Goal: Task Accomplishment & Management: Use online tool/utility

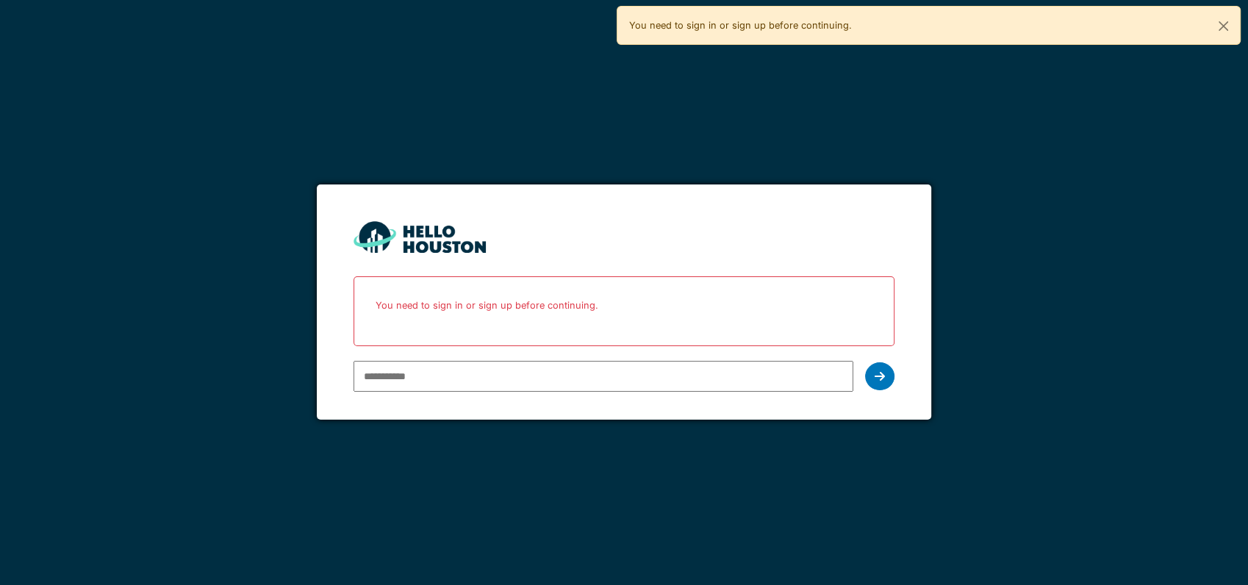
type input "**********"
click at [859, 378] on div "**********" at bounding box center [624, 376] width 541 height 43
click at [877, 367] on div at bounding box center [879, 376] width 29 height 28
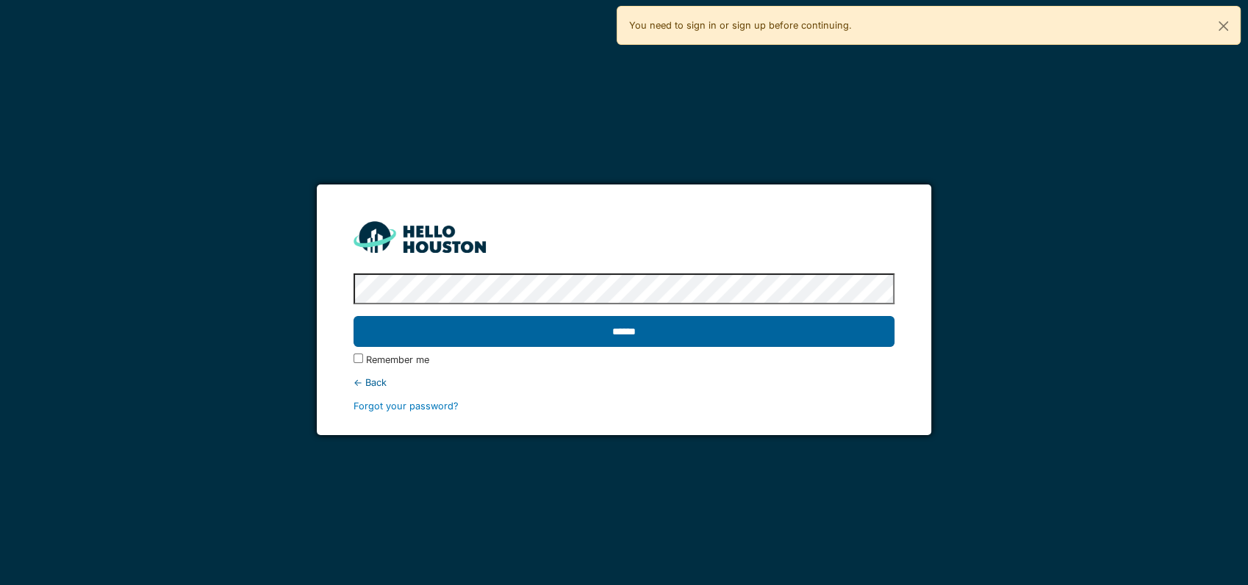
click at [729, 327] on input "******" at bounding box center [624, 331] width 541 height 31
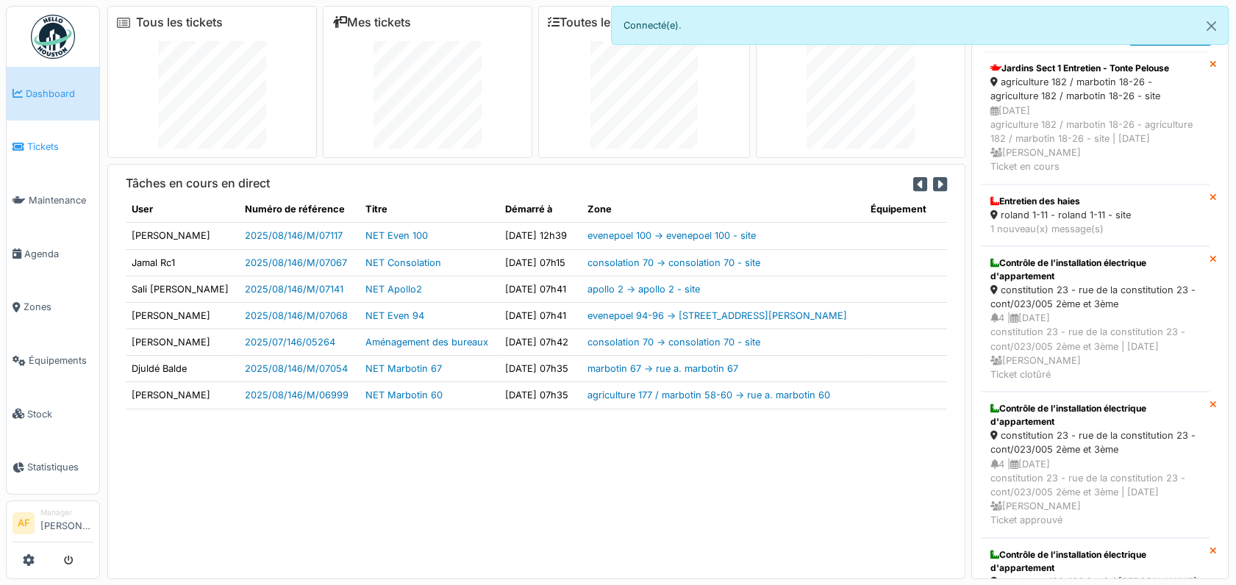
click at [54, 140] on span "Tickets" at bounding box center [60, 147] width 66 height 14
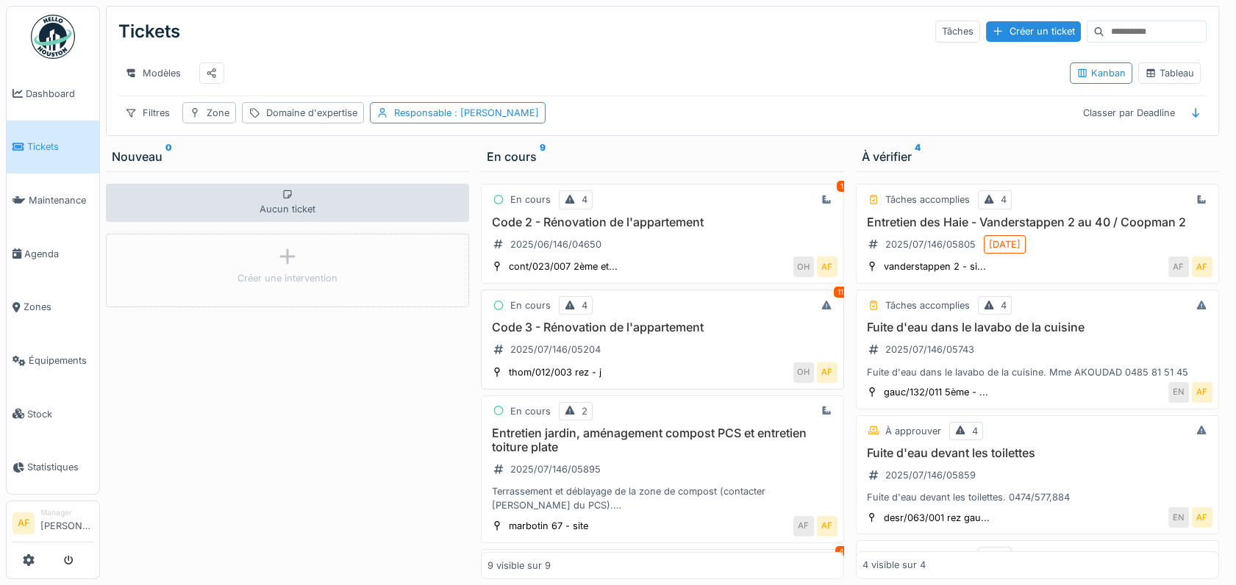
click at [565, 334] on h3 "Code 3 - Rénovation de l'appartement" at bounding box center [662, 327] width 350 height 14
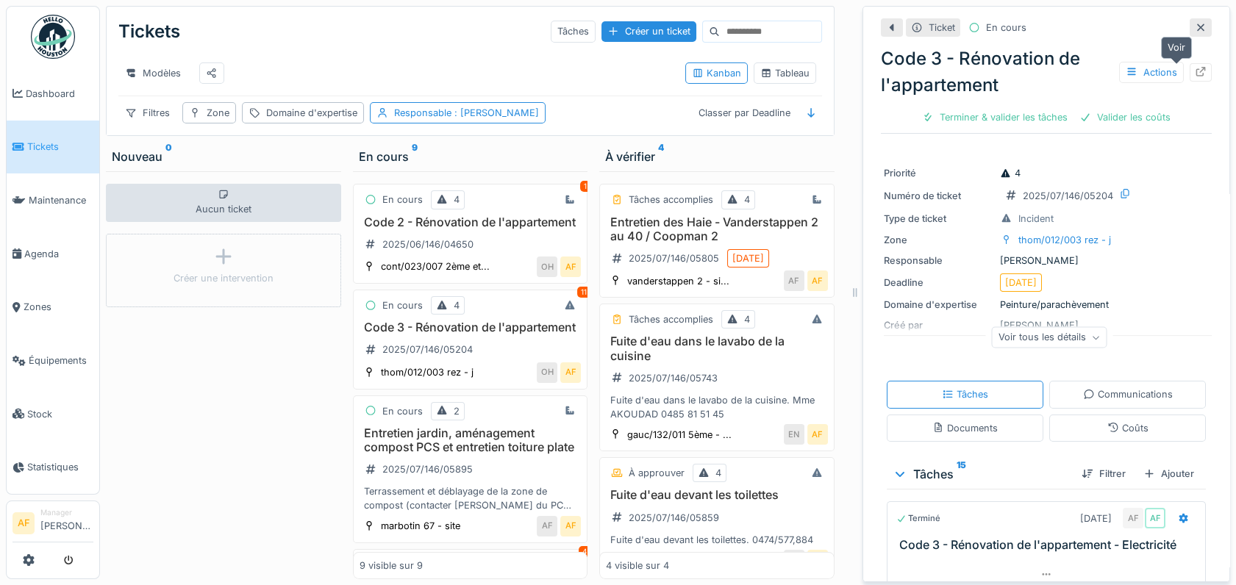
click at [1194, 72] on icon at bounding box center [1200, 72] width 12 height 10
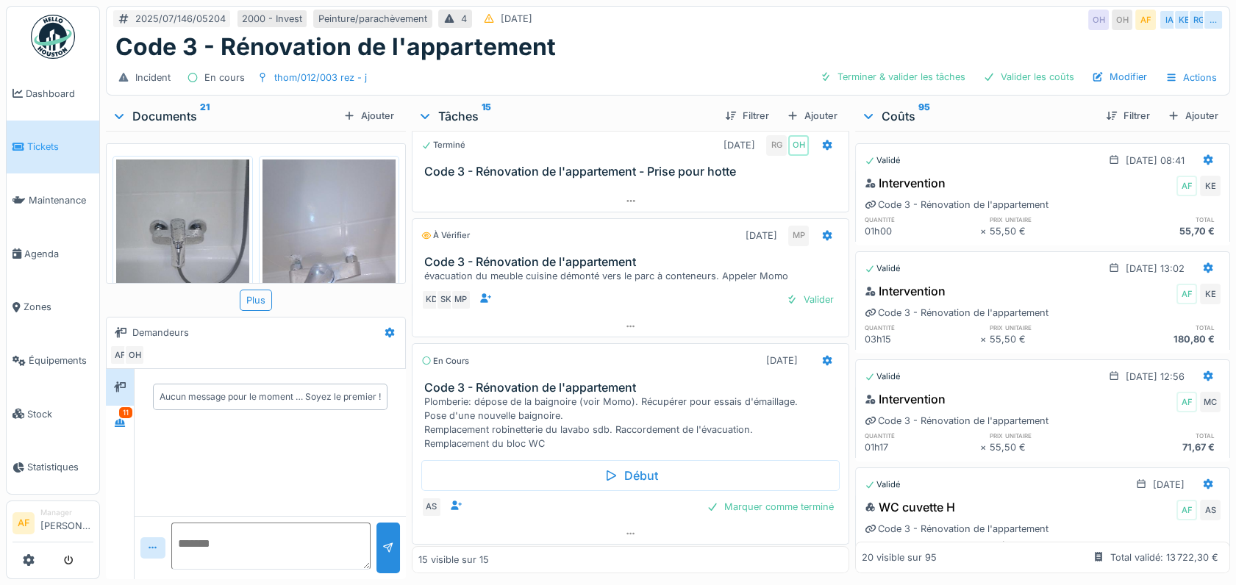
scroll to position [245, 0]
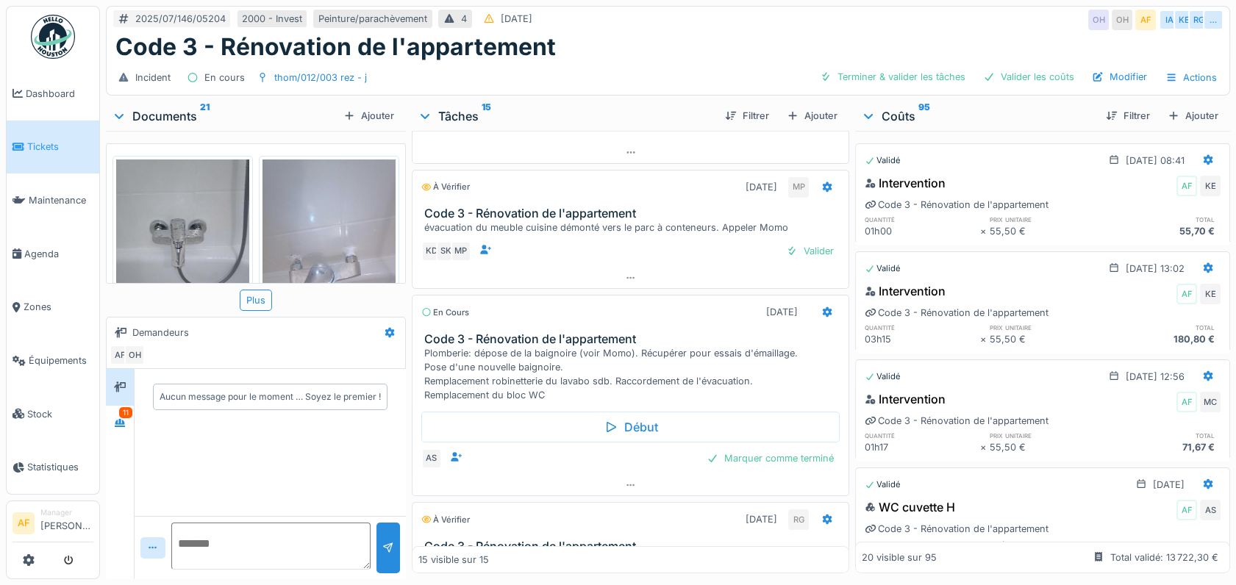
click at [62, 129] on link "Tickets" at bounding box center [53, 148] width 93 height 54
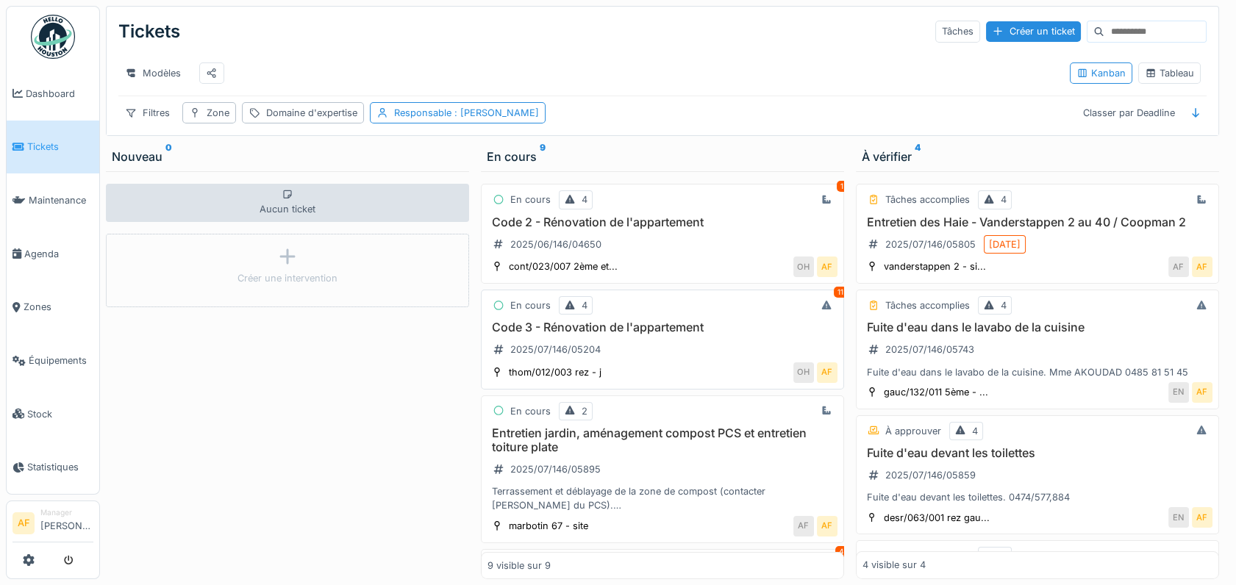
click at [601, 334] on h3 "Code 3 - Rénovation de l'appartement" at bounding box center [662, 327] width 350 height 14
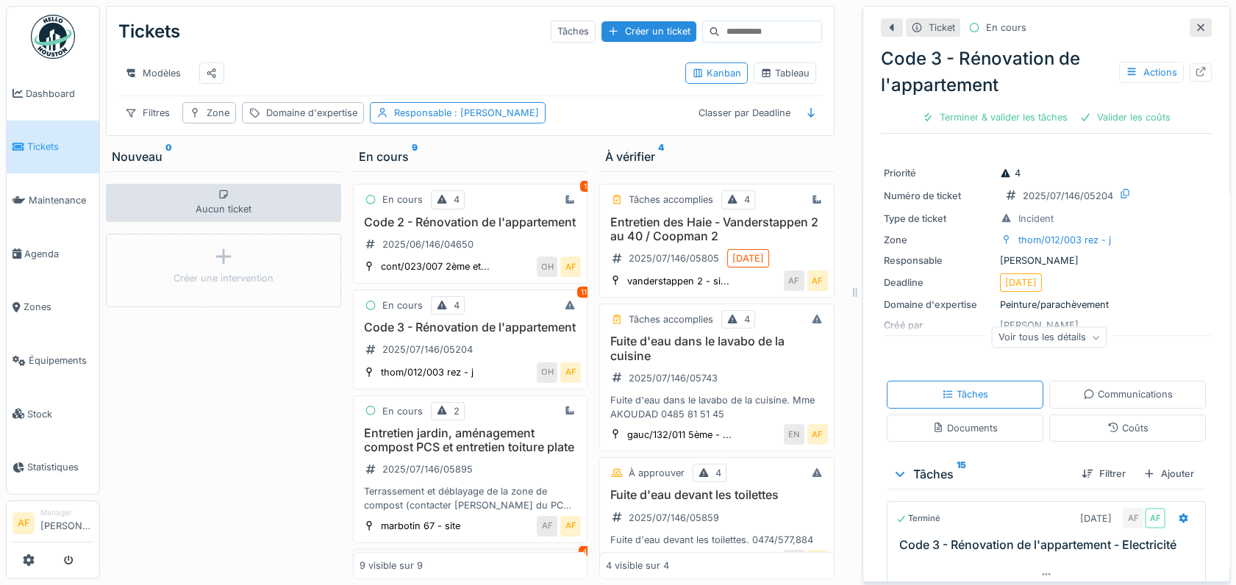
click at [49, 153] on link "Tickets" at bounding box center [53, 148] width 93 height 54
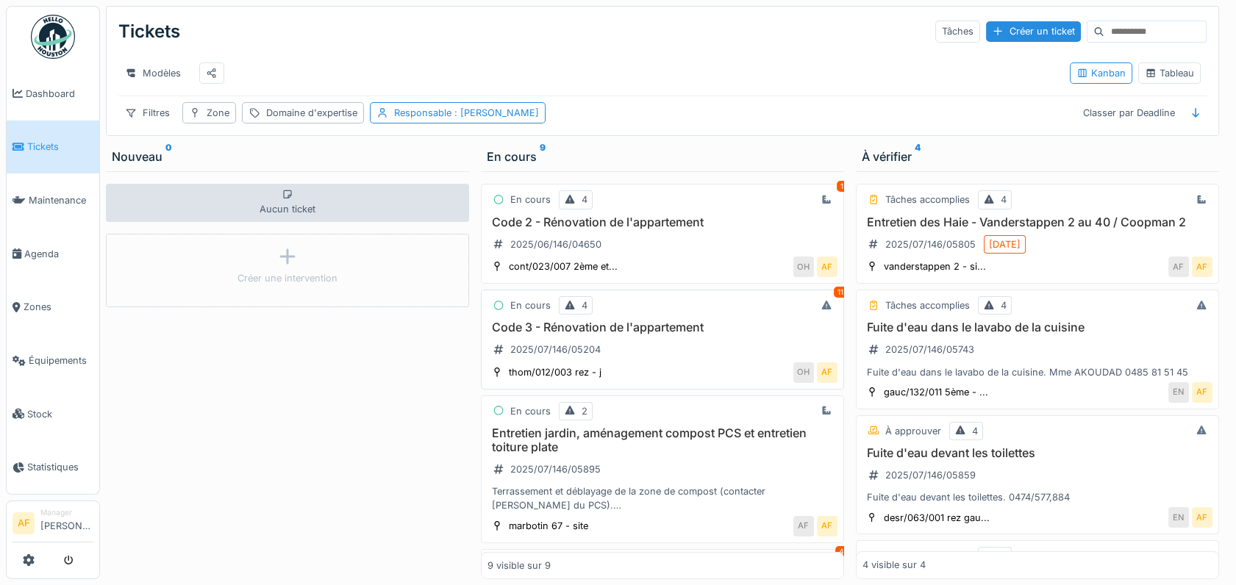
click at [625, 334] on h3 "Code 3 - Rénovation de l'appartement" at bounding box center [662, 327] width 350 height 14
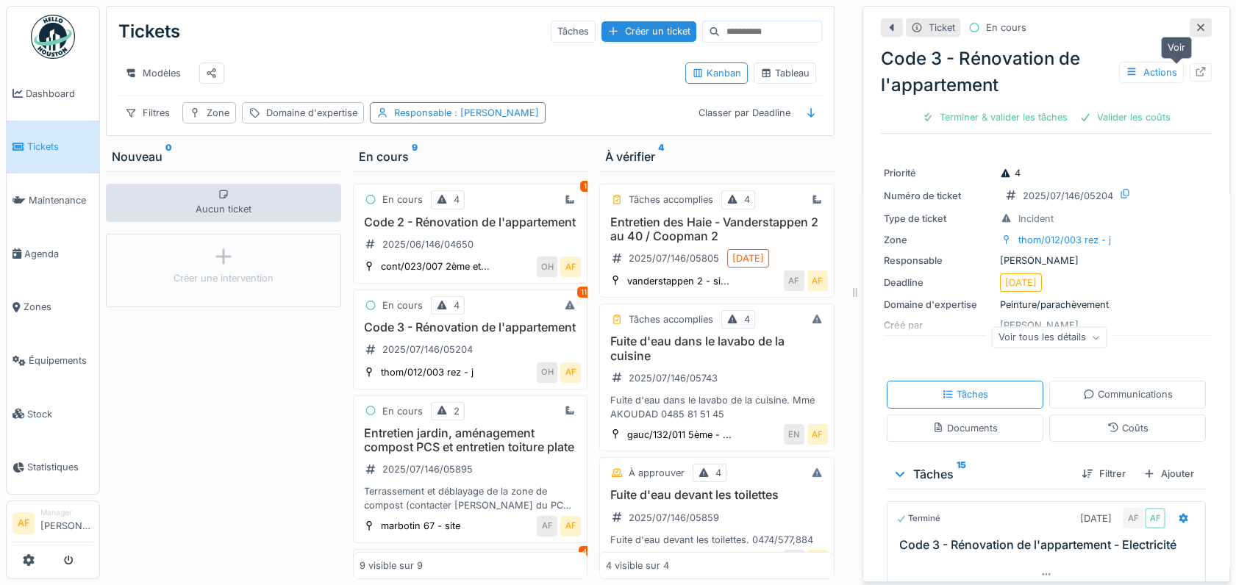
click at [1189, 71] on div at bounding box center [1200, 72] width 22 height 18
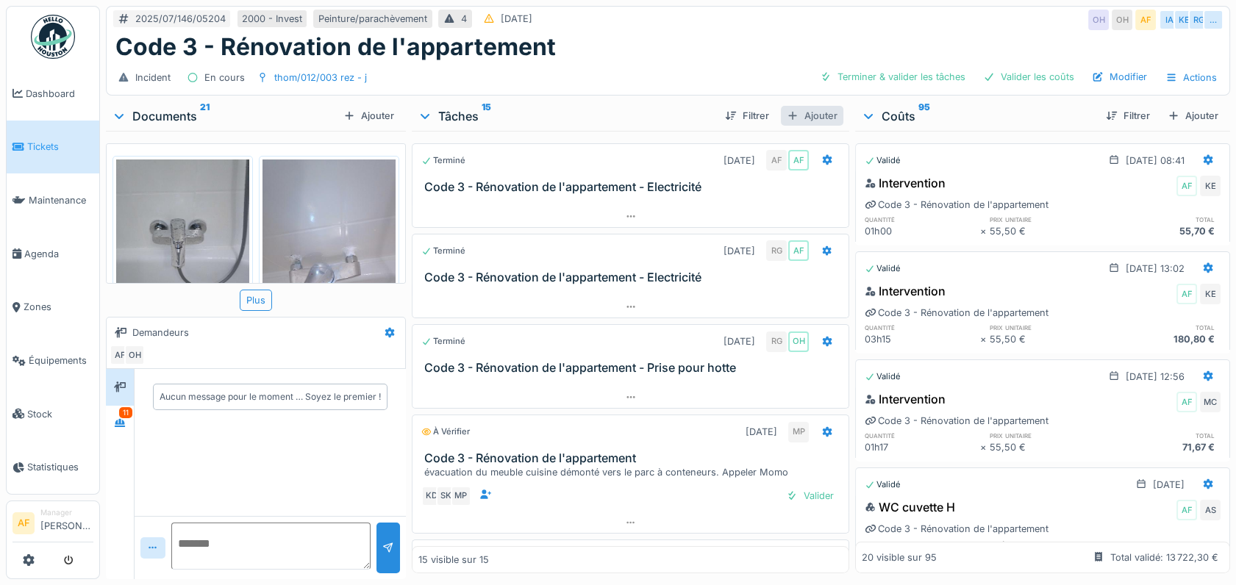
click at [807, 118] on div "Ajouter" at bounding box center [812, 116] width 62 height 20
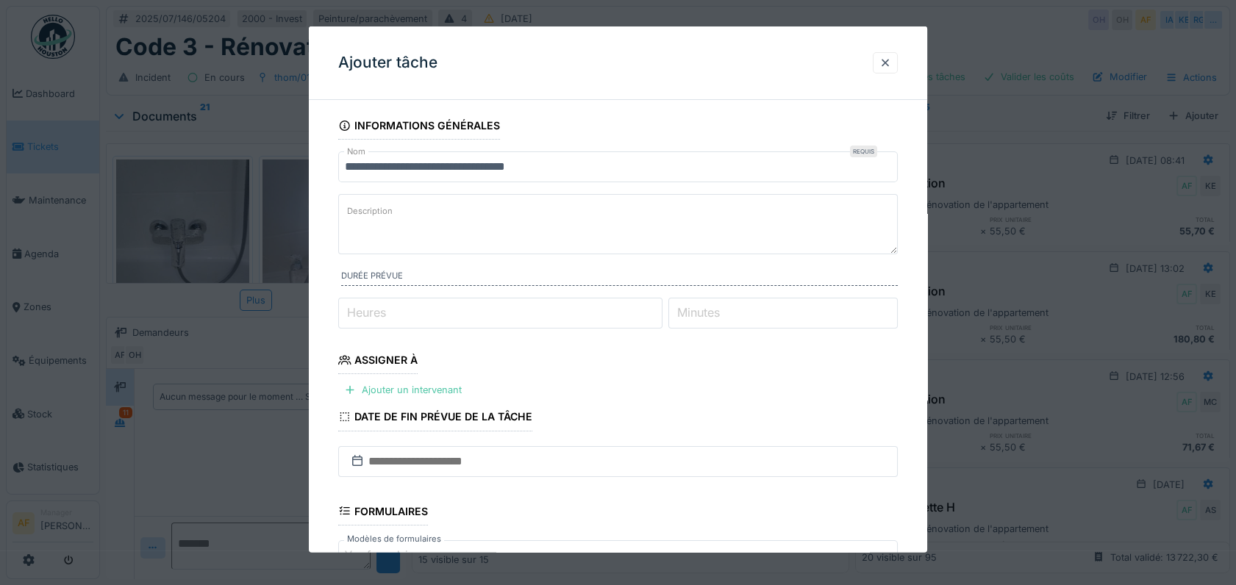
click at [448, 215] on textarea "Description" at bounding box center [617, 224] width 559 height 60
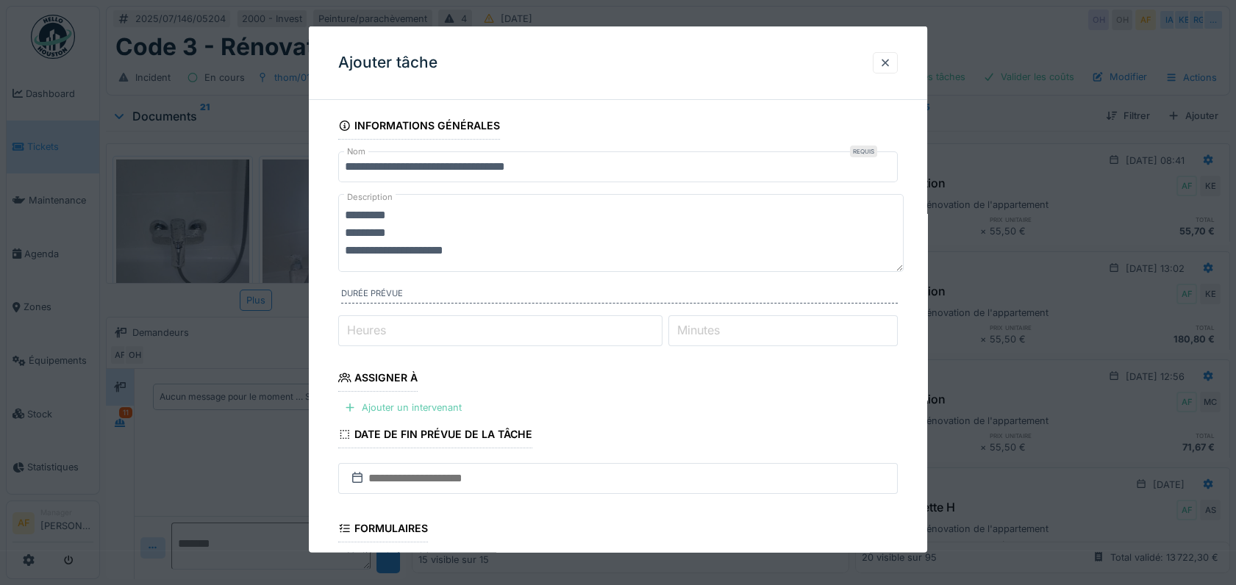
type textarea "**********"
click at [441, 405] on div "Ajouter un intervenant" at bounding box center [402, 408] width 129 height 20
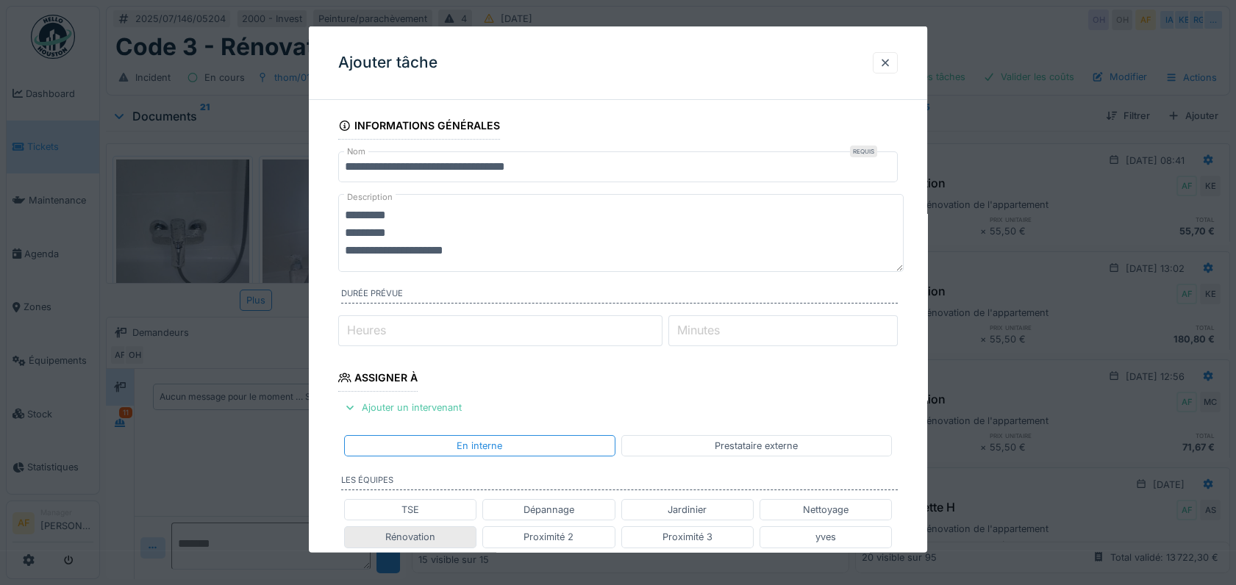
click at [422, 531] on div "Rénovation" at bounding box center [410, 537] width 50 height 14
type input "**********"
click at [404, 531] on div "Rénovation" at bounding box center [410, 537] width 50 height 14
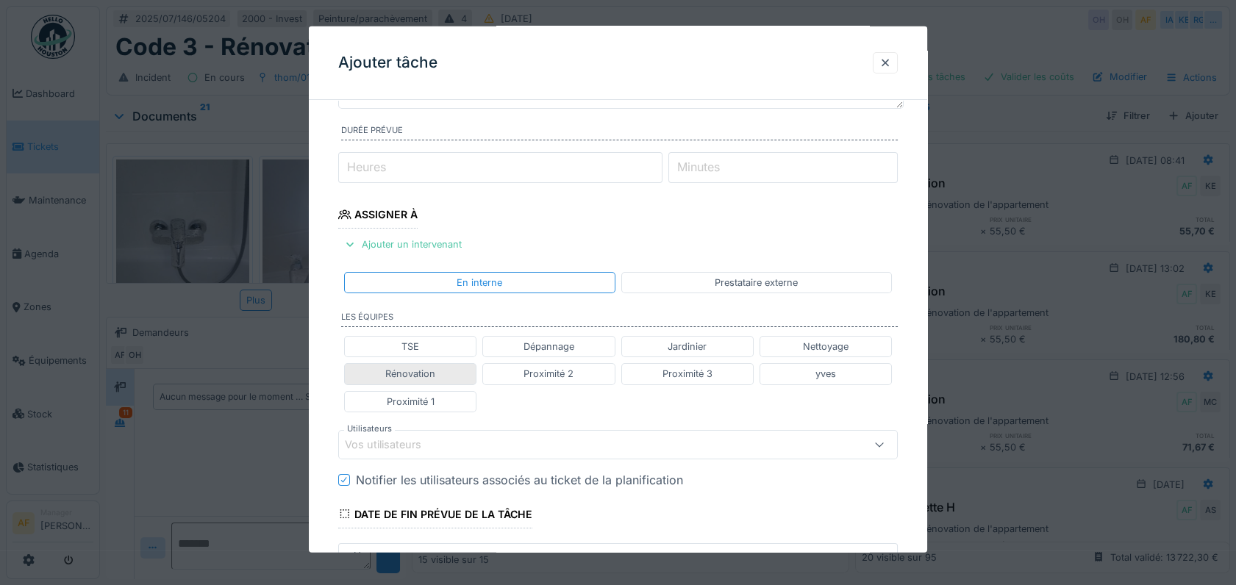
click at [416, 369] on div "Rénovation" at bounding box center [410, 374] width 50 height 14
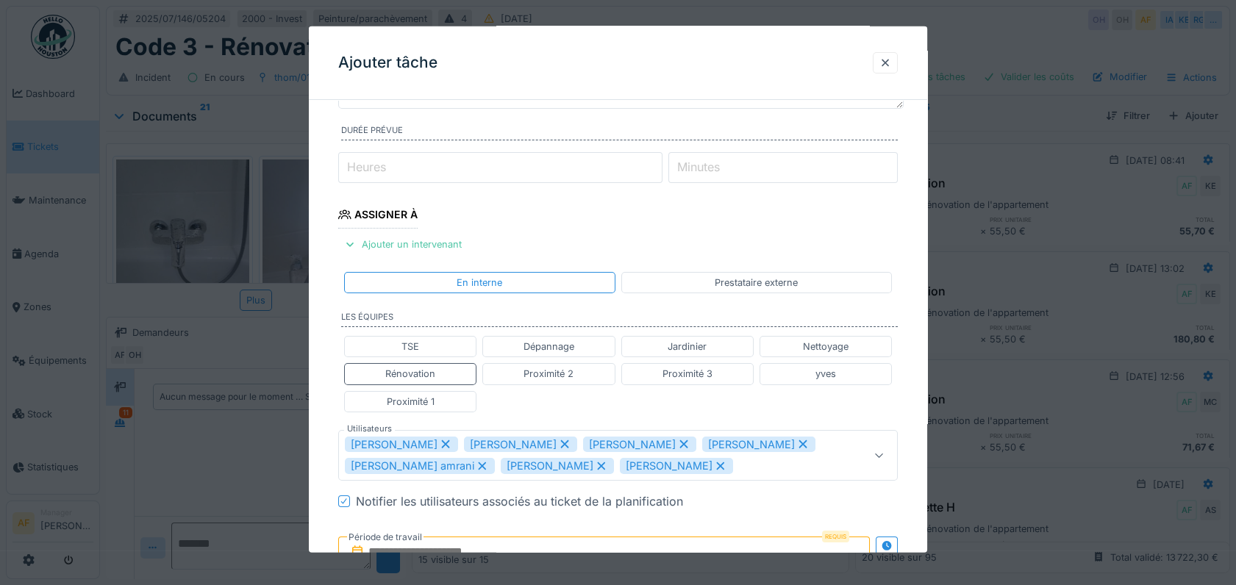
click at [680, 443] on icon at bounding box center [684, 444] width 8 height 8
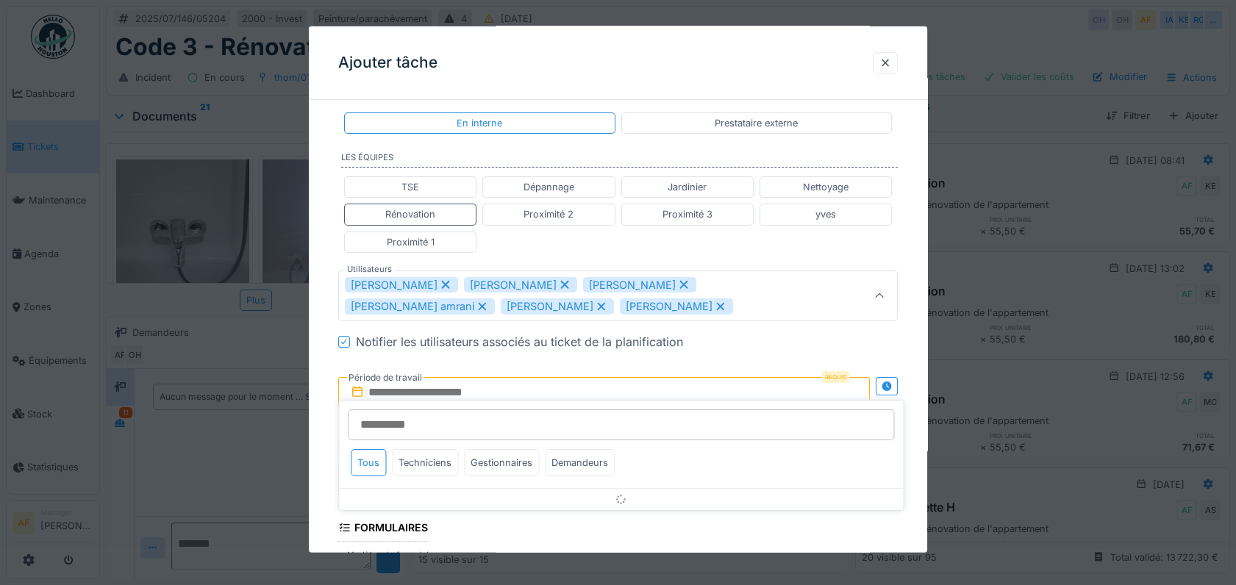
scroll to position [327, 0]
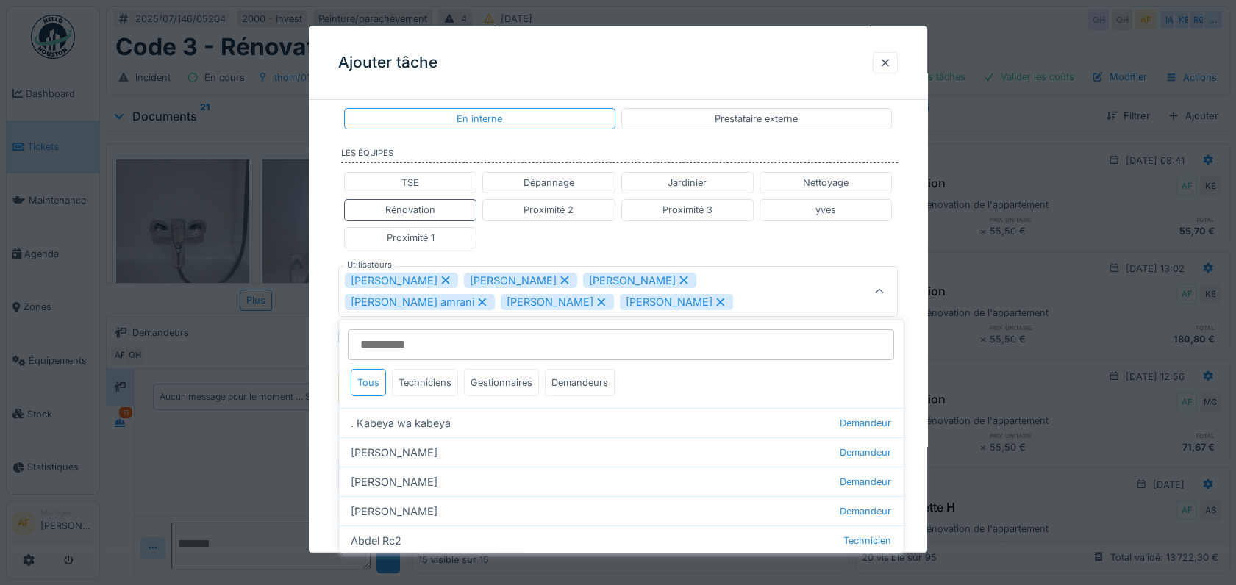
click at [682, 276] on icon at bounding box center [683, 280] width 13 height 10
click at [714, 282] on icon at bounding box center [720, 280] width 13 height 10
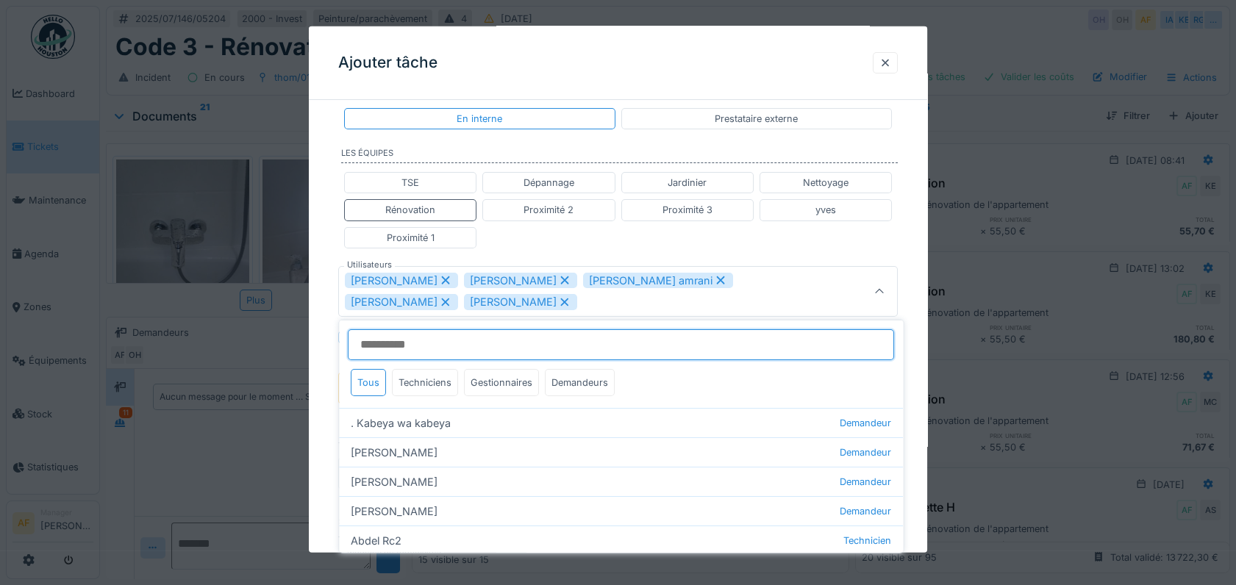
scroll to position [317, 0]
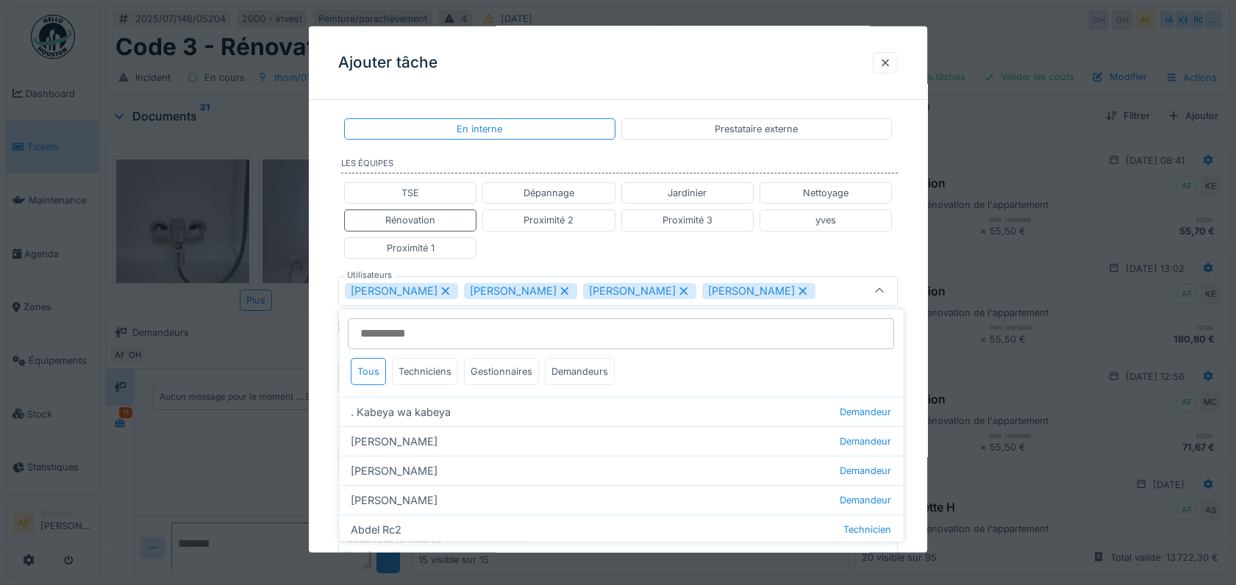
click at [679, 285] on icon at bounding box center [683, 290] width 13 height 10
click at [694, 283] on div "abdelkarim Agouzoul" at bounding box center [639, 291] width 113 height 16
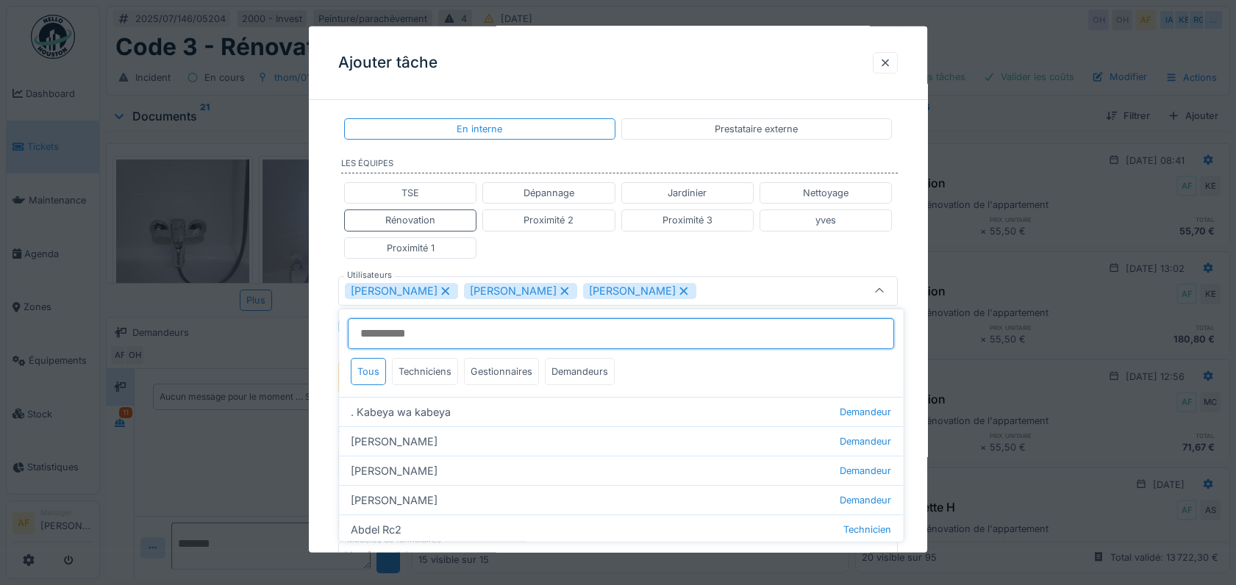
type input "*********"
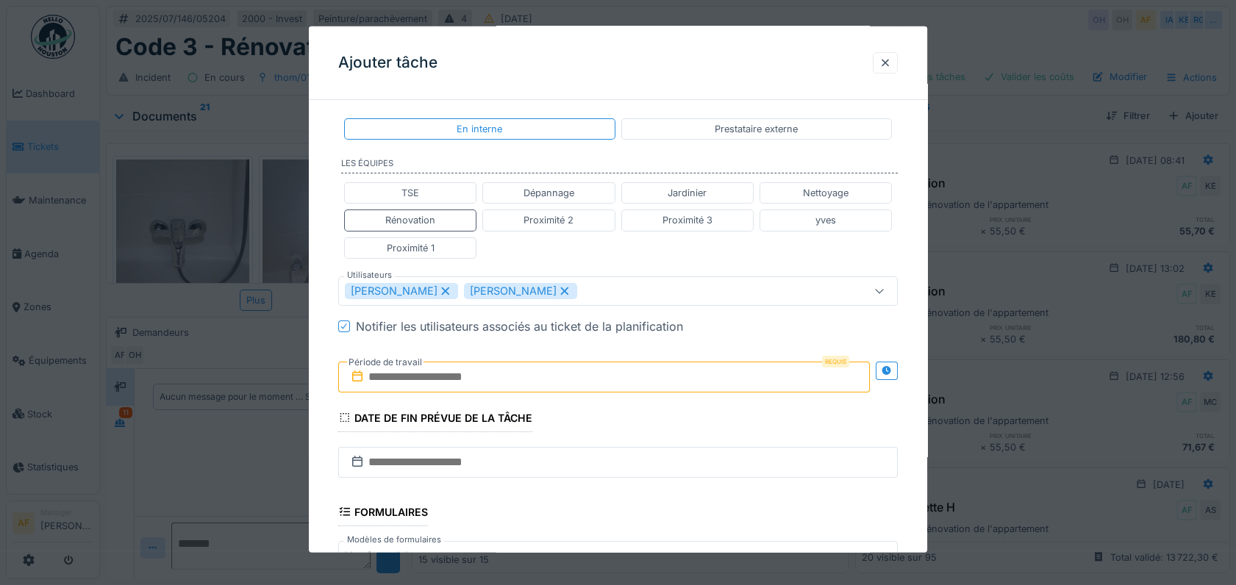
click at [548, 255] on div "TSE Dépannage Jardinier Nettoyage Rénovation Proximité 2 Proximité 3 yves Proxi…" at bounding box center [617, 220] width 559 height 88
click at [440, 368] on input "text" at bounding box center [603, 377] width 531 height 31
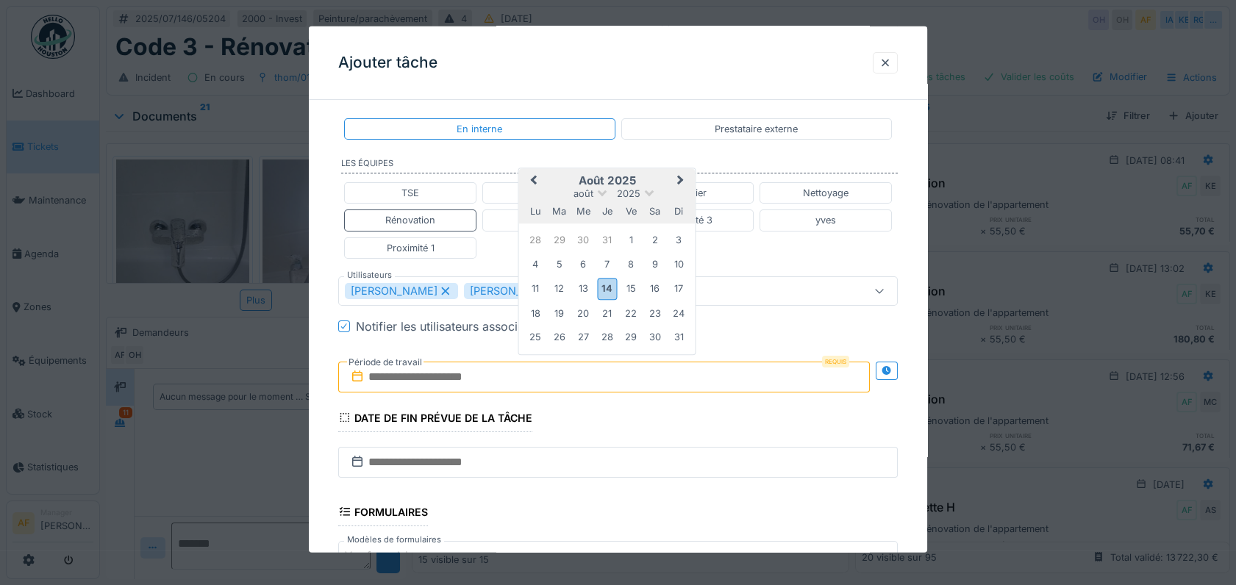
click at [651, 276] on div "11 12 13 14 15 16 17" at bounding box center [606, 288] width 167 height 25
click at [528, 304] on div "18" at bounding box center [536, 314] width 20 height 20
click at [537, 312] on div "18" at bounding box center [536, 314] width 20 height 20
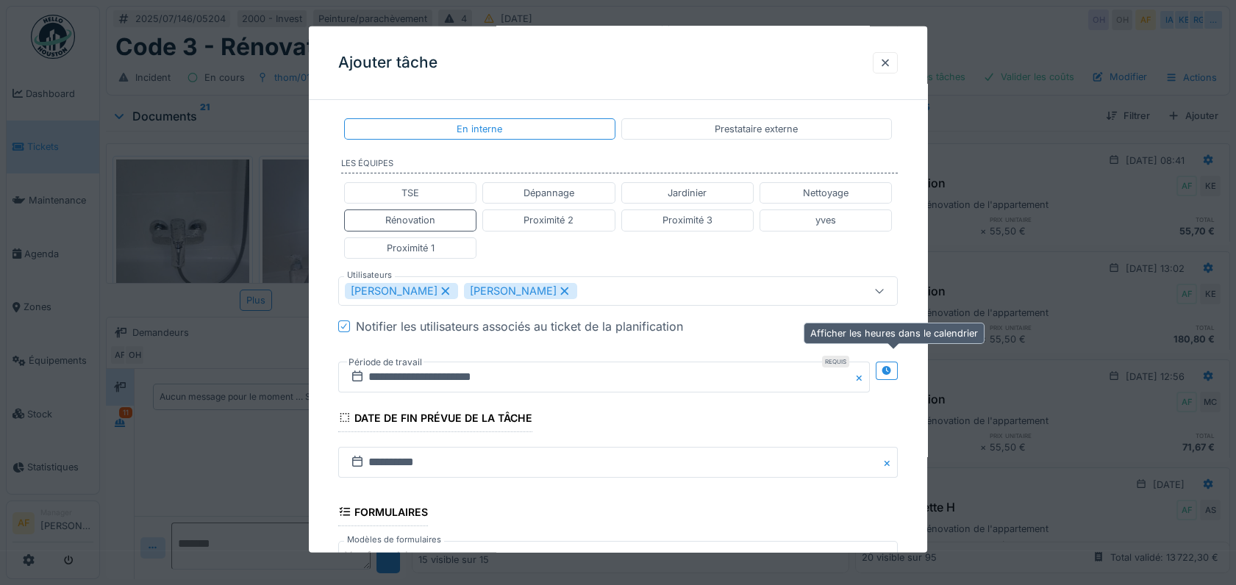
click at [882, 365] on div at bounding box center [886, 371] width 22 height 18
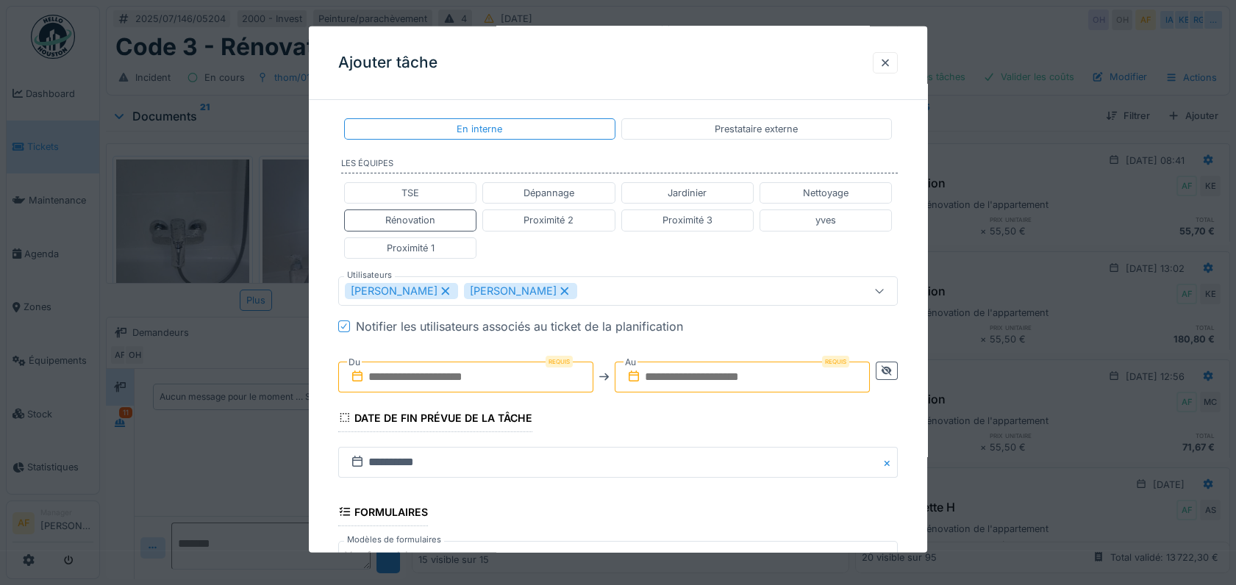
click at [459, 375] on input "text" at bounding box center [465, 377] width 255 height 31
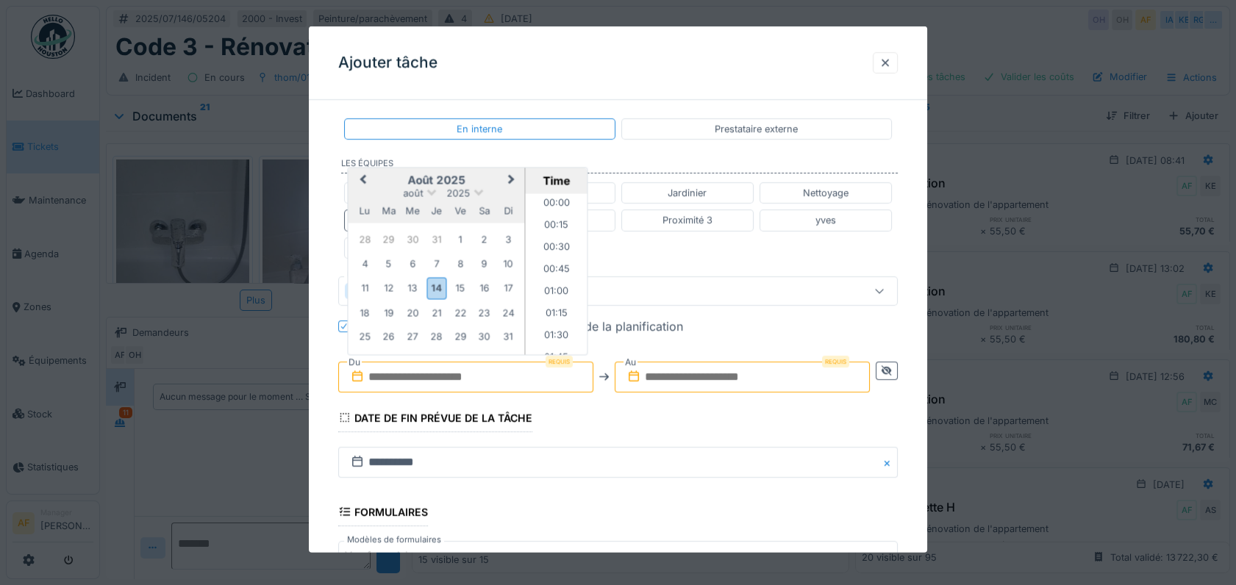
scroll to position [636, 0]
click at [745, 340] on fieldset "**********" at bounding box center [617, 260] width 559 height 931
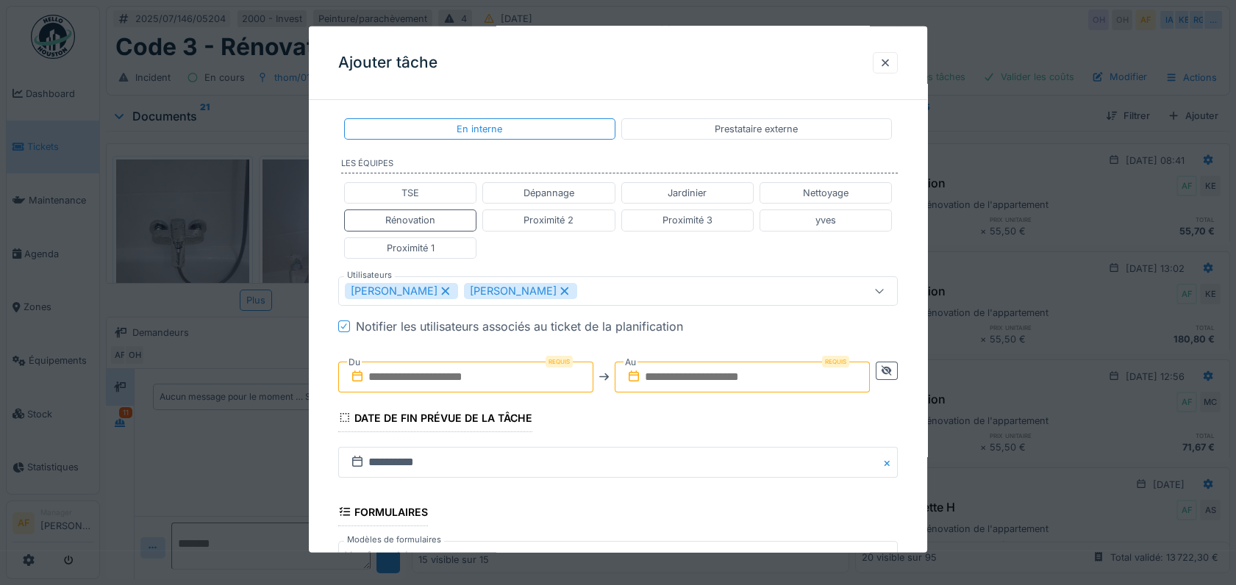
click at [354, 376] on icon at bounding box center [357, 376] width 15 height 12
click at [403, 372] on input "text" at bounding box center [465, 377] width 255 height 31
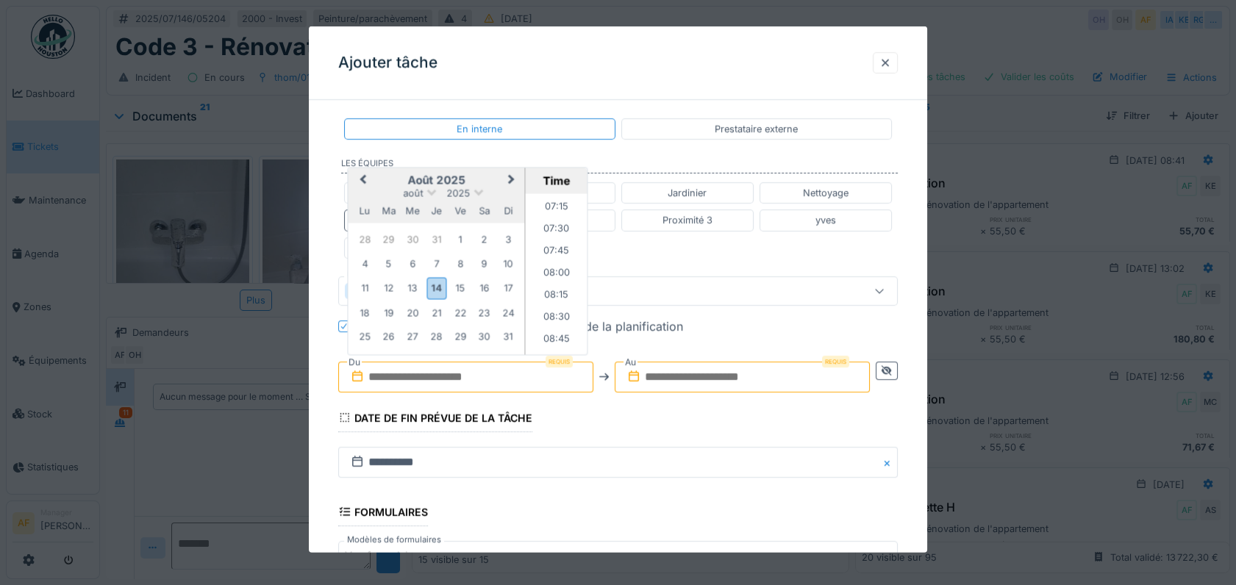
click at [353, 281] on div "11 12 13 14 15 16 17" at bounding box center [436, 288] width 167 height 25
click at [359, 304] on div "18" at bounding box center [365, 313] width 20 height 20
click at [558, 223] on li "07:30" at bounding box center [557, 230] width 62 height 22
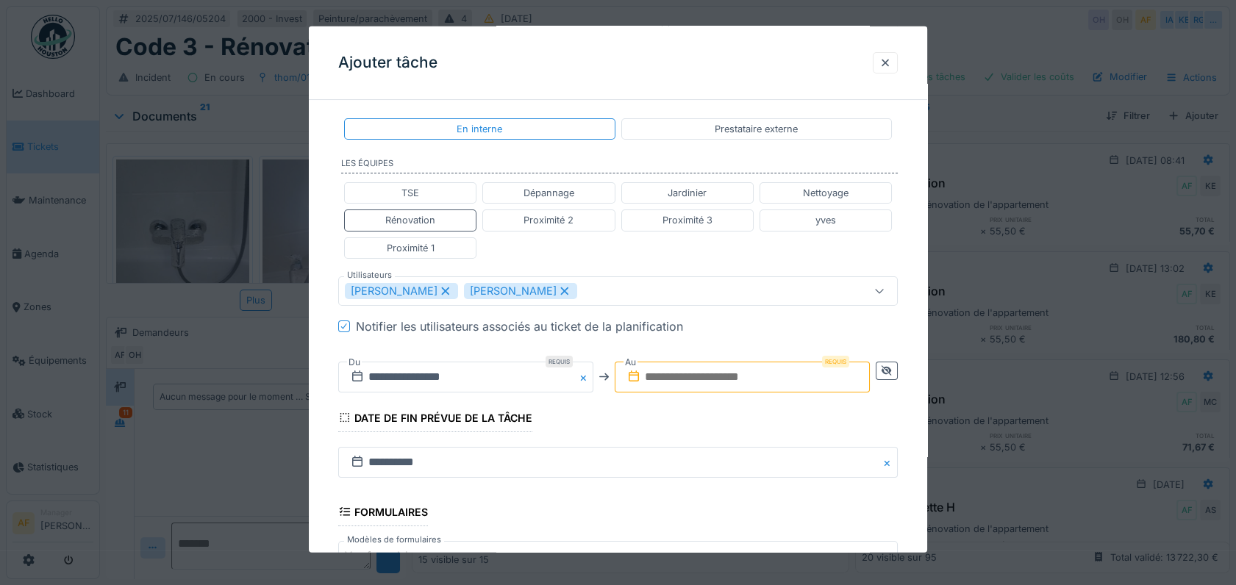
click at [709, 375] on input "text" at bounding box center [742, 377] width 255 height 31
click at [717, 376] on input "text" at bounding box center [742, 377] width 255 height 31
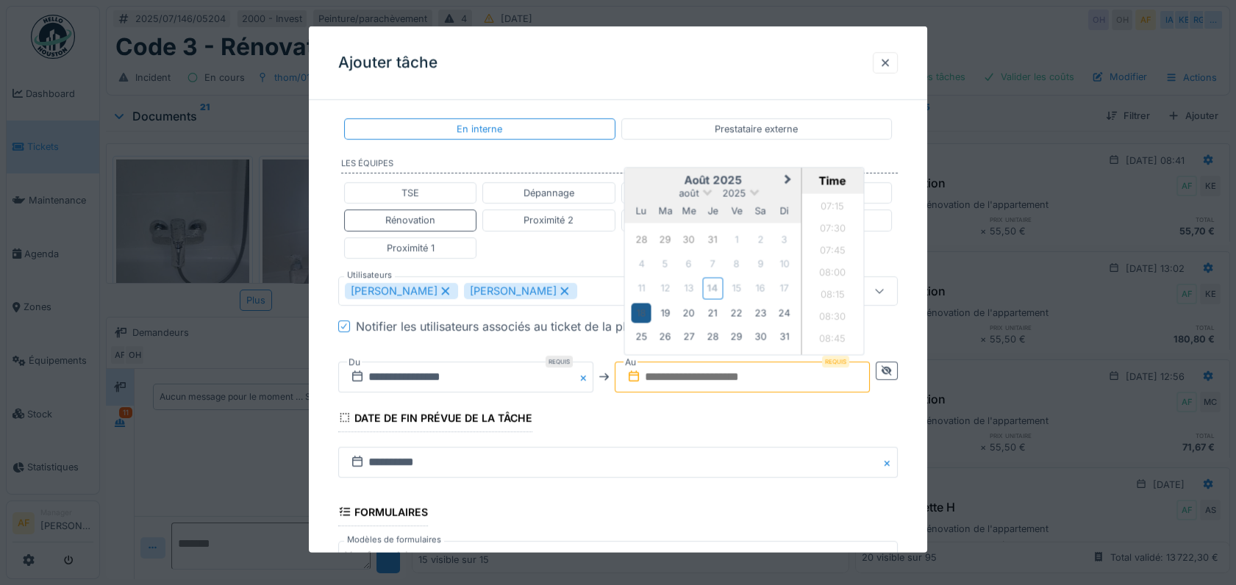
click at [639, 308] on div "18" at bounding box center [641, 313] width 20 height 20
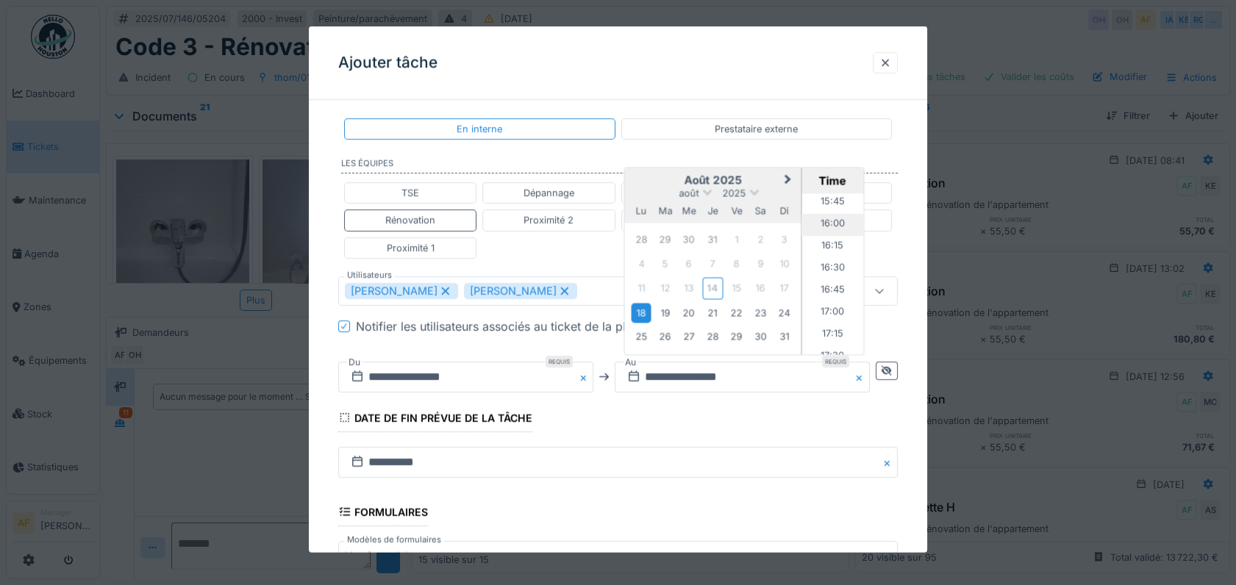
click at [835, 223] on li "16:00" at bounding box center [832, 225] width 62 height 22
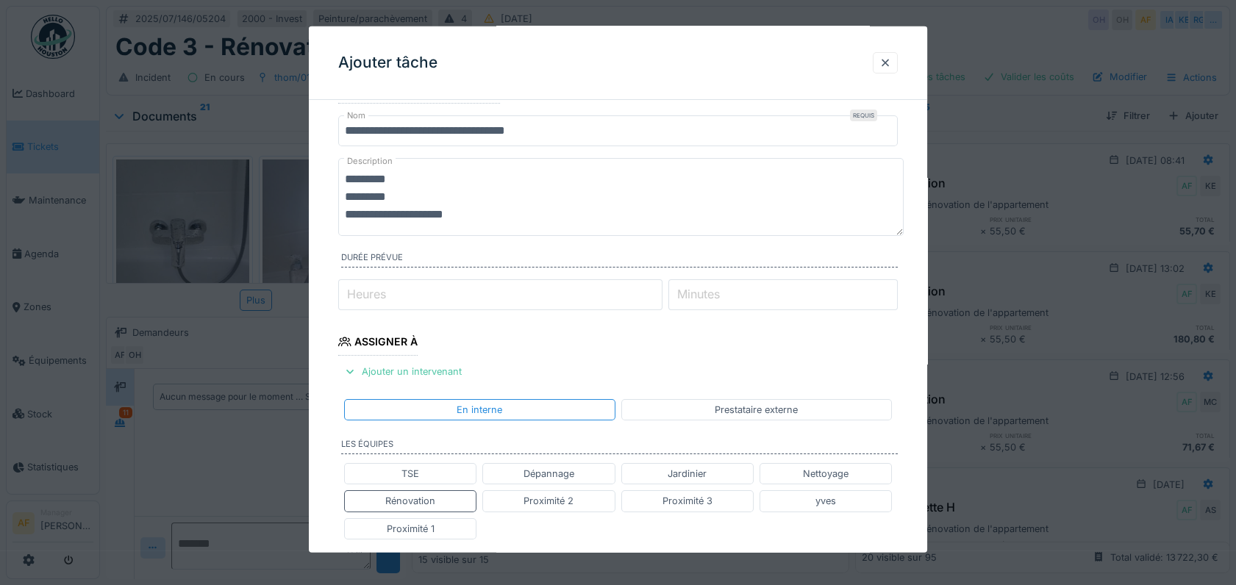
scroll to position [0, 0]
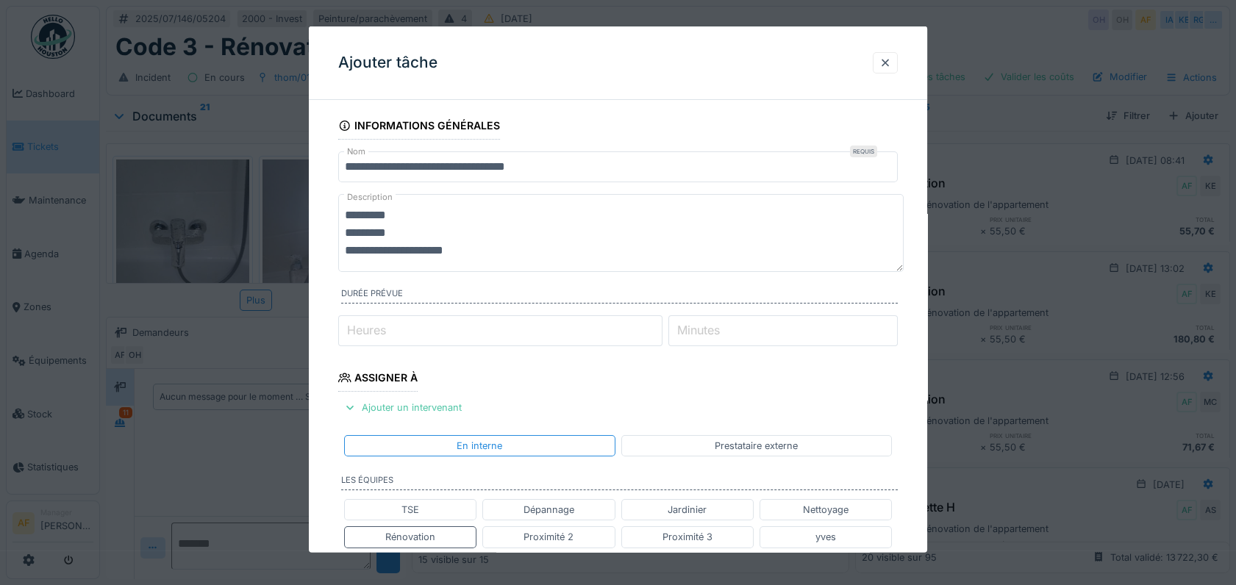
drag, startPoint x: 914, startPoint y: 323, endPoint x: 903, endPoint y: 418, distance: 95.5
click at [903, 418] on div "**********" at bounding box center [618, 592] width 618 height 960
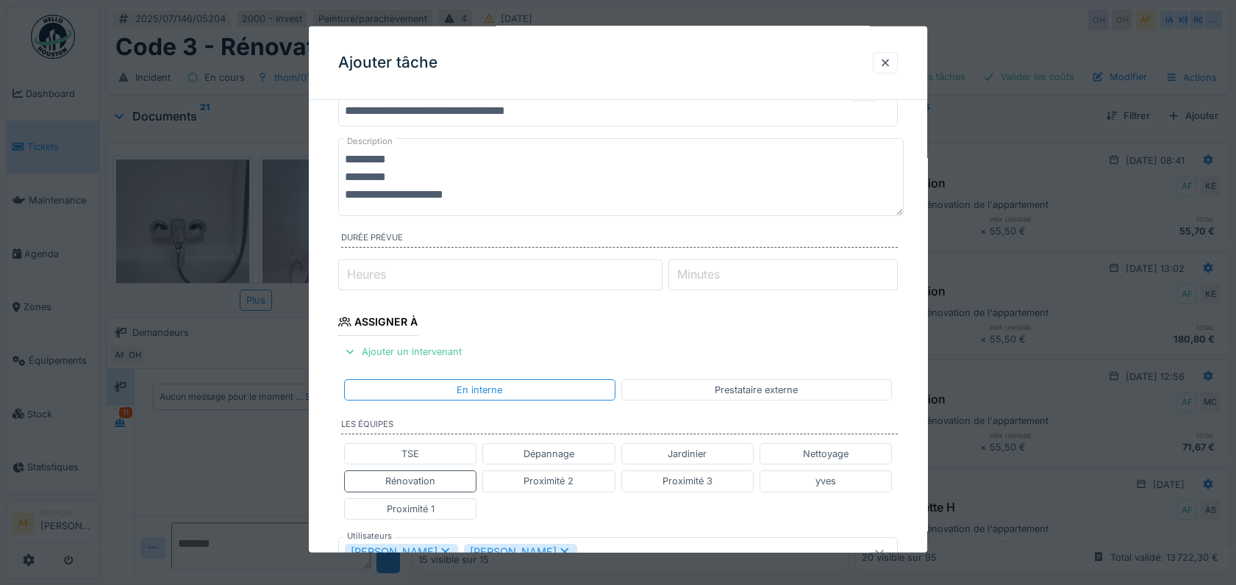
scroll to position [82, 0]
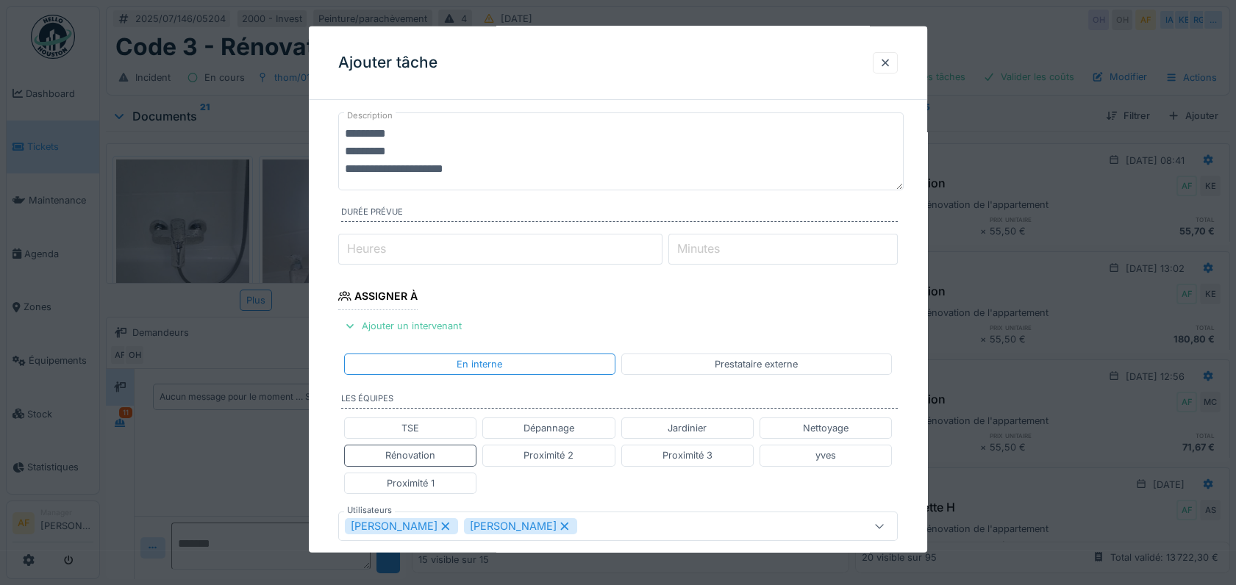
click at [737, 293] on fieldset "**********" at bounding box center [617, 495] width 559 height 931
click at [577, 307] on fieldset "**********" at bounding box center [617, 495] width 559 height 931
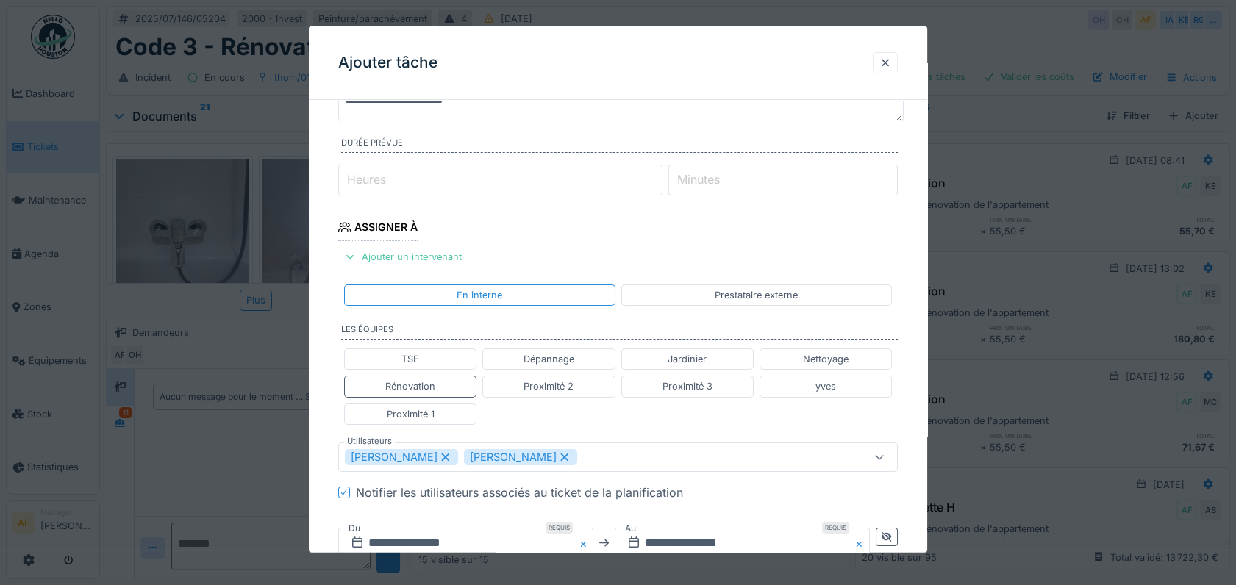
scroll to position [163, 0]
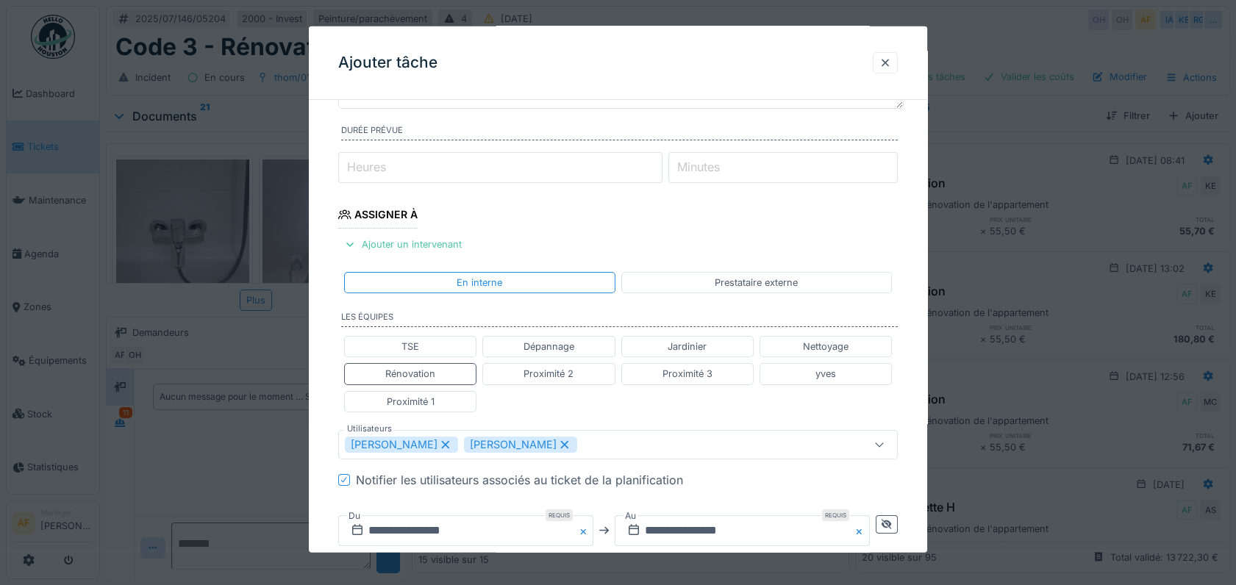
click at [923, 176] on div "**********" at bounding box center [618, 429] width 618 height 960
drag, startPoint x: 608, startPoint y: 57, endPoint x: 601, endPoint y: 376, distance: 319.1
click at [578, 312] on div "**********" at bounding box center [618, 289] width 618 height 526
click at [716, 523] on input "**********" at bounding box center [742, 530] width 255 height 31
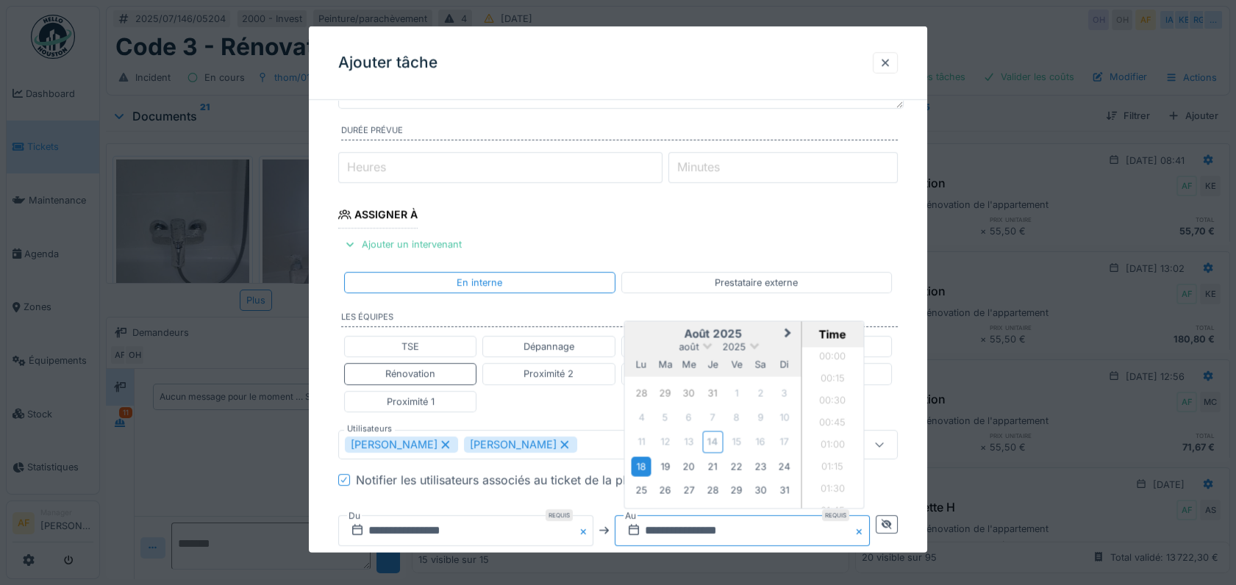
scroll to position [1341, 0]
click at [673, 461] on div "19" at bounding box center [665, 466] width 20 height 20
click at [819, 418] on li "16:00" at bounding box center [832, 428] width 62 height 22
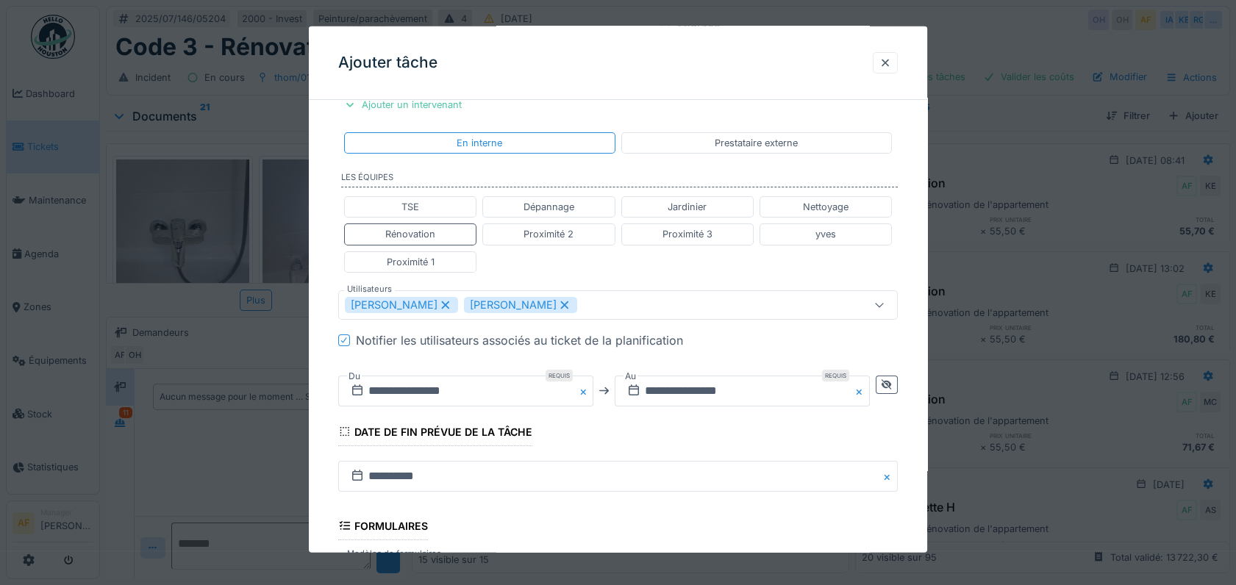
scroll to position [326, 0]
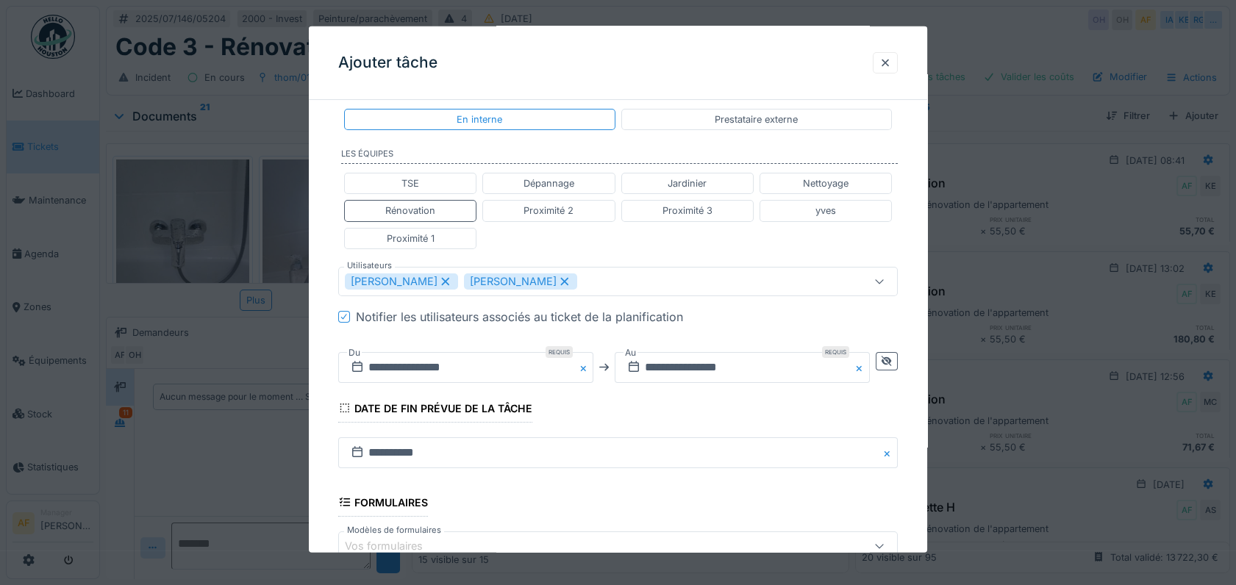
click at [927, 444] on div "**********" at bounding box center [618, 265] width 618 height 960
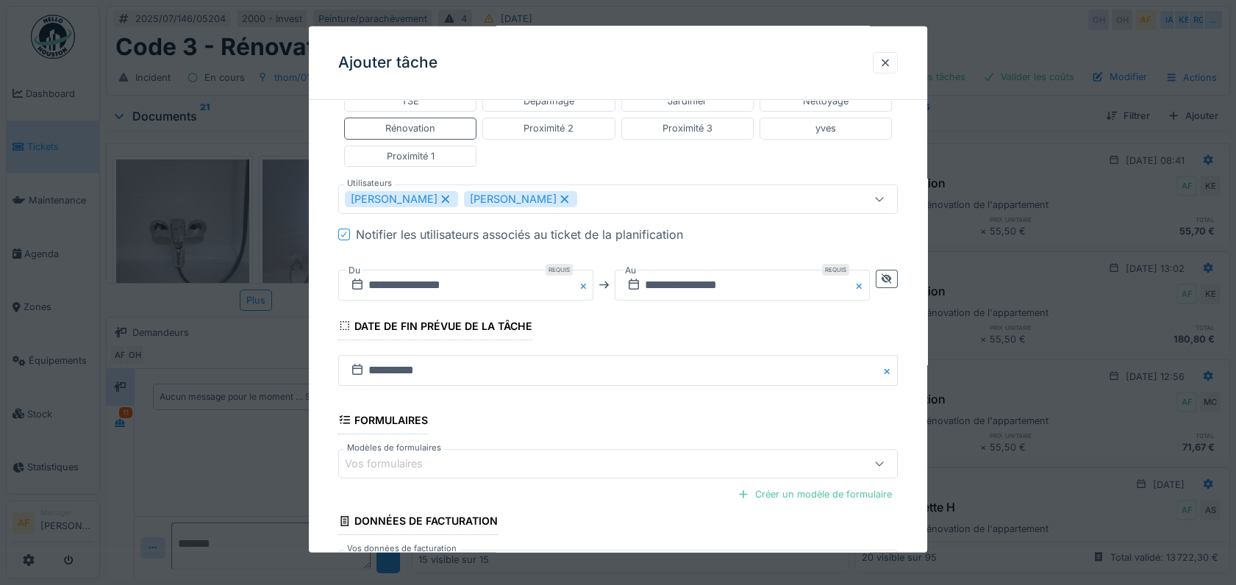
scroll to position [408, 0]
click at [614, 417] on fieldset "**********" at bounding box center [617, 169] width 559 height 931
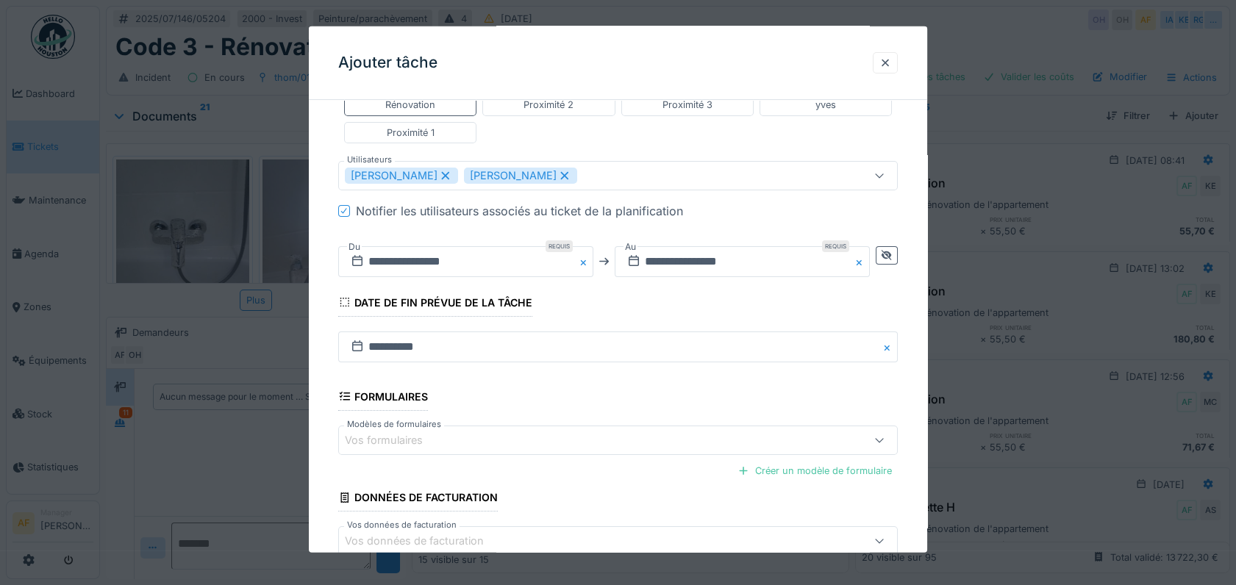
scroll to position [435, 0]
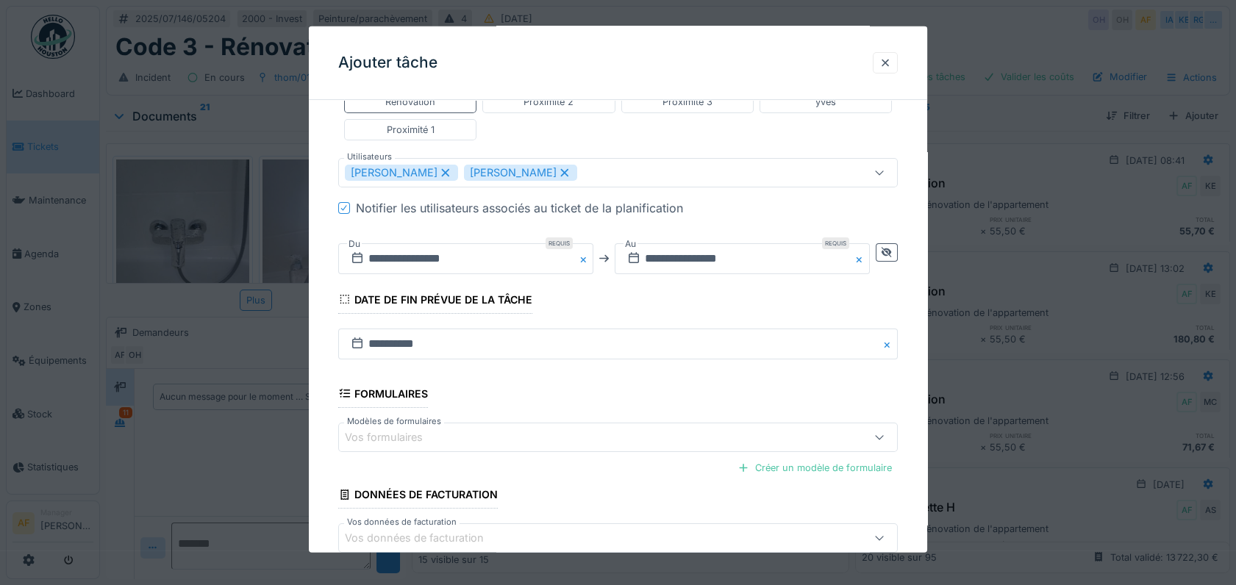
click at [723, 549] on div "Vos données de facturation" at bounding box center [617, 537] width 559 height 29
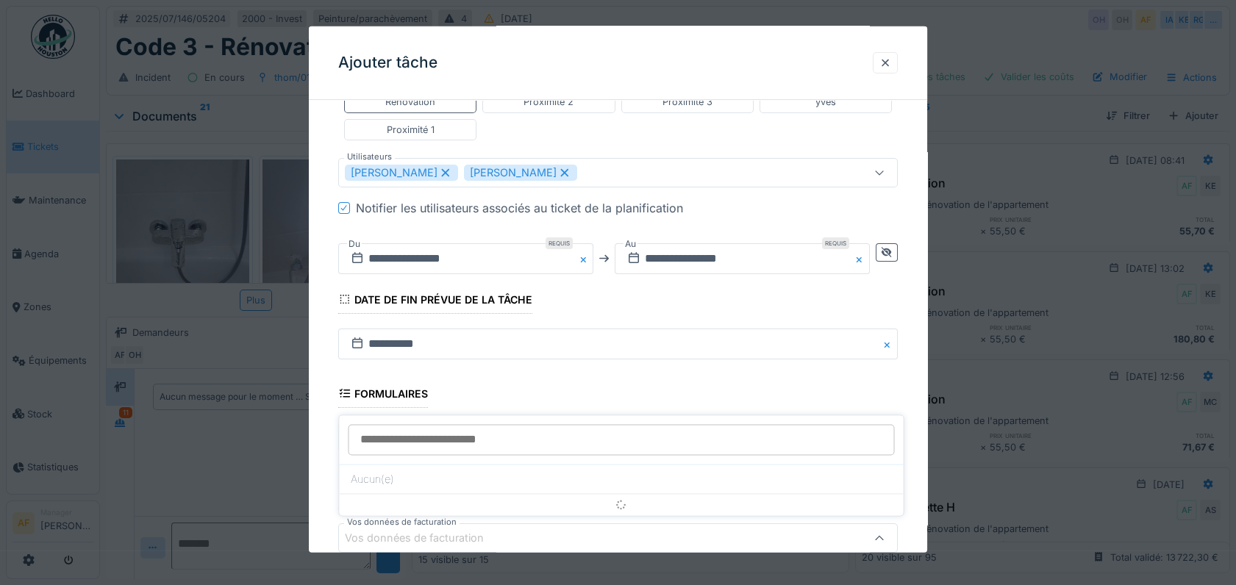
scroll to position [517, 0]
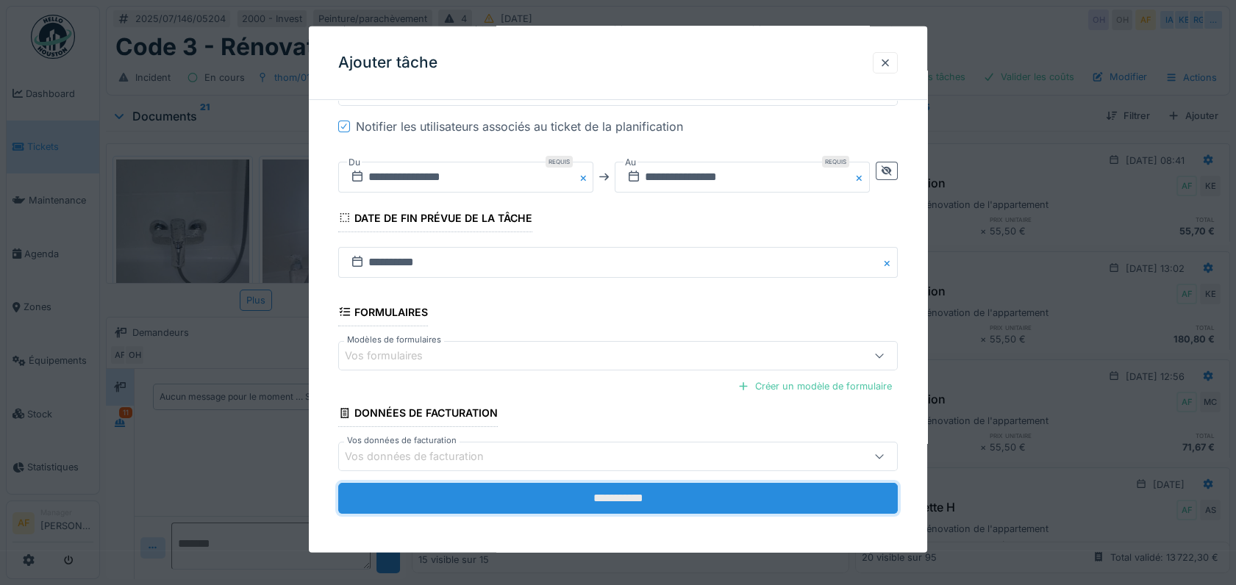
click at [692, 492] on input "**********" at bounding box center [617, 498] width 559 height 31
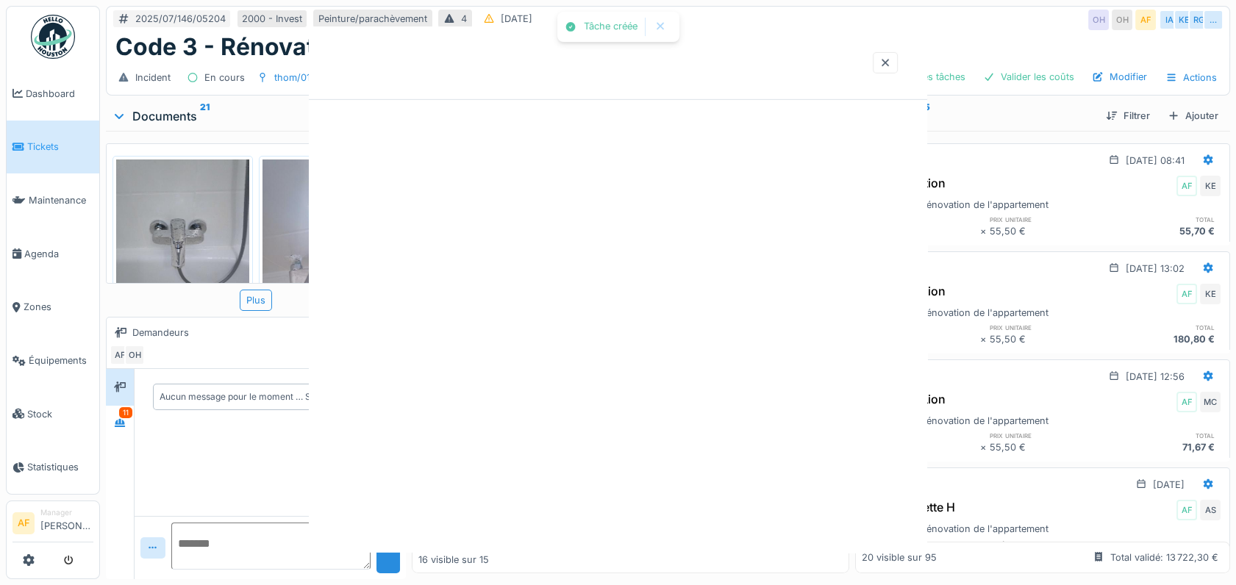
scroll to position [0, 0]
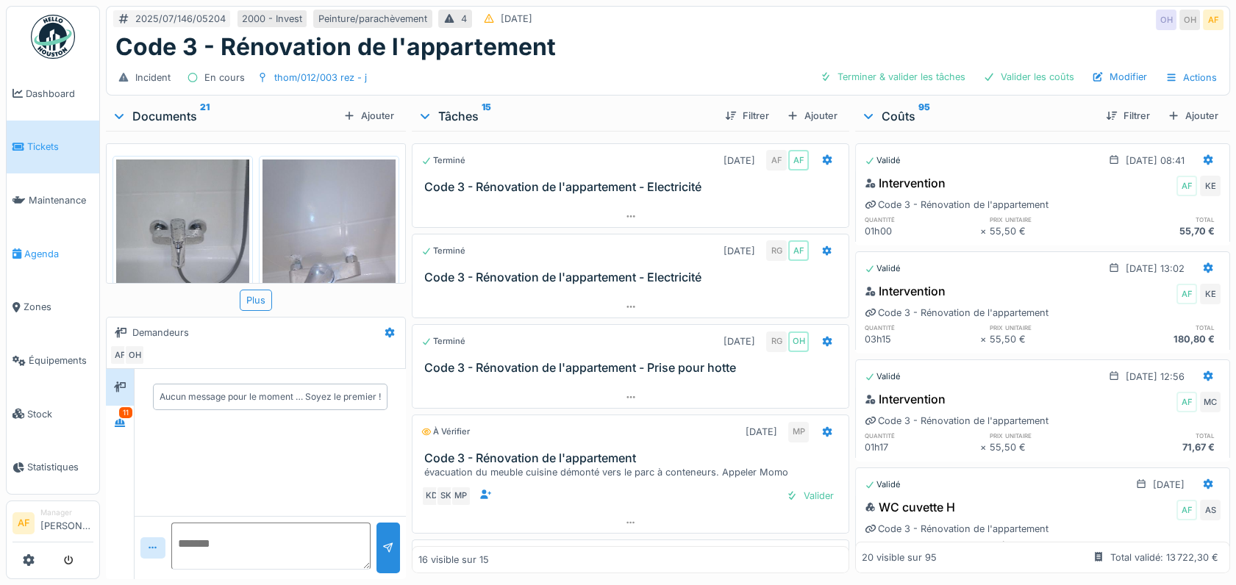
click at [42, 247] on span "Agenda" at bounding box center [58, 254] width 69 height 14
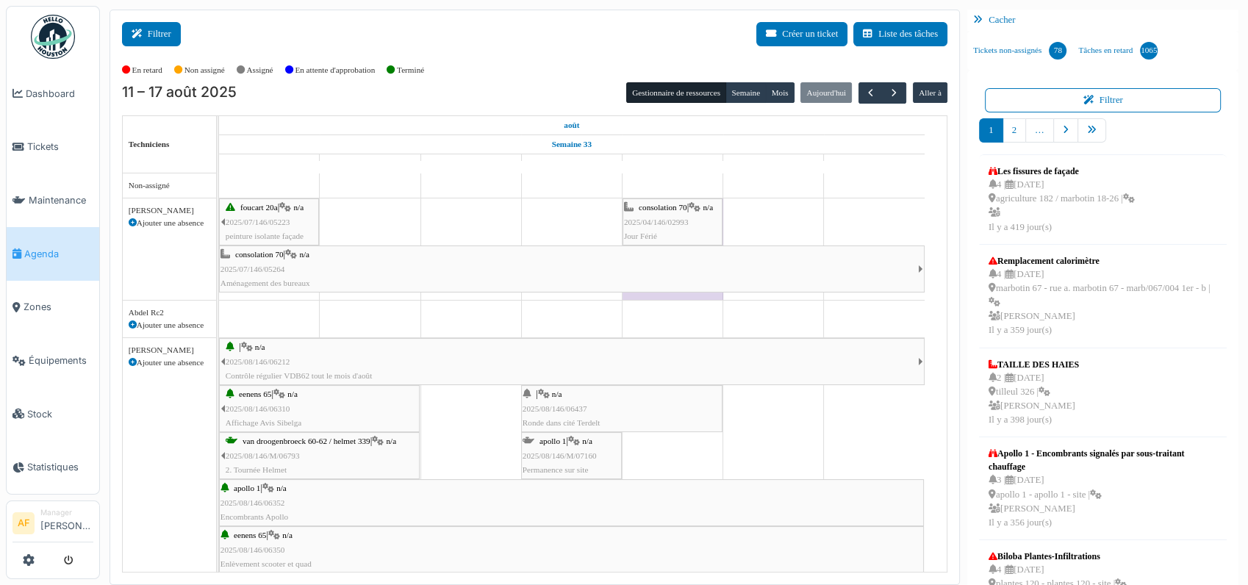
click at [148, 35] on button "Filtrer" at bounding box center [151, 34] width 59 height 24
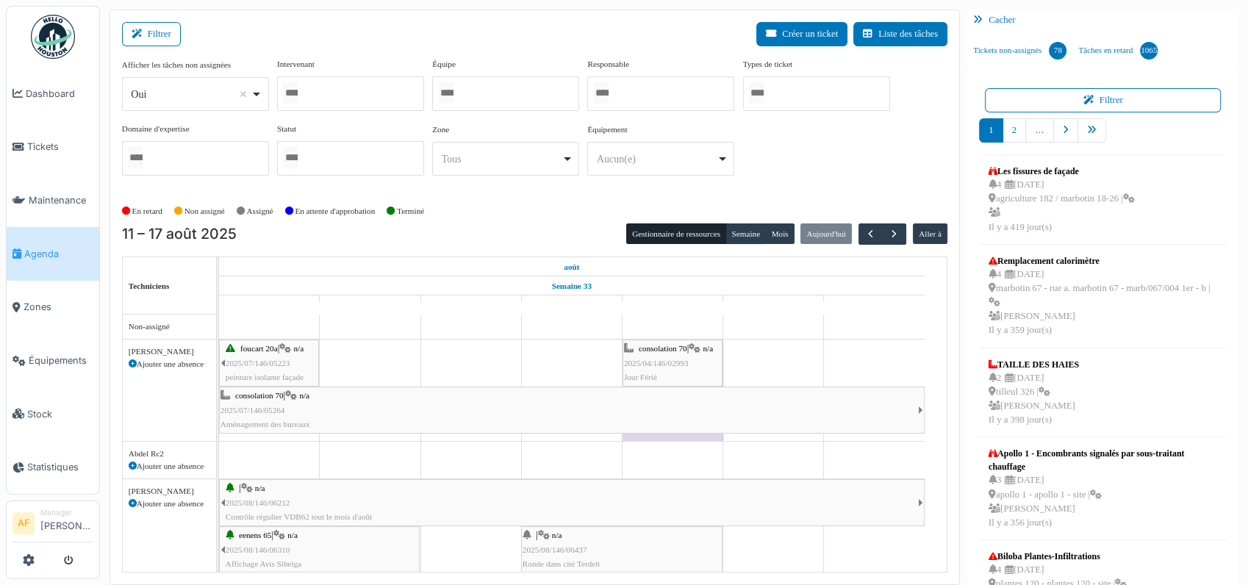
click at [311, 96] on div at bounding box center [350, 93] width 147 height 35
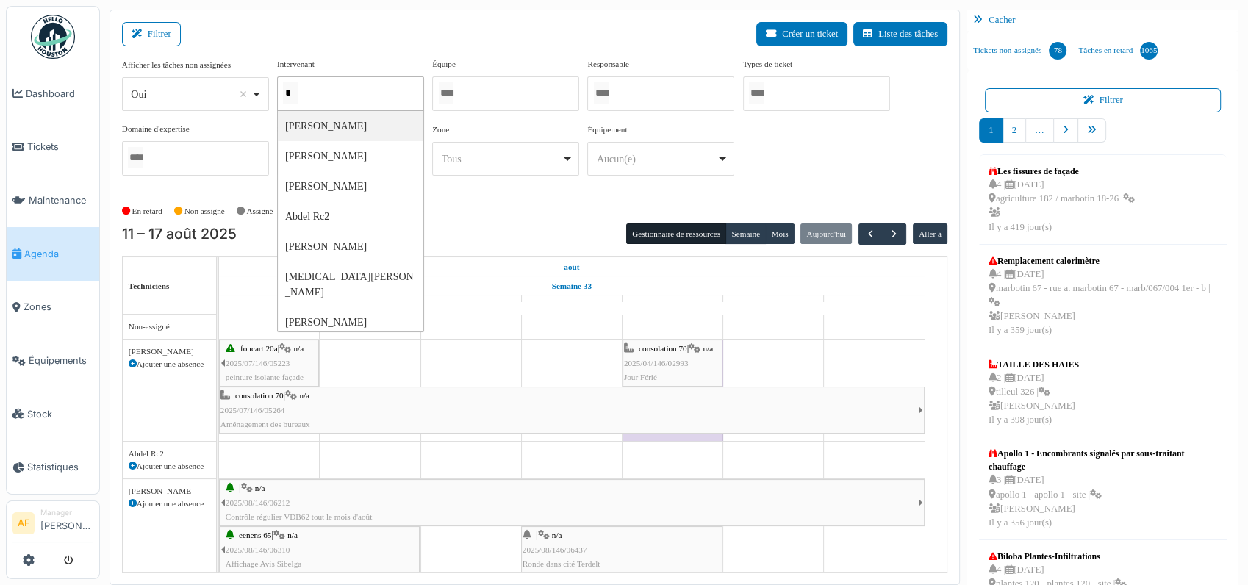
type input "**"
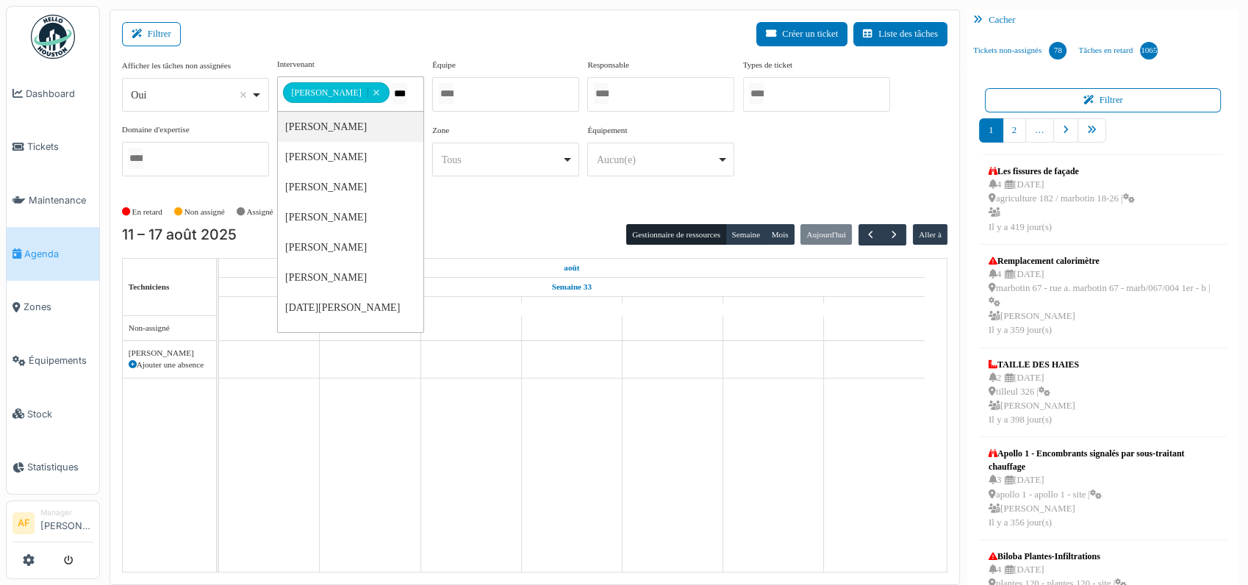
type input "****"
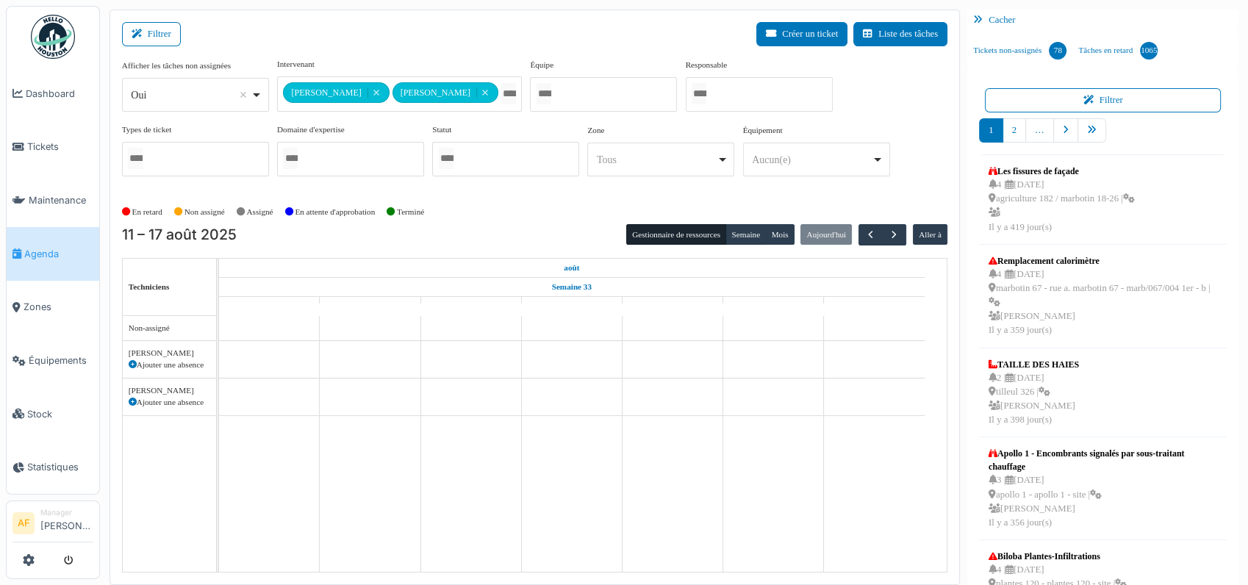
click at [544, 228] on div "11 – 17 août 2025 Gestionnaire de ressources Semaine Mois Aujourd'hui Aller à" at bounding box center [534, 234] width 825 height 21
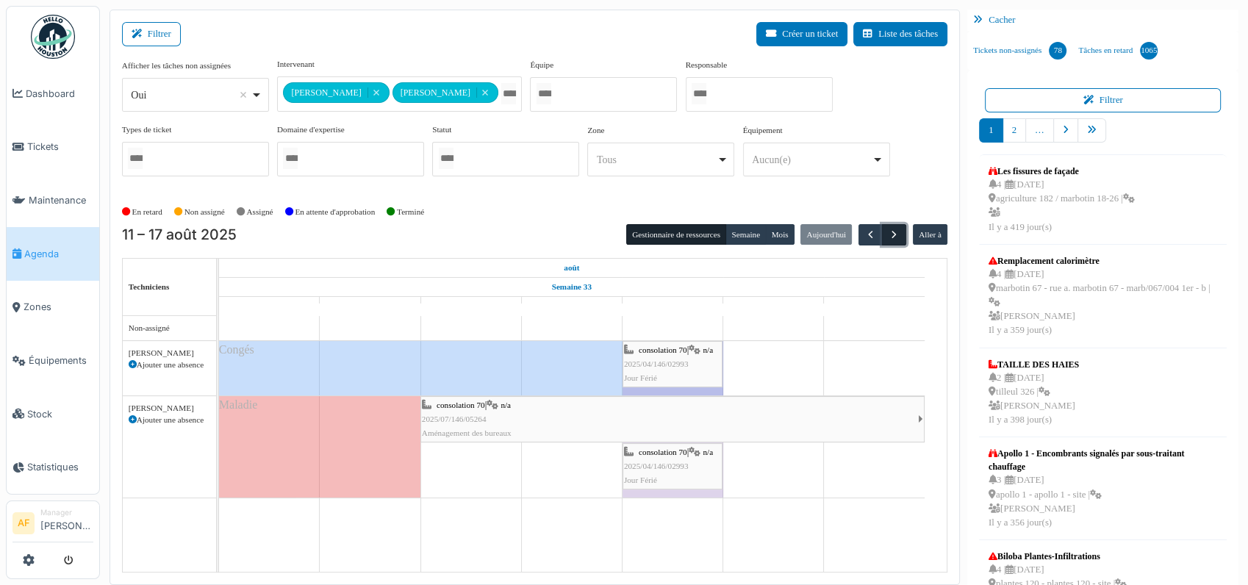
click at [888, 229] on span "button" at bounding box center [894, 235] width 12 height 12
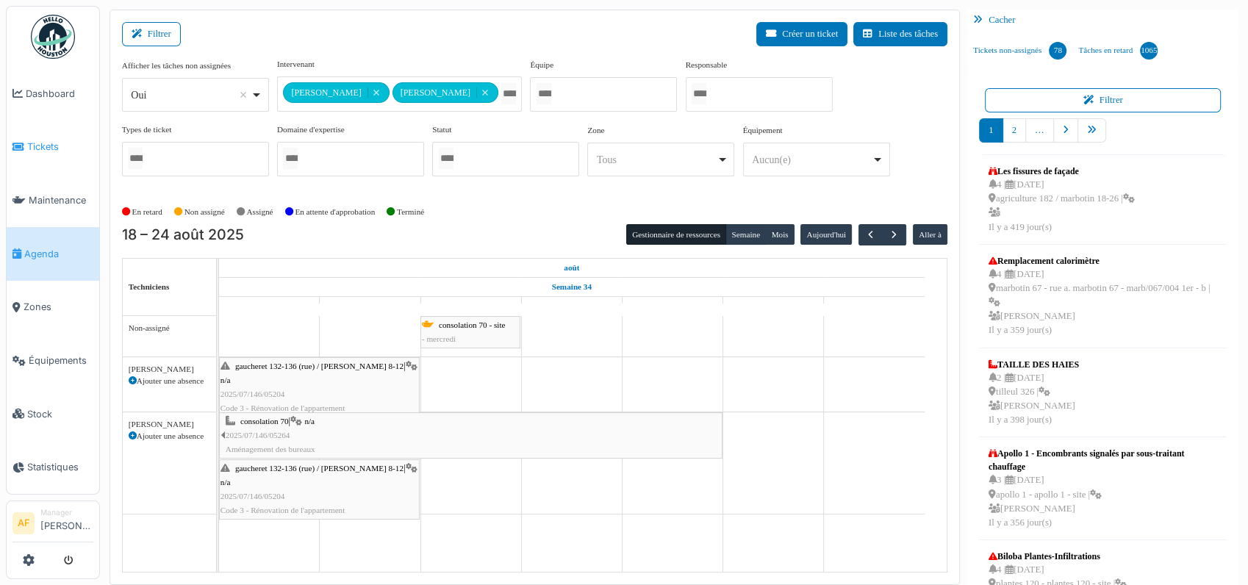
click at [37, 137] on link "Tickets" at bounding box center [53, 148] width 93 height 54
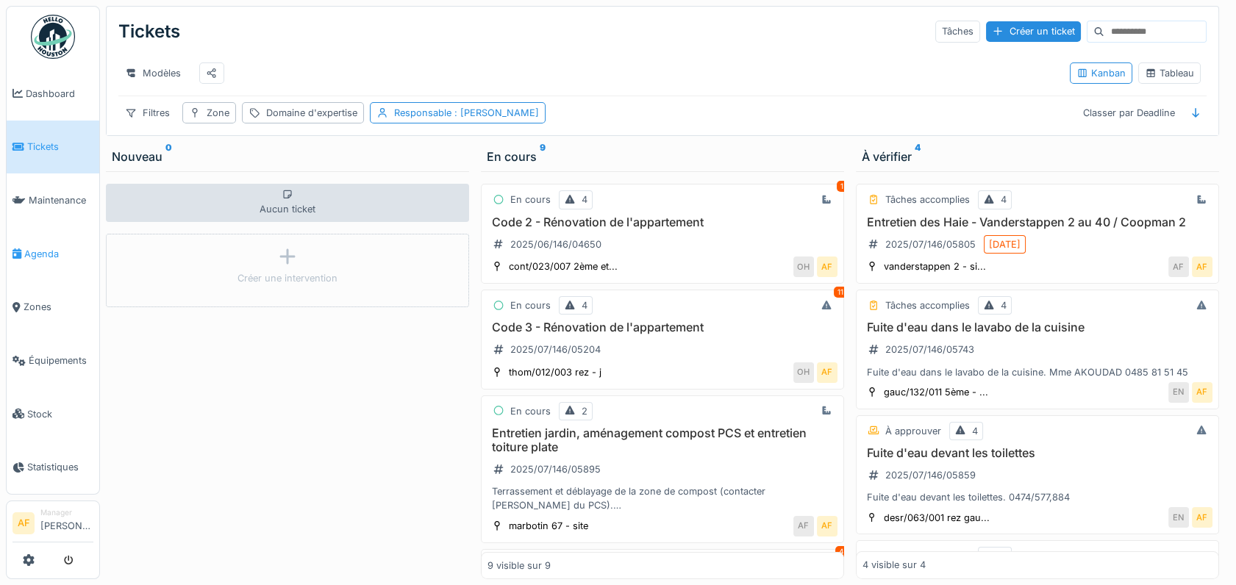
click at [57, 240] on link "Agenda" at bounding box center [53, 254] width 93 height 54
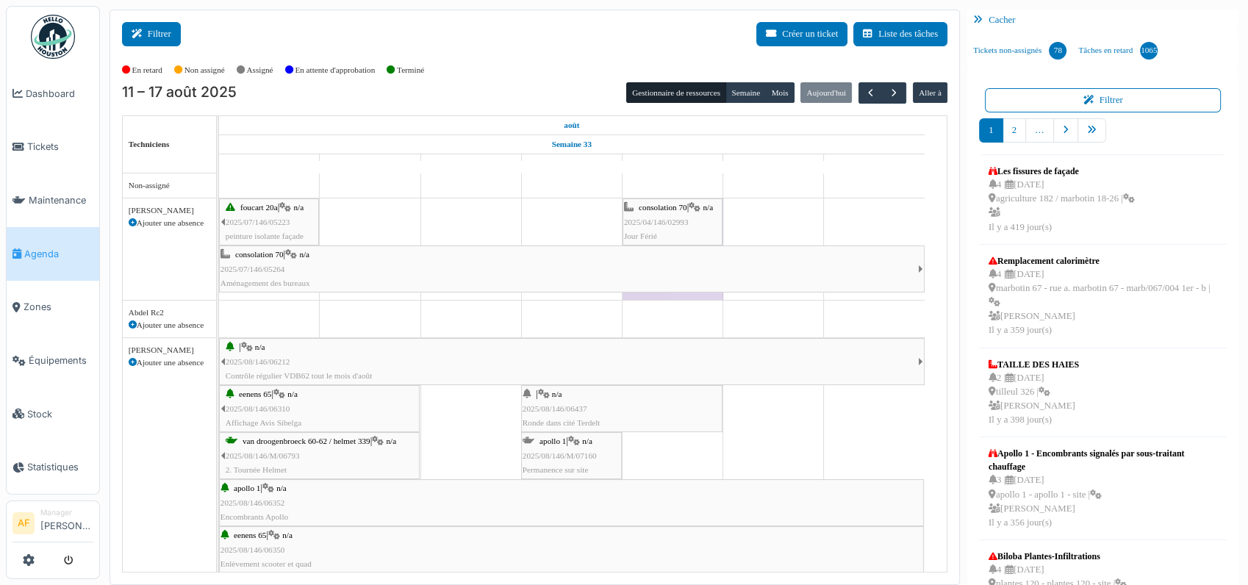
click at [155, 24] on button "Filtrer" at bounding box center [151, 34] width 59 height 24
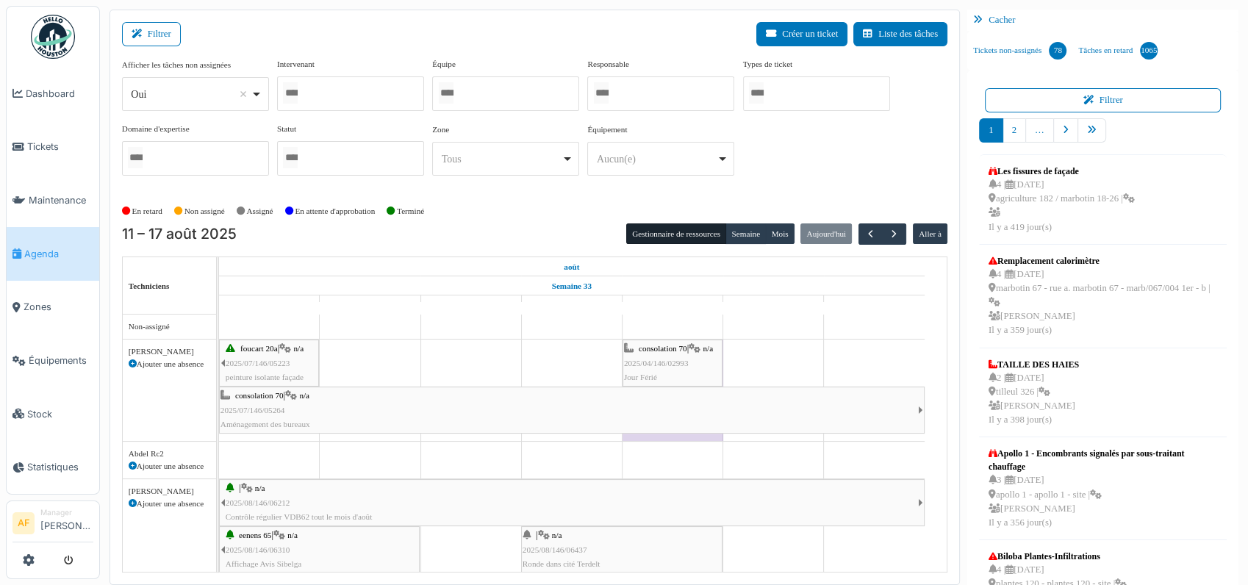
click at [355, 93] on div at bounding box center [350, 93] width 147 height 35
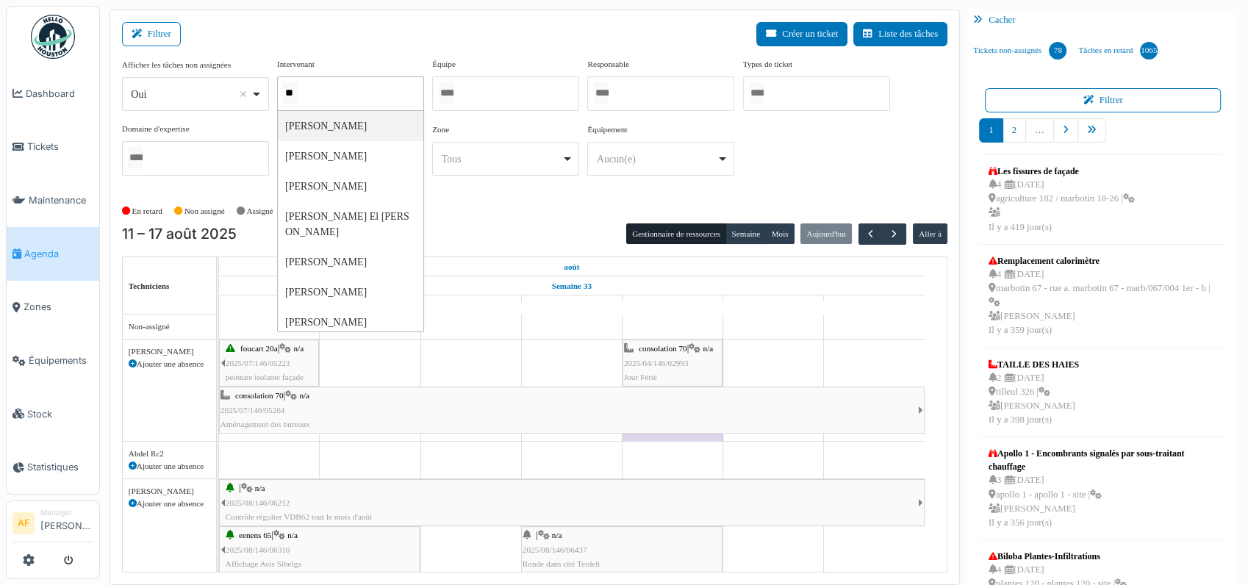
type input "***"
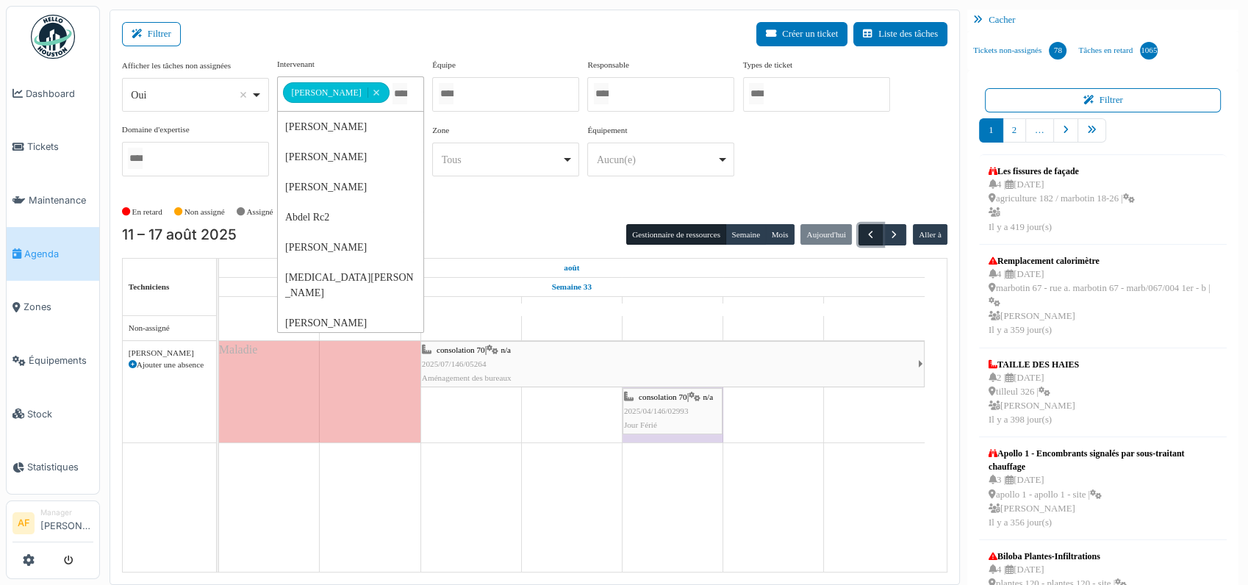
click at [864, 230] on span "button" at bounding box center [870, 235] width 12 height 12
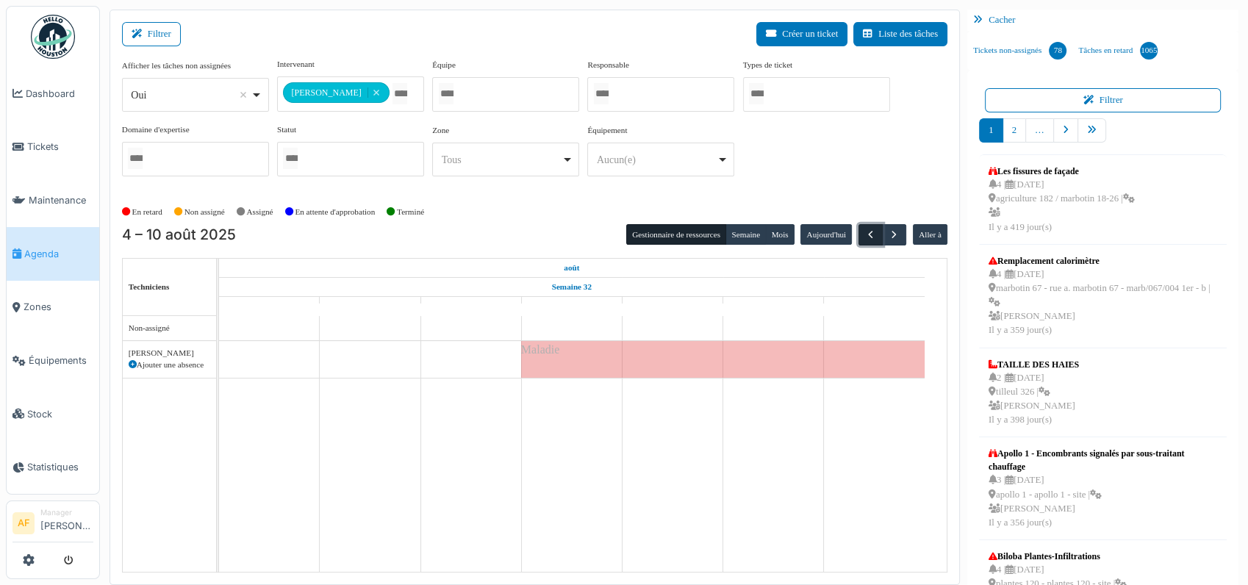
click at [864, 230] on span "button" at bounding box center [870, 235] width 12 height 12
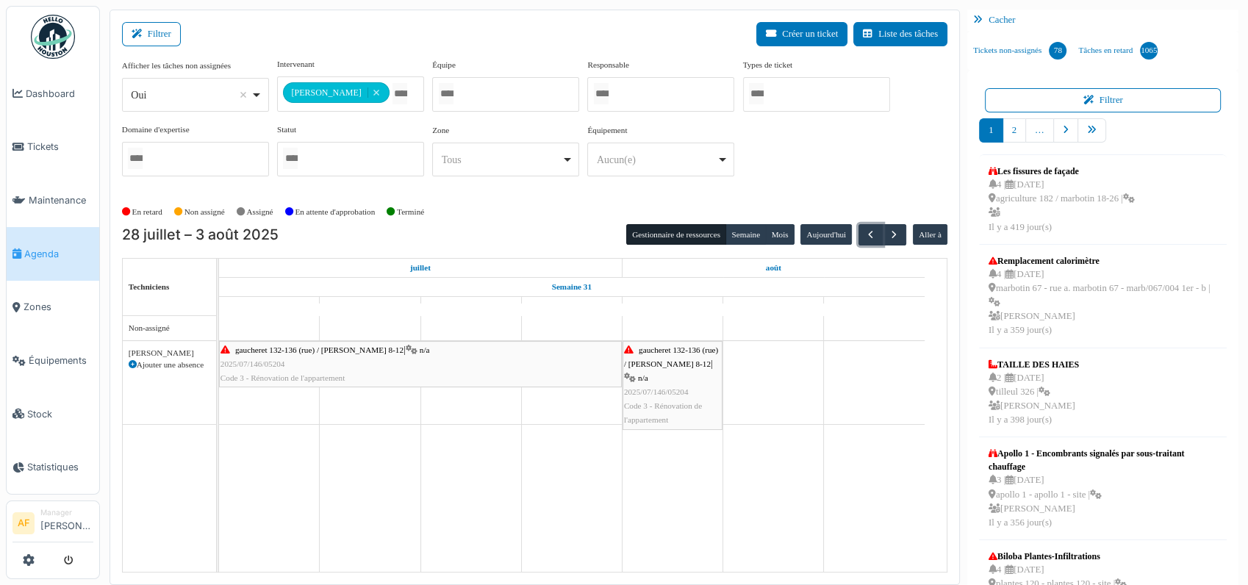
click at [261, 359] on span "2025/07/146/05204" at bounding box center [253, 363] width 65 height 9
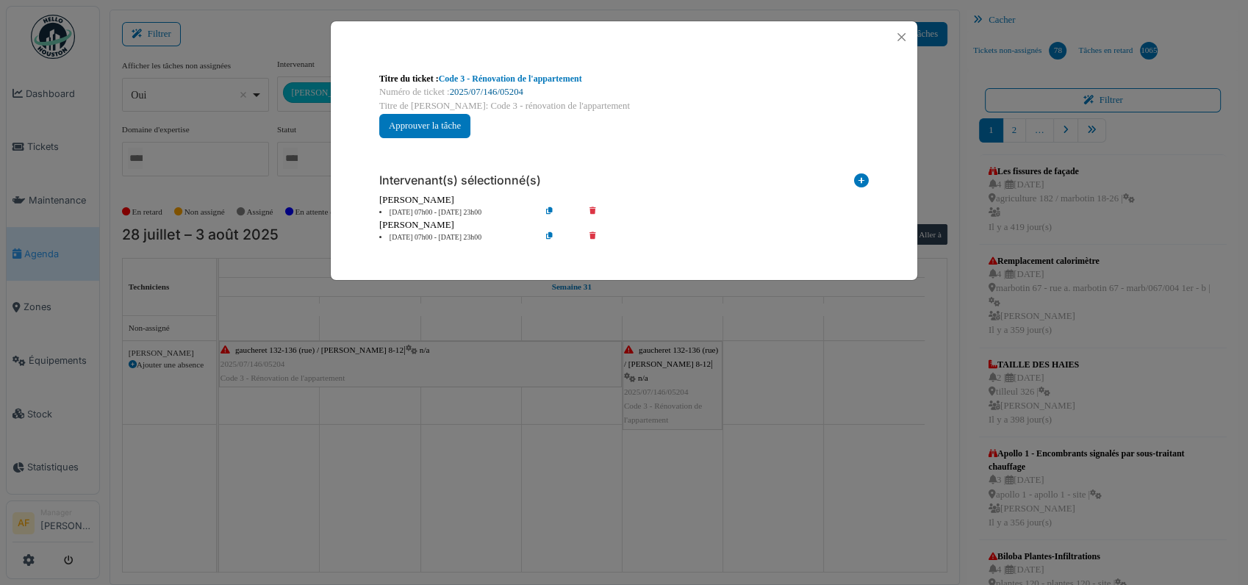
click at [506, 87] on link "2025/07/146/05204" at bounding box center [487, 92] width 74 height 10
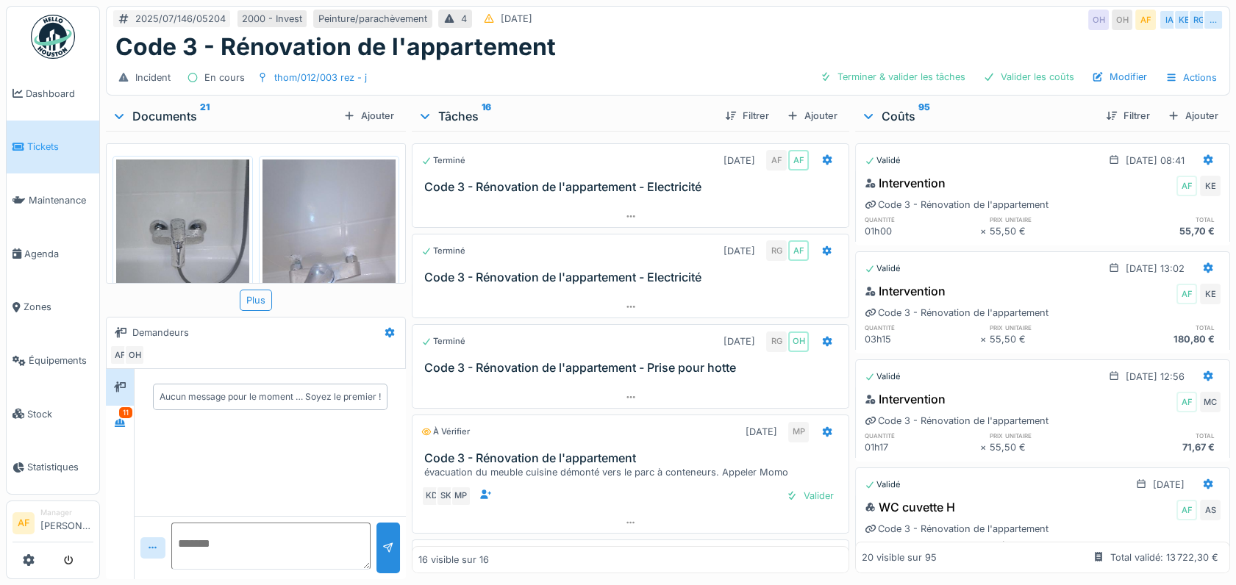
click at [65, 145] on span "Tickets" at bounding box center [60, 147] width 66 height 14
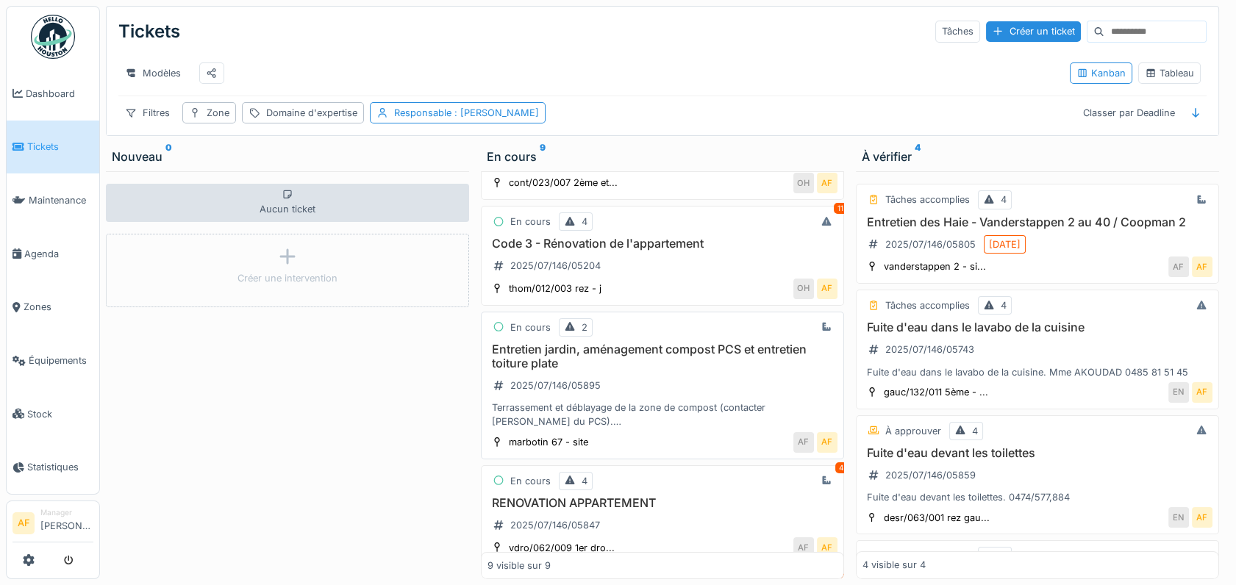
scroll to position [82, 0]
click at [591, 250] on h3 "Code 3 - Rénovation de l'appartement" at bounding box center [662, 246] width 350 height 14
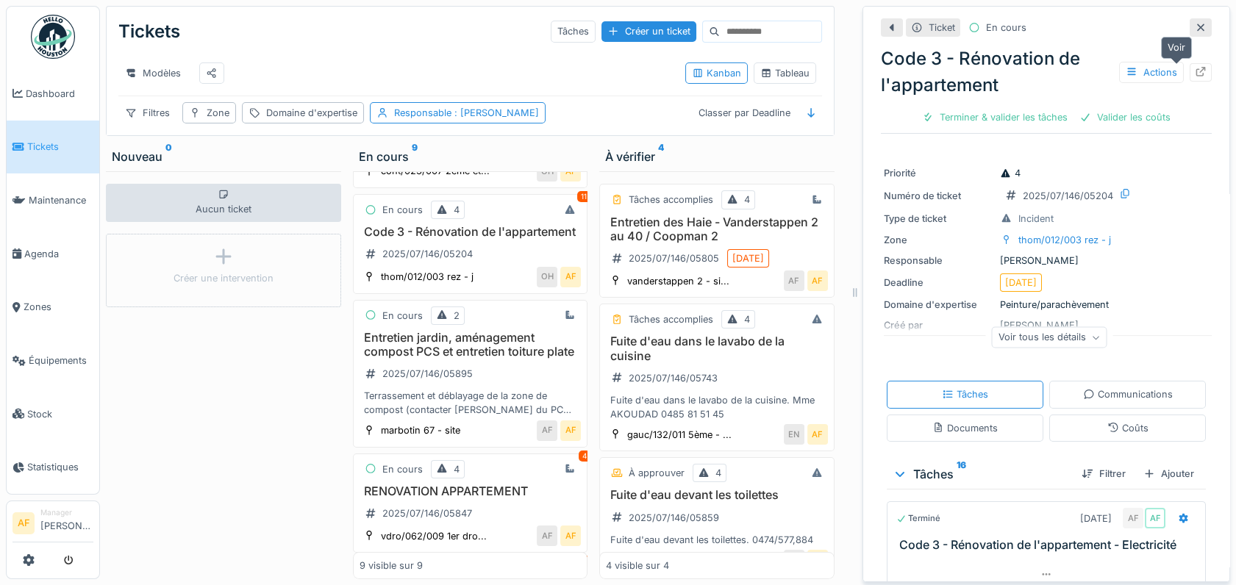
click at [1194, 69] on icon at bounding box center [1200, 72] width 12 height 10
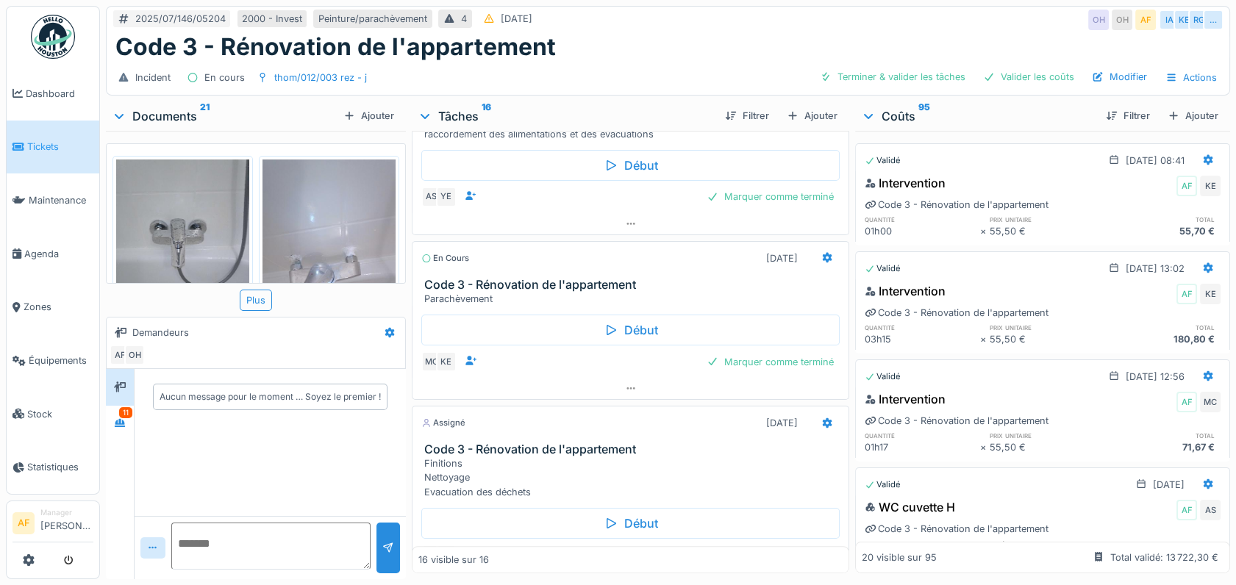
scroll to position [1985, 0]
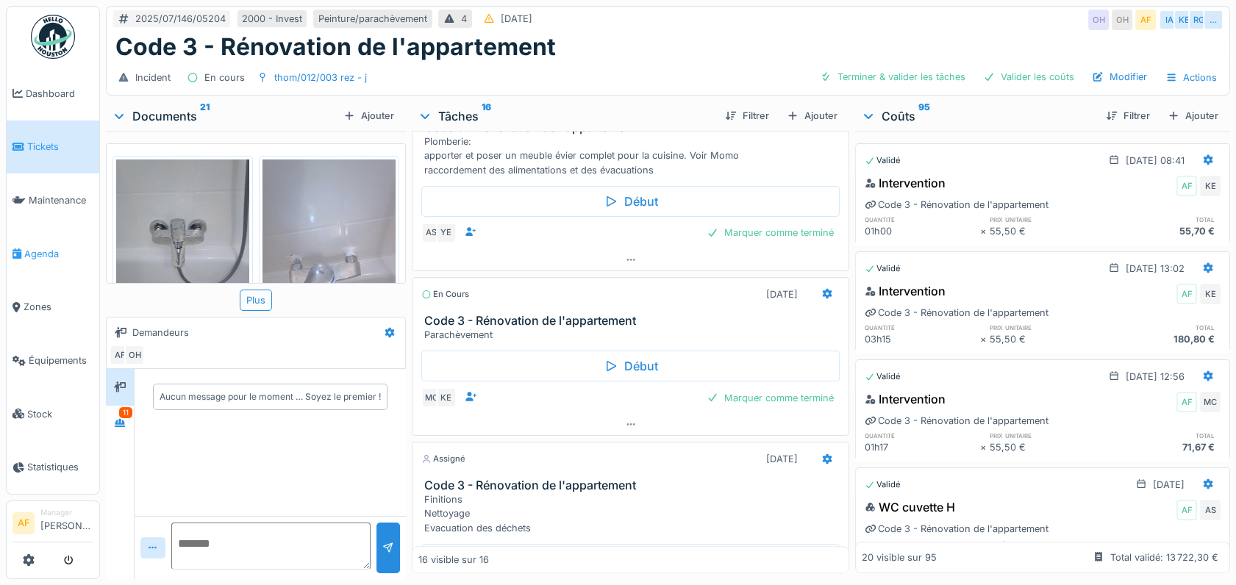
click at [54, 248] on span "Agenda" at bounding box center [58, 254] width 69 height 14
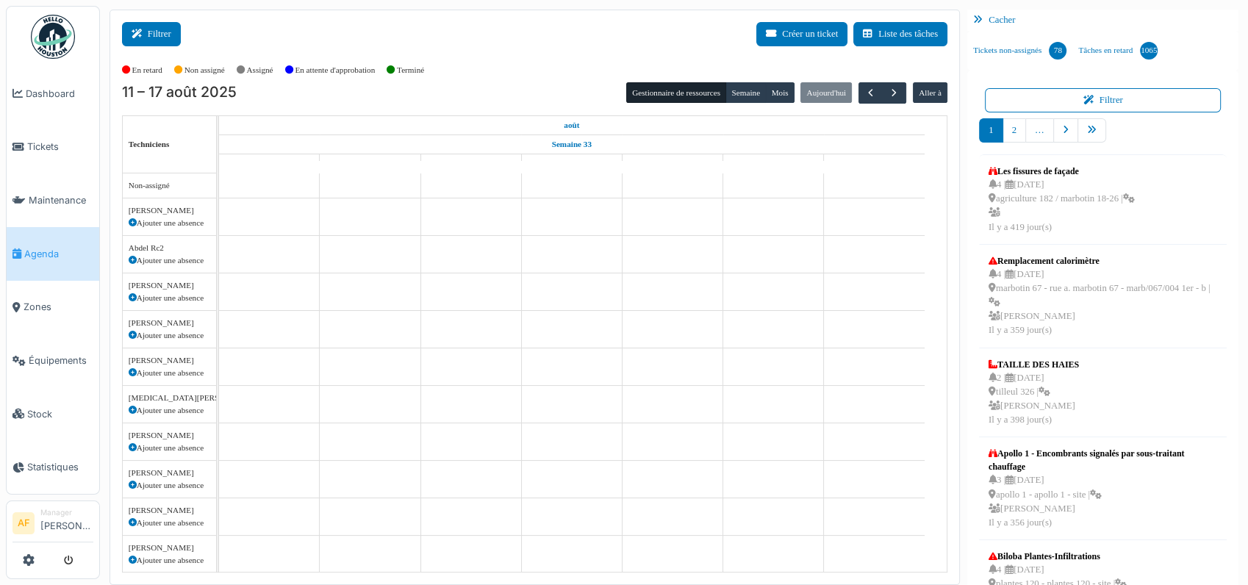
click at [146, 39] on button "Filtrer" at bounding box center [151, 34] width 59 height 24
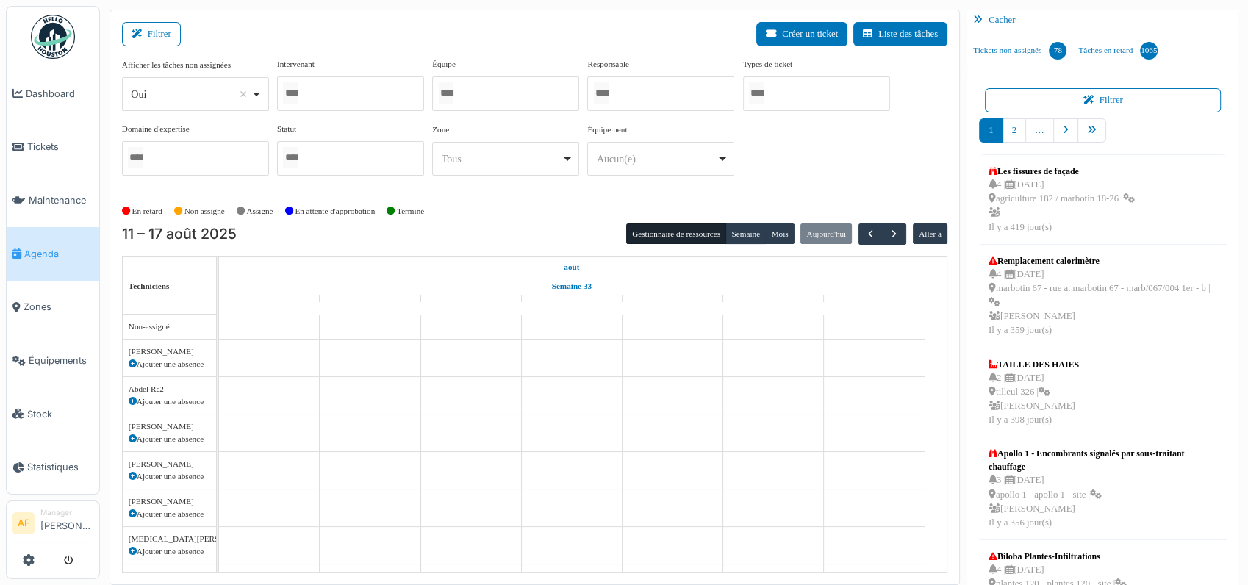
click at [370, 87] on div at bounding box center [350, 93] width 147 height 35
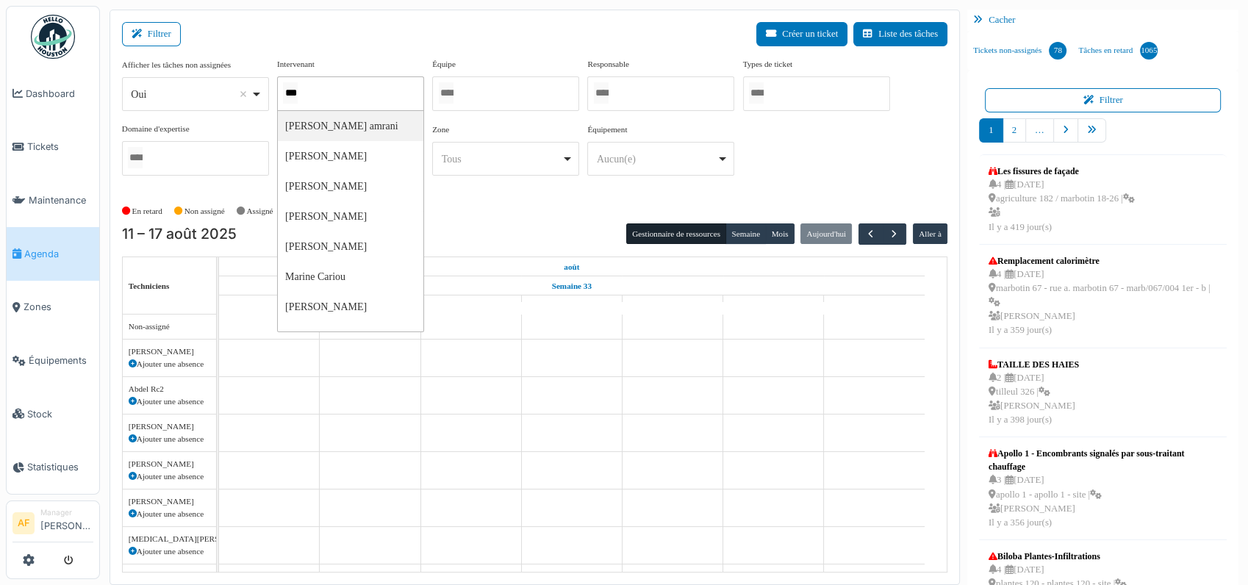
type input "****"
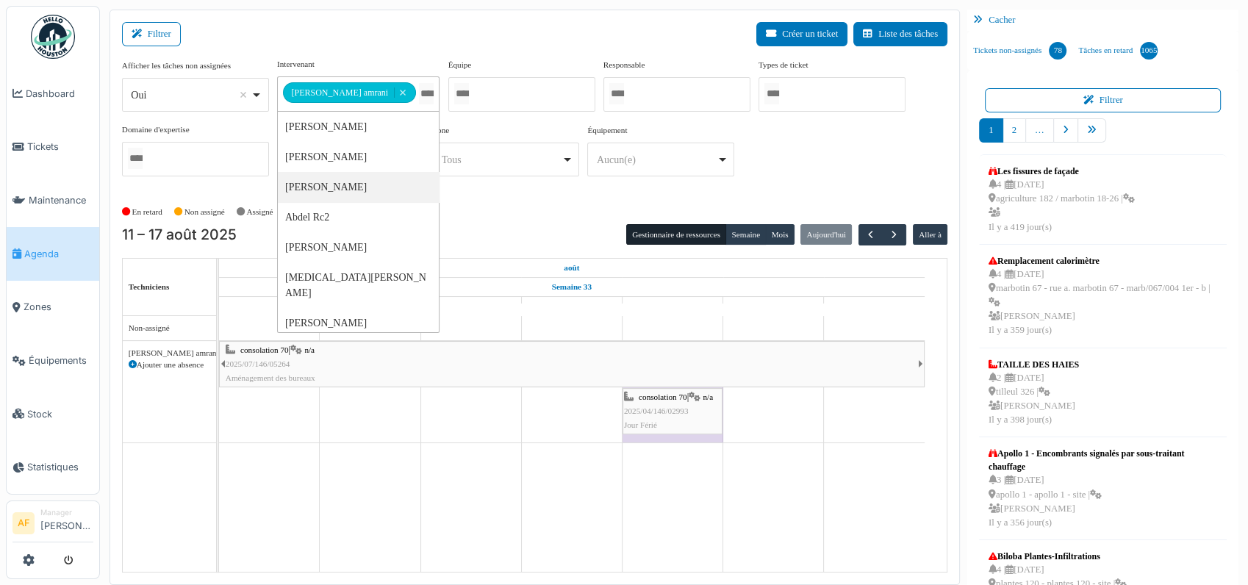
click at [271, 359] on span "2025/07/146/05264" at bounding box center [258, 363] width 65 height 9
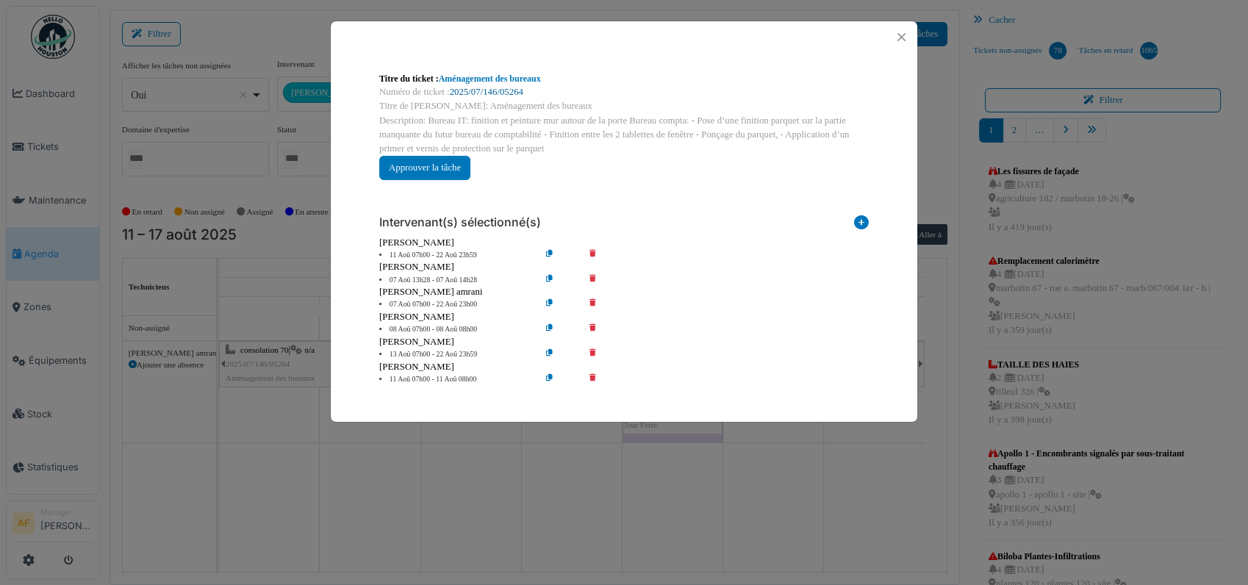
click at [472, 94] on link "2025/07/146/05264" at bounding box center [487, 92] width 74 height 10
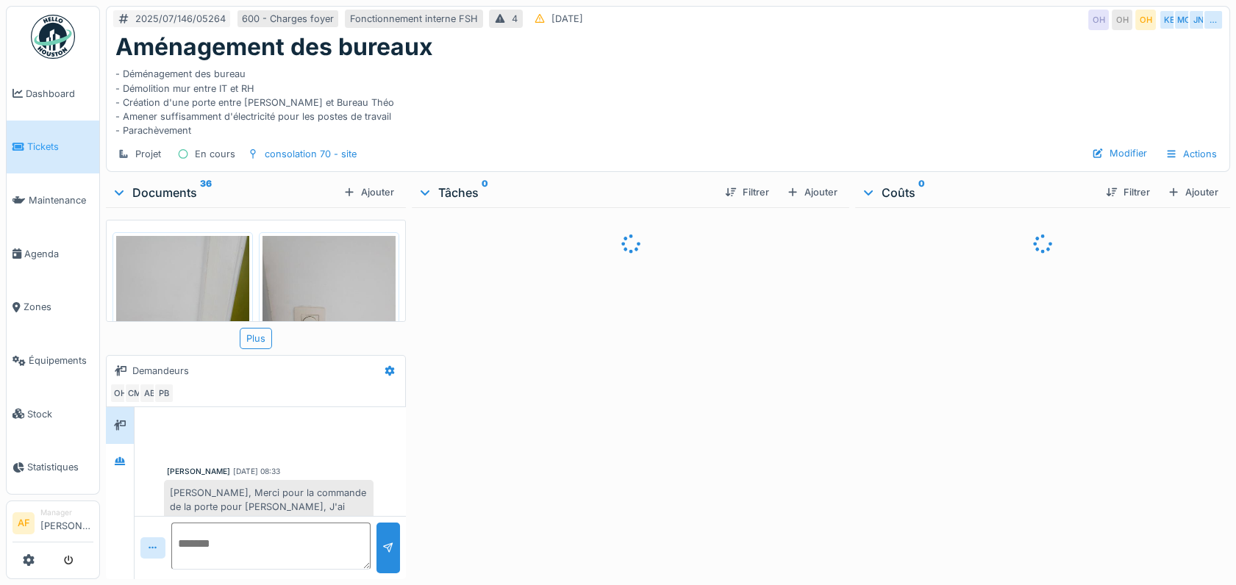
scroll to position [160, 0]
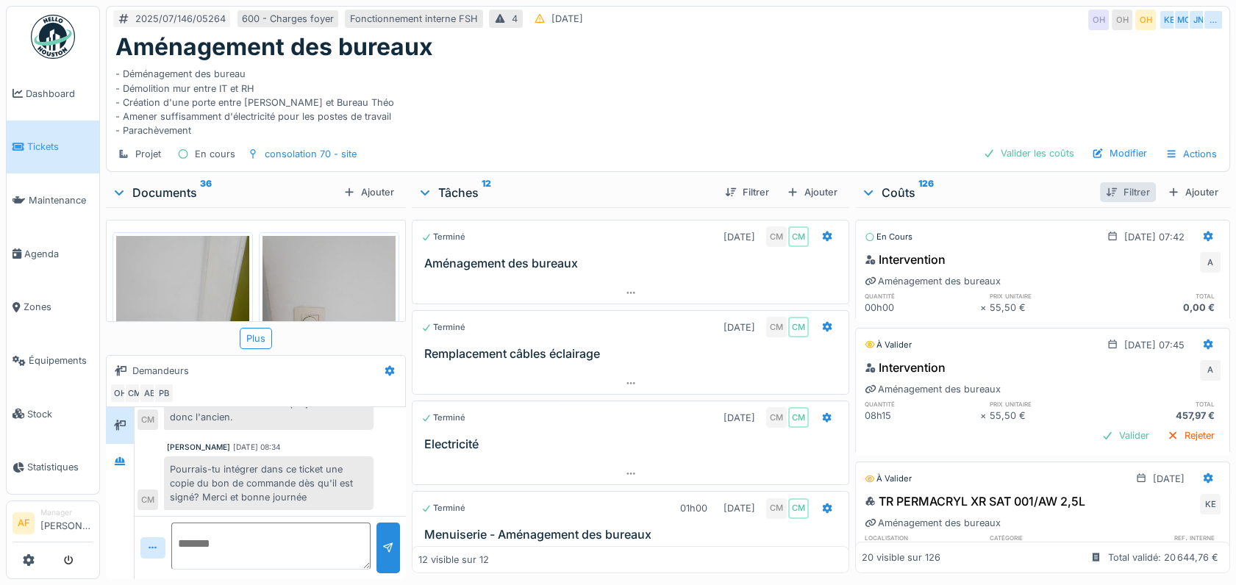
click at [1100, 187] on div "Filtrer" at bounding box center [1128, 192] width 56 height 20
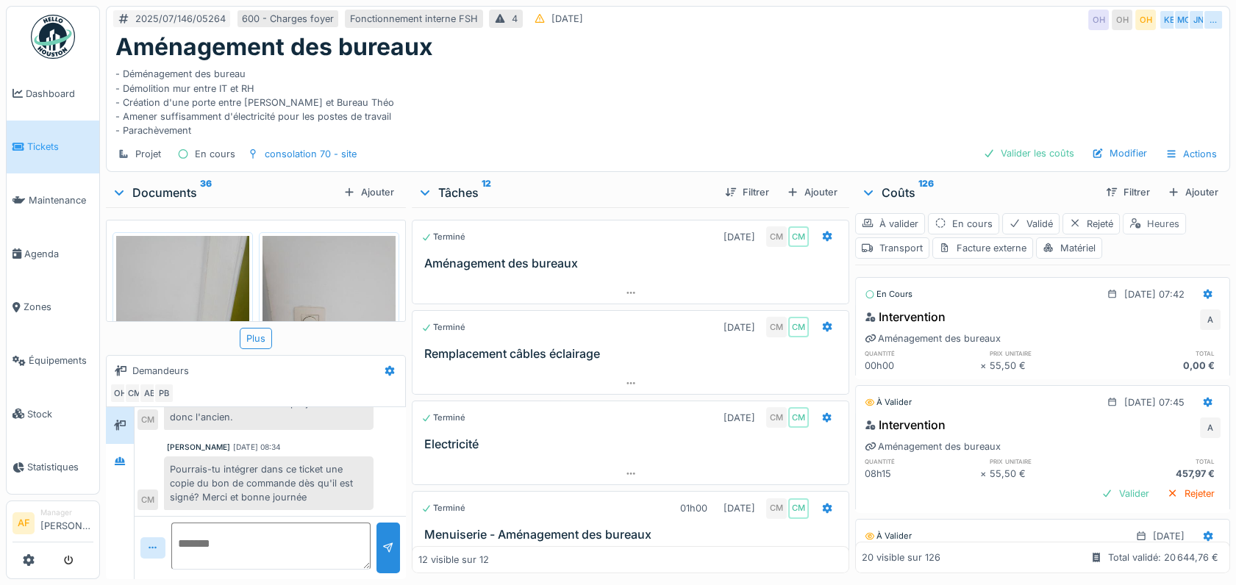
click at [1154, 223] on div "Heures" at bounding box center [1153, 223] width 63 height 21
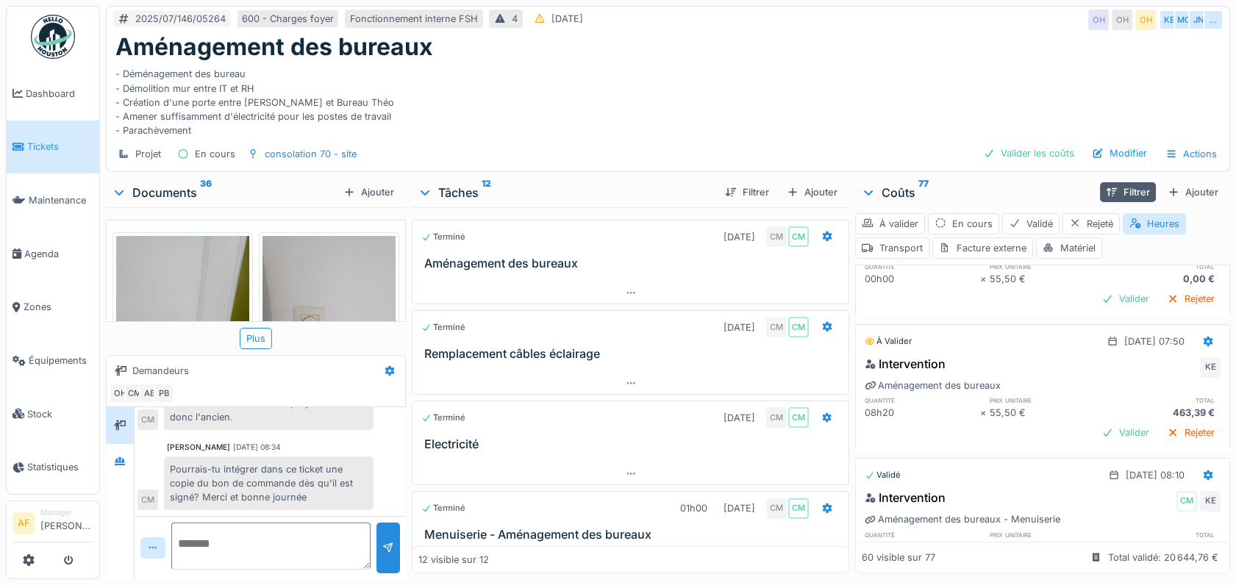
scroll to position [1876, 0]
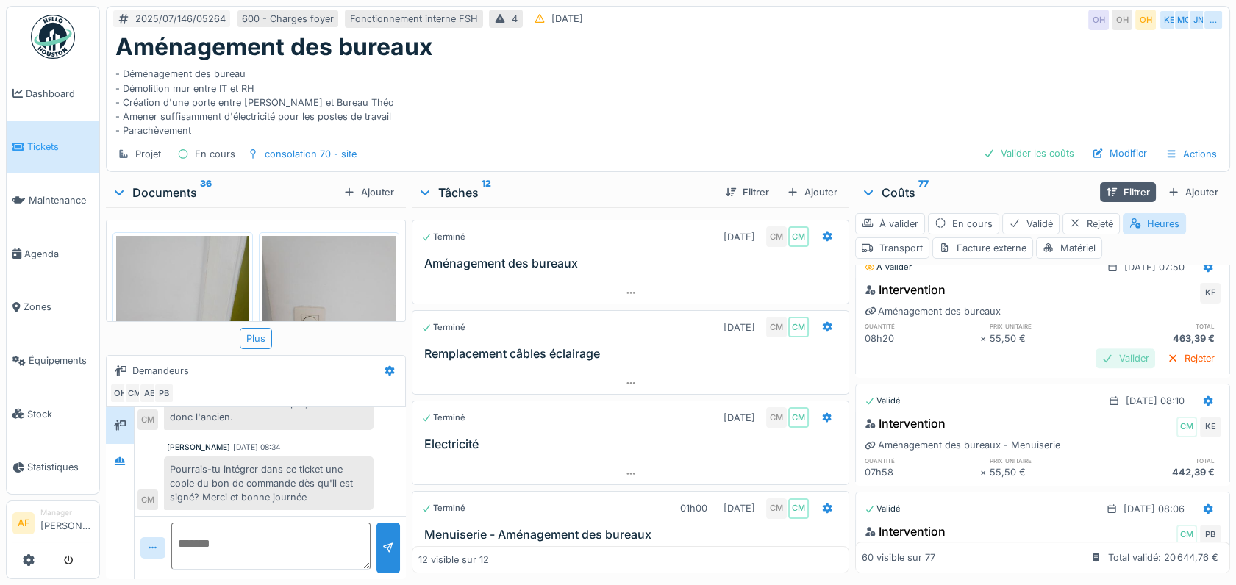
click at [1095, 348] on div "Valider" at bounding box center [1125, 358] width 60 height 20
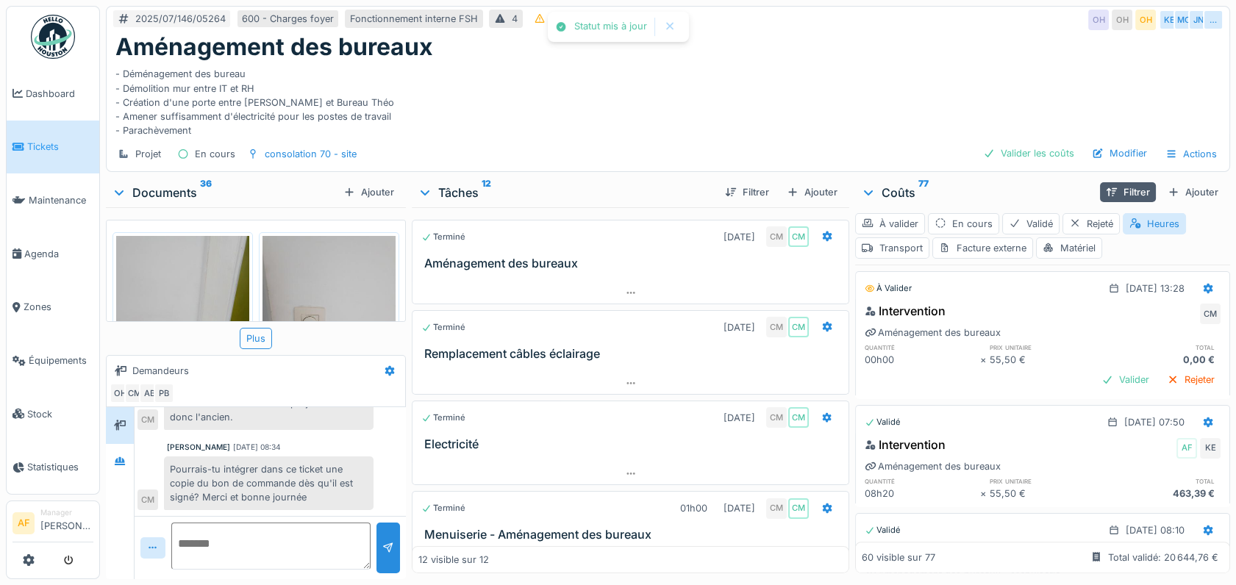
scroll to position [1713, 0]
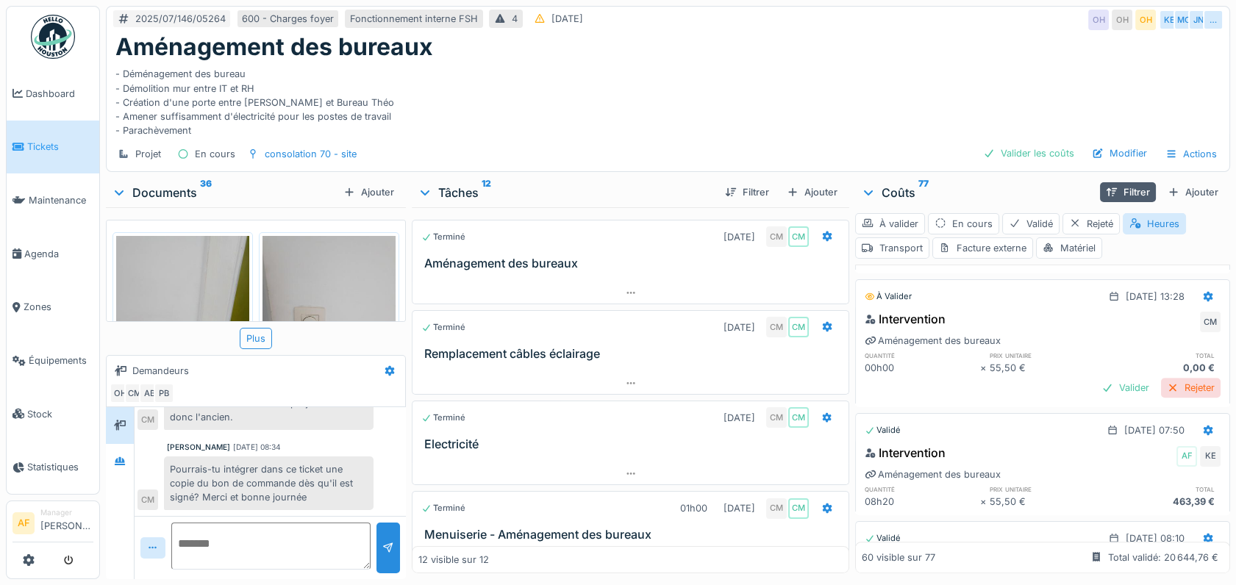
click at [1172, 378] on div "Rejeter" at bounding box center [1191, 388] width 60 height 20
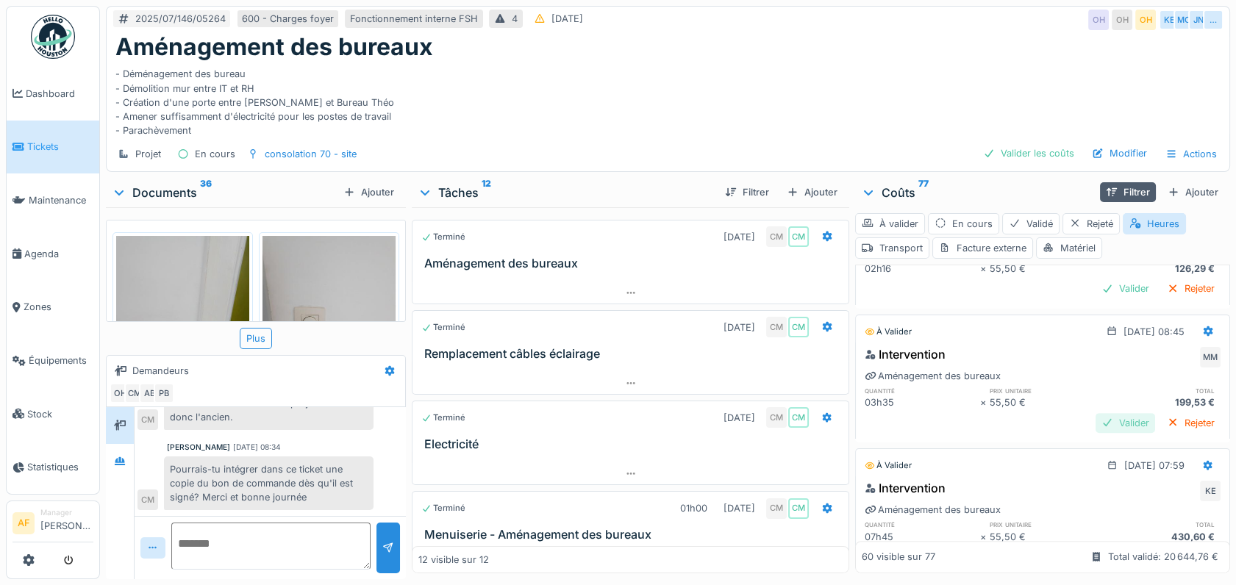
click at [1095, 415] on div "Valider" at bounding box center [1125, 423] width 60 height 20
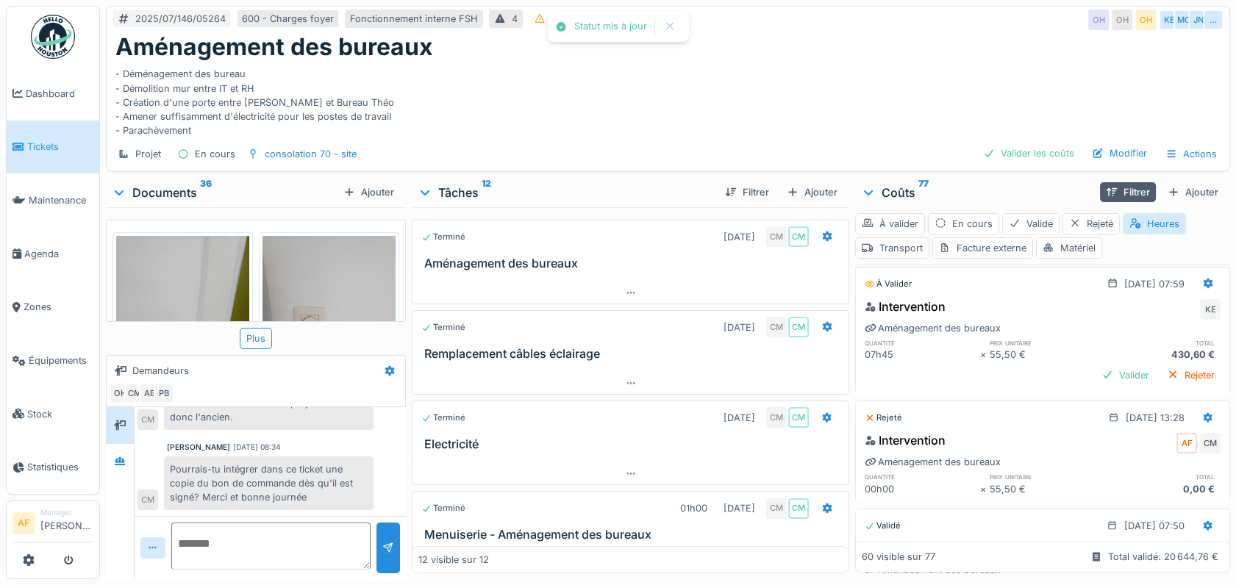
scroll to position [1573, 0]
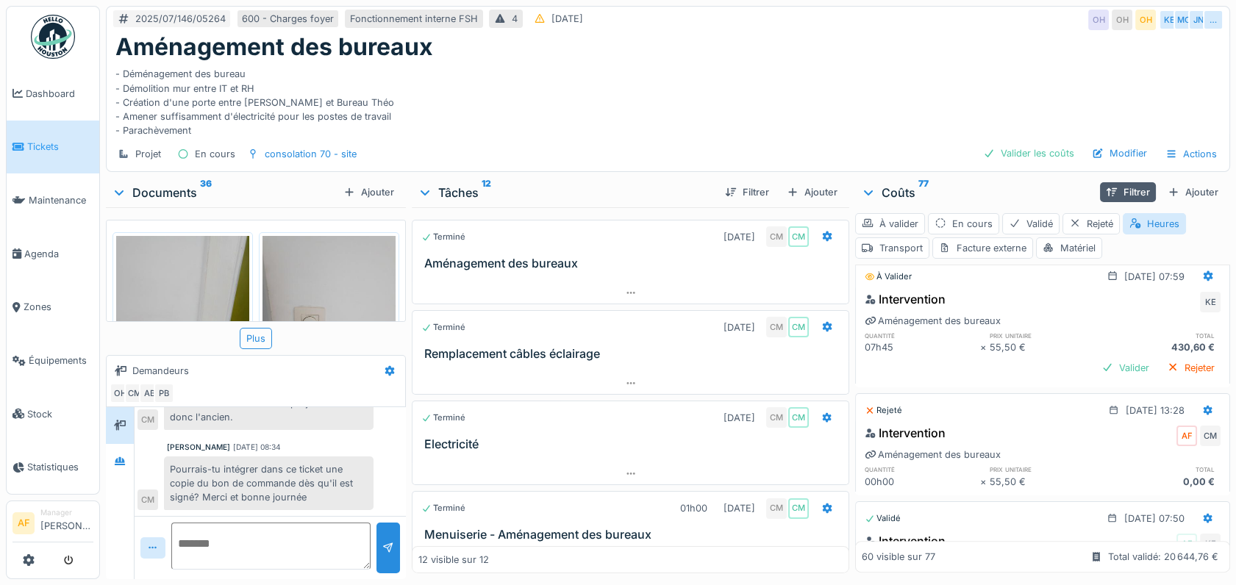
click at [1192, 308] on div "Intervention KE Aménagement des bureaux quantité prix unitaire total 07h45 × 55…" at bounding box center [1042, 335] width 375 height 96
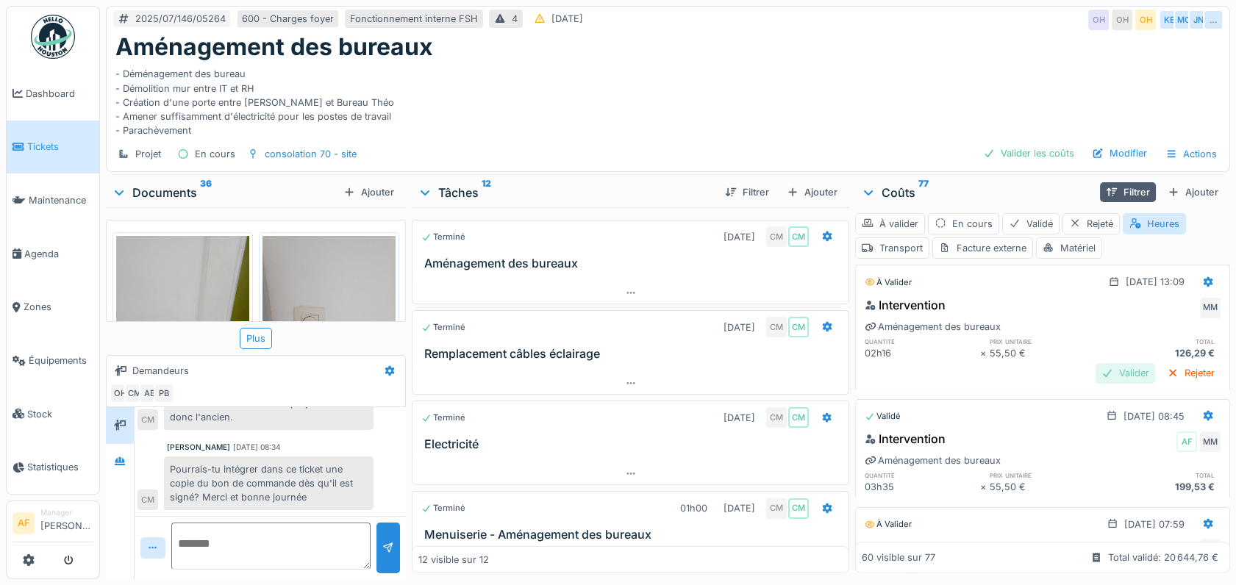
click at [1095, 363] on div "Valider" at bounding box center [1125, 373] width 60 height 20
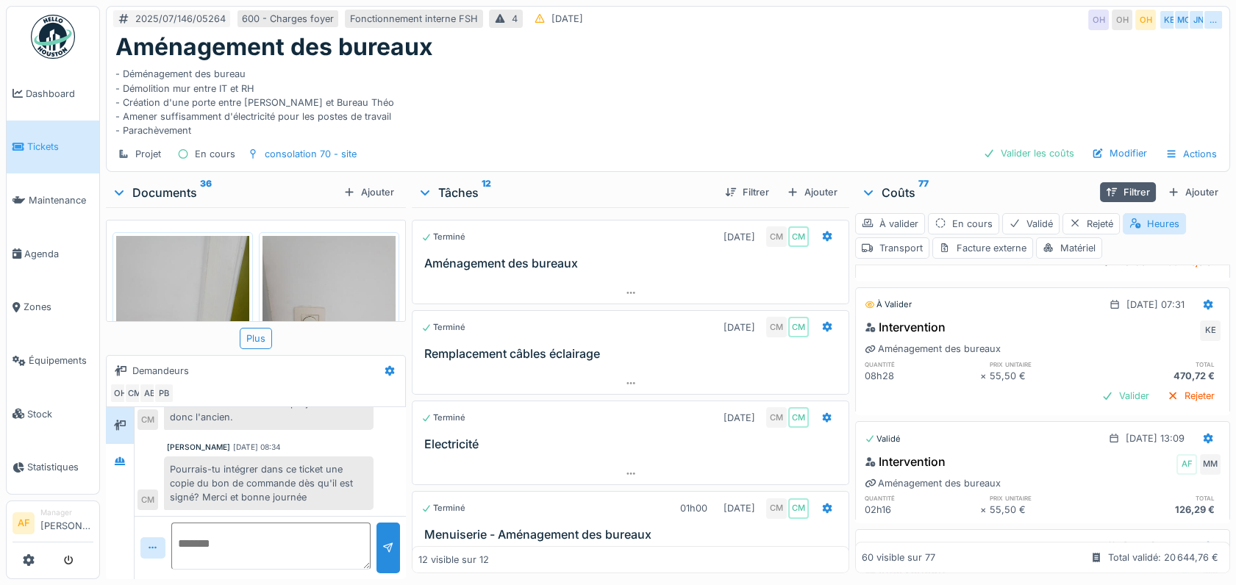
scroll to position [692, 0]
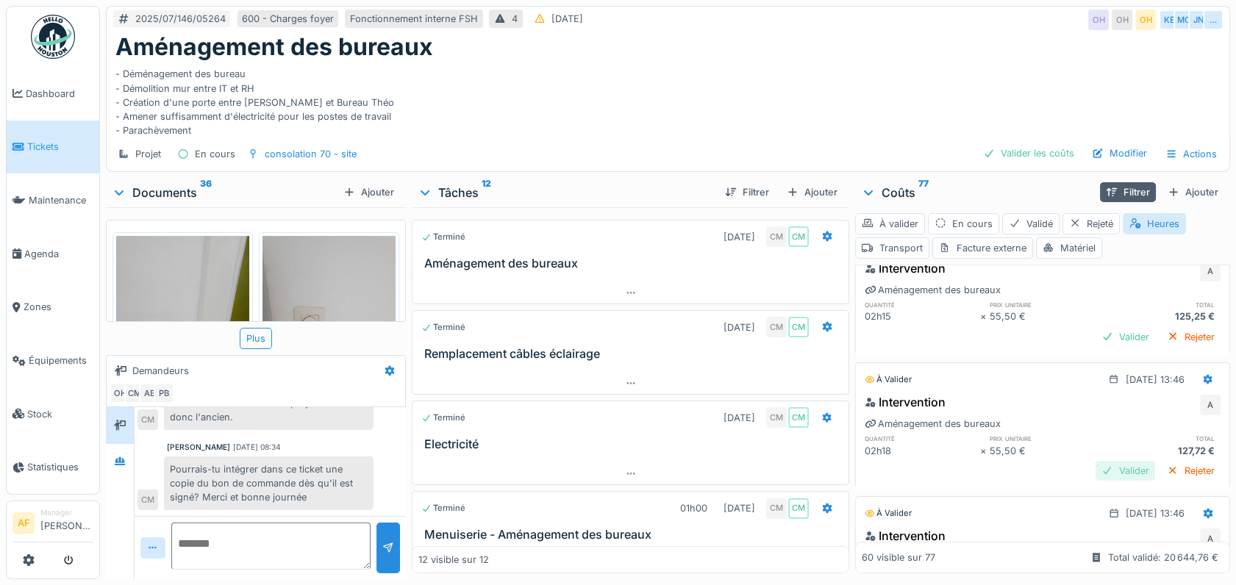
click at [1095, 462] on div "Valider" at bounding box center [1125, 471] width 60 height 20
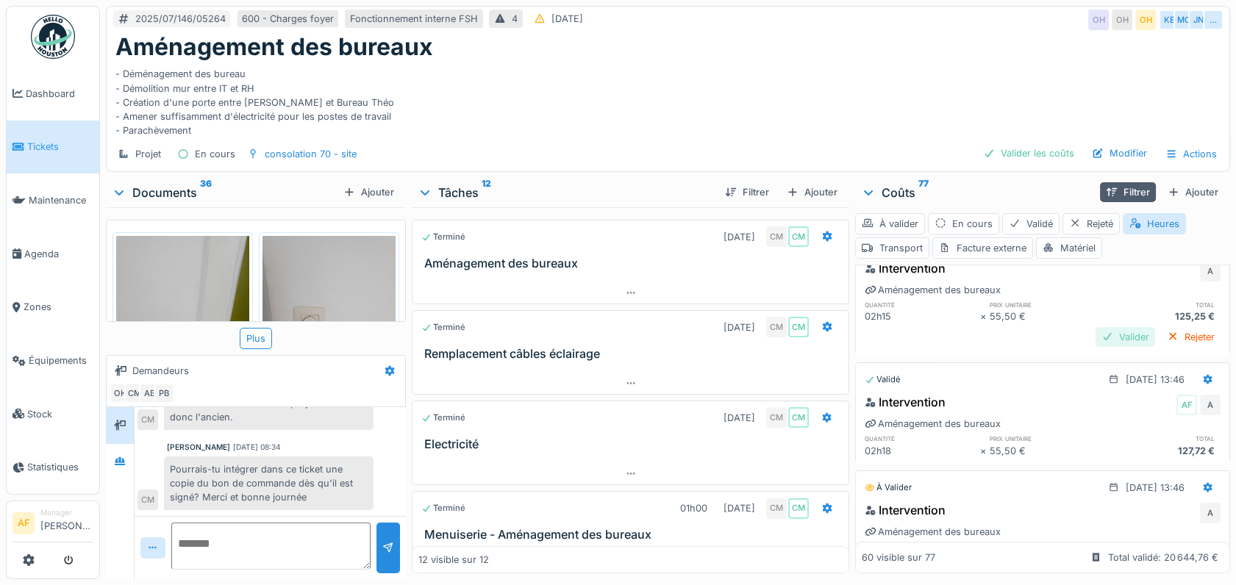
click at [1108, 328] on div "Valider" at bounding box center [1125, 337] width 60 height 20
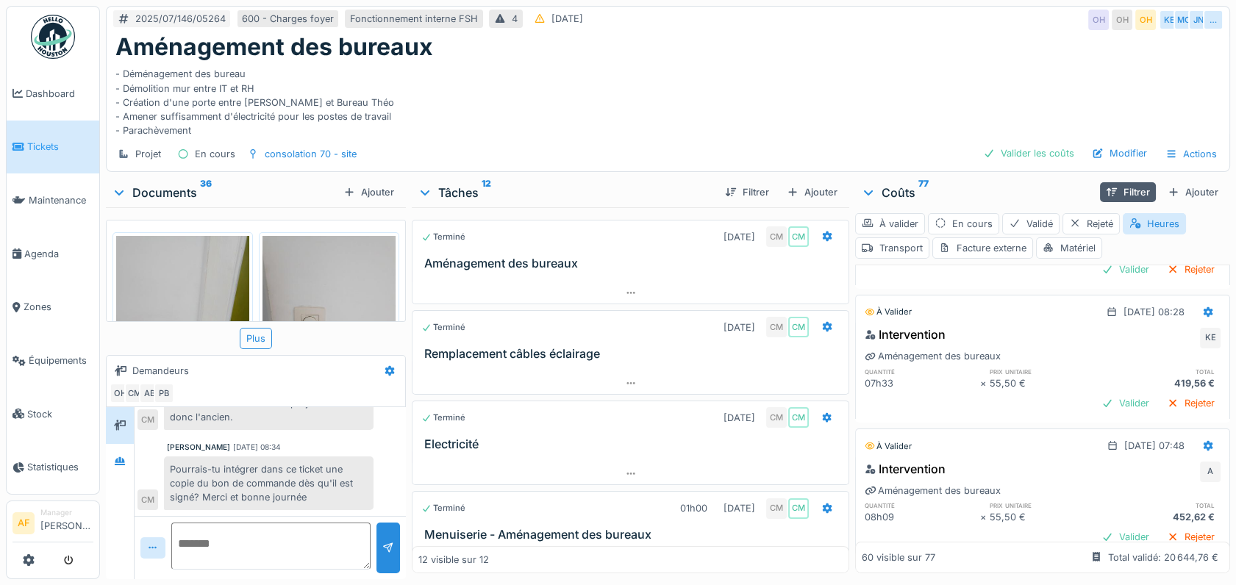
scroll to position [330, 0]
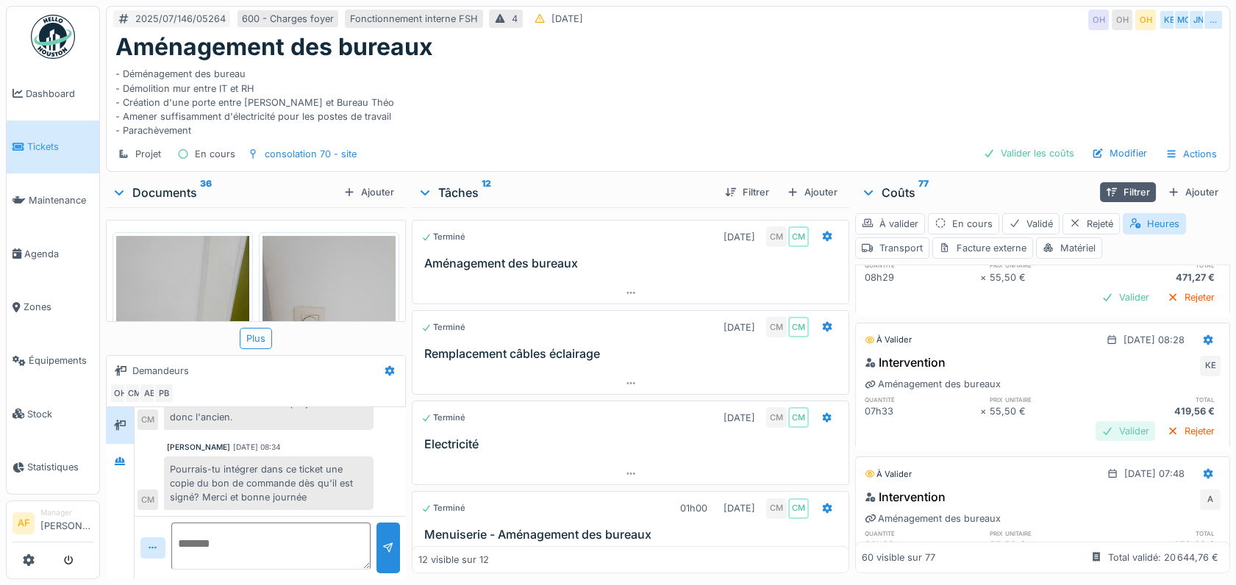
click at [1095, 424] on div "Valider" at bounding box center [1125, 431] width 60 height 20
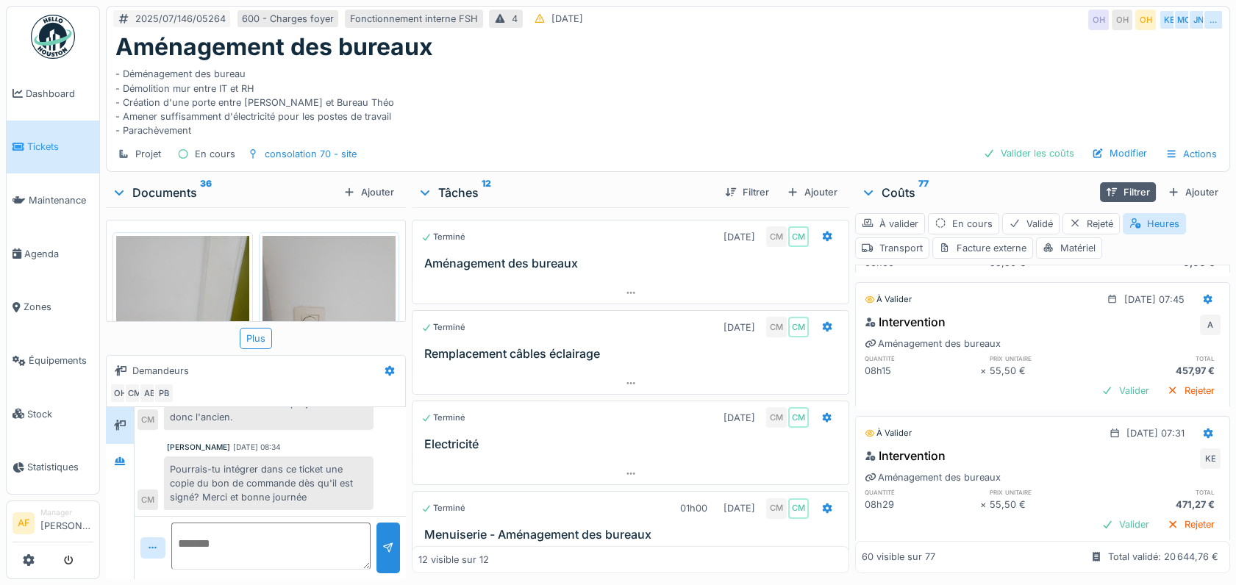
scroll to position [99, 0]
click at [1095, 393] on div "Valider" at bounding box center [1125, 394] width 60 height 20
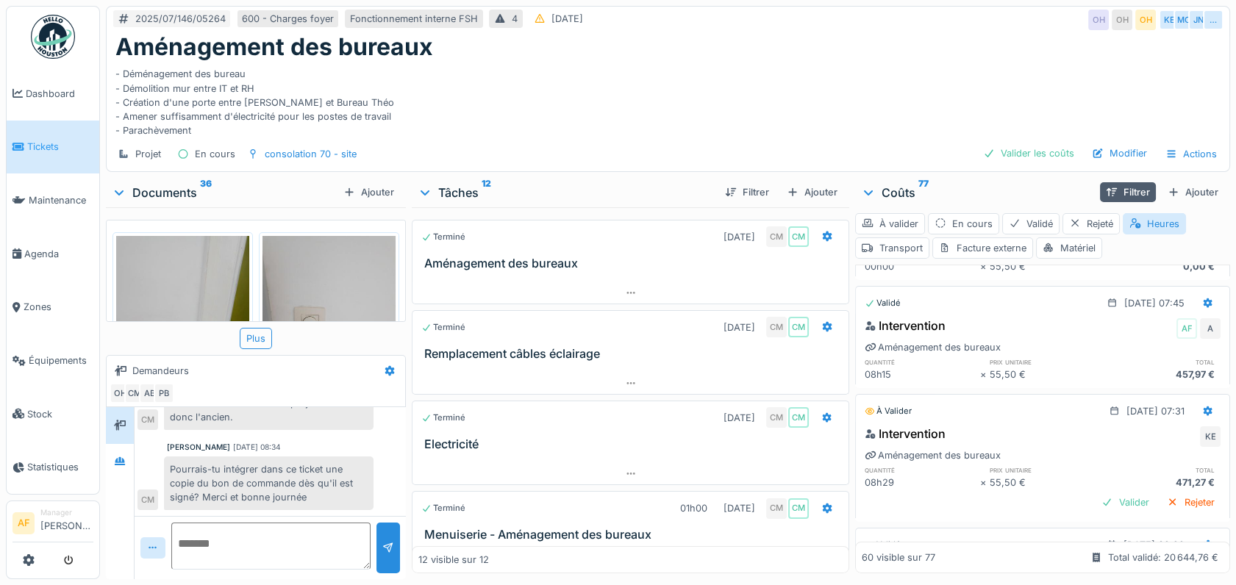
scroll to position [0, 0]
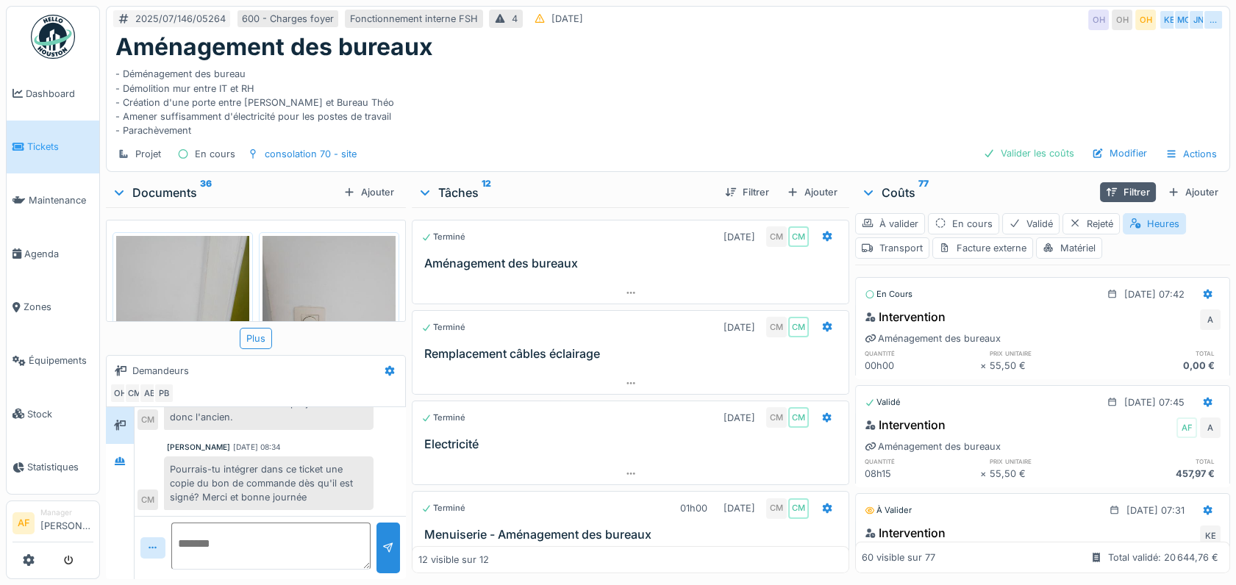
click at [1075, 235] on div "À valider En cours Validé Rejeté Heures Transport Facture externe Matériel" at bounding box center [1042, 235] width 375 height 57
click at [1073, 248] on div "Matériel" at bounding box center [1069, 247] width 66 height 21
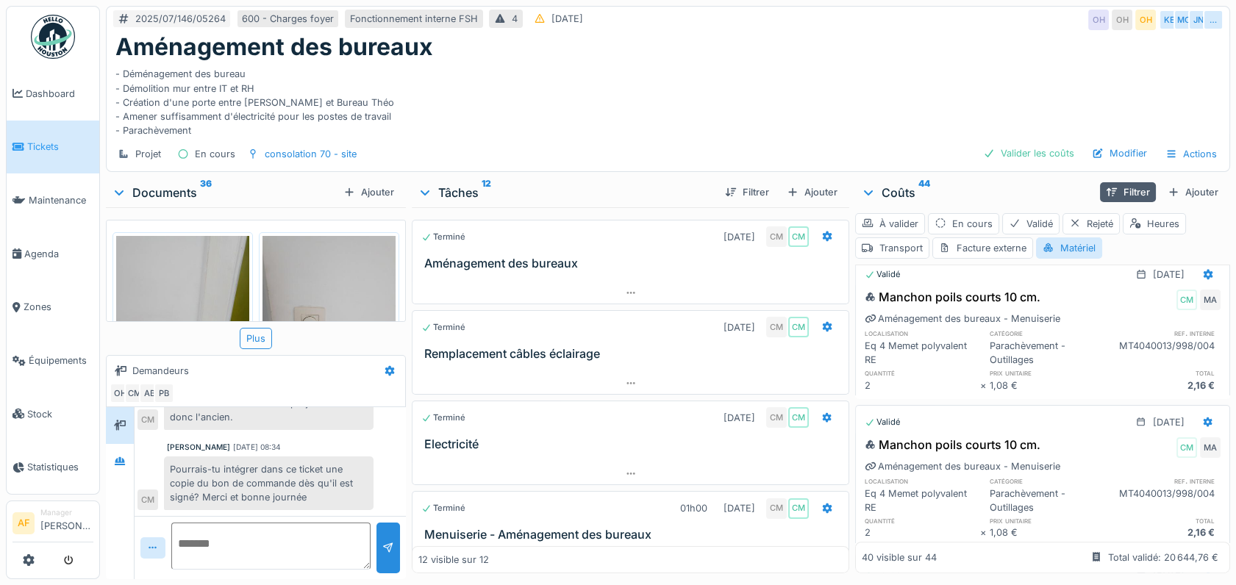
scroll to position [1000, 0]
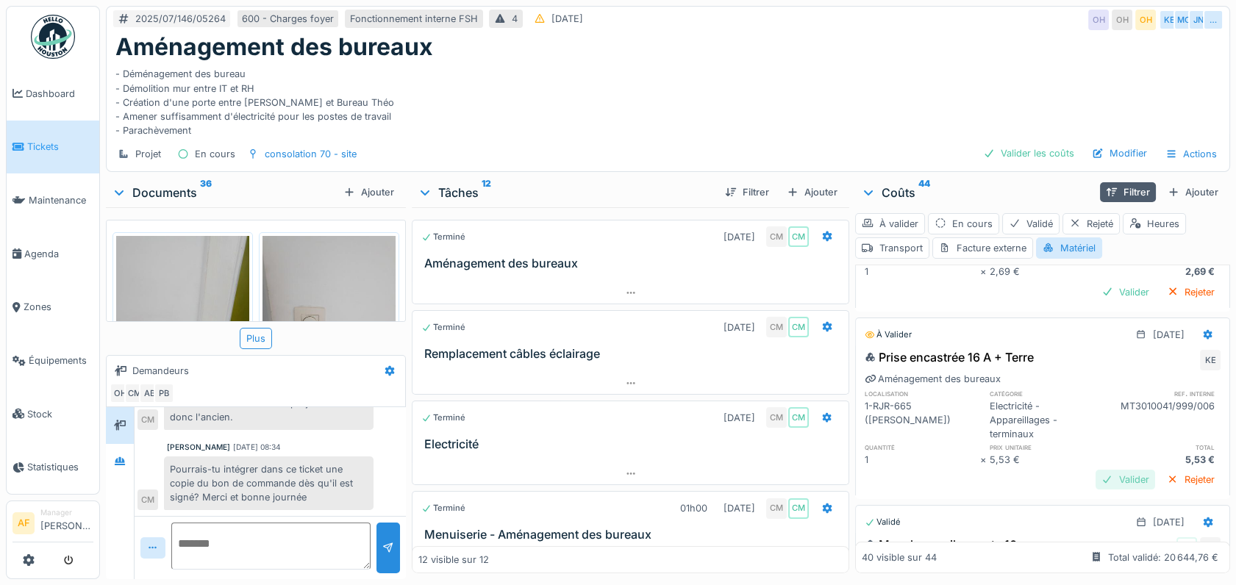
click at [1095, 482] on div "Valider" at bounding box center [1125, 480] width 60 height 20
click at [1098, 476] on div "Valider" at bounding box center [1125, 480] width 60 height 20
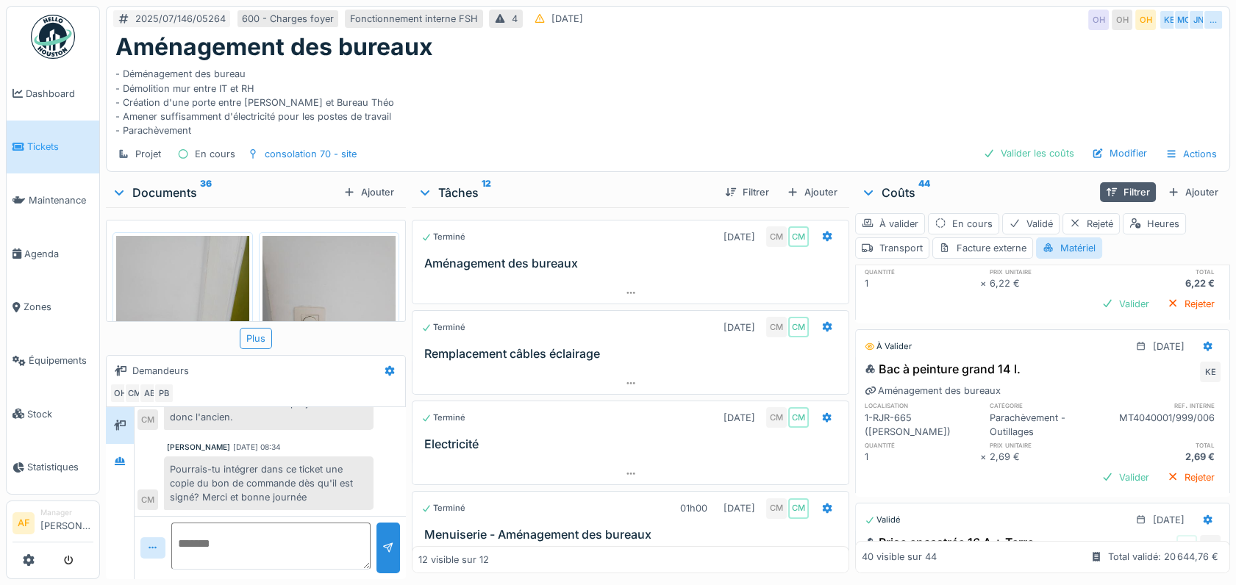
scroll to position [805, 0]
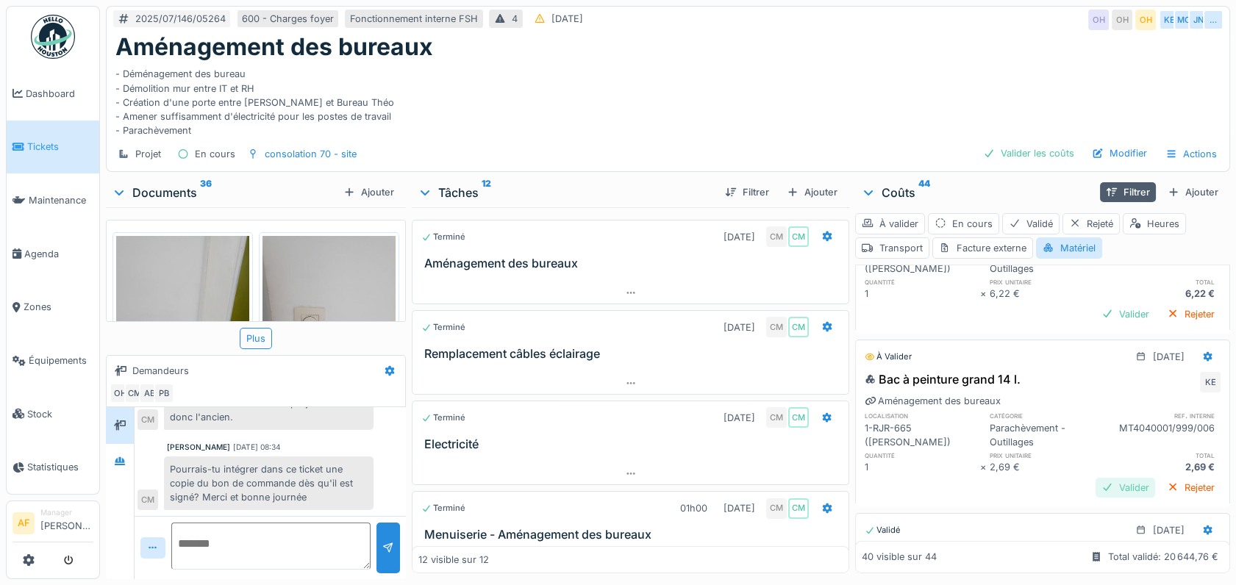
click at [1102, 481] on div "Valider" at bounding box center [1125, 488] width 60 height 20
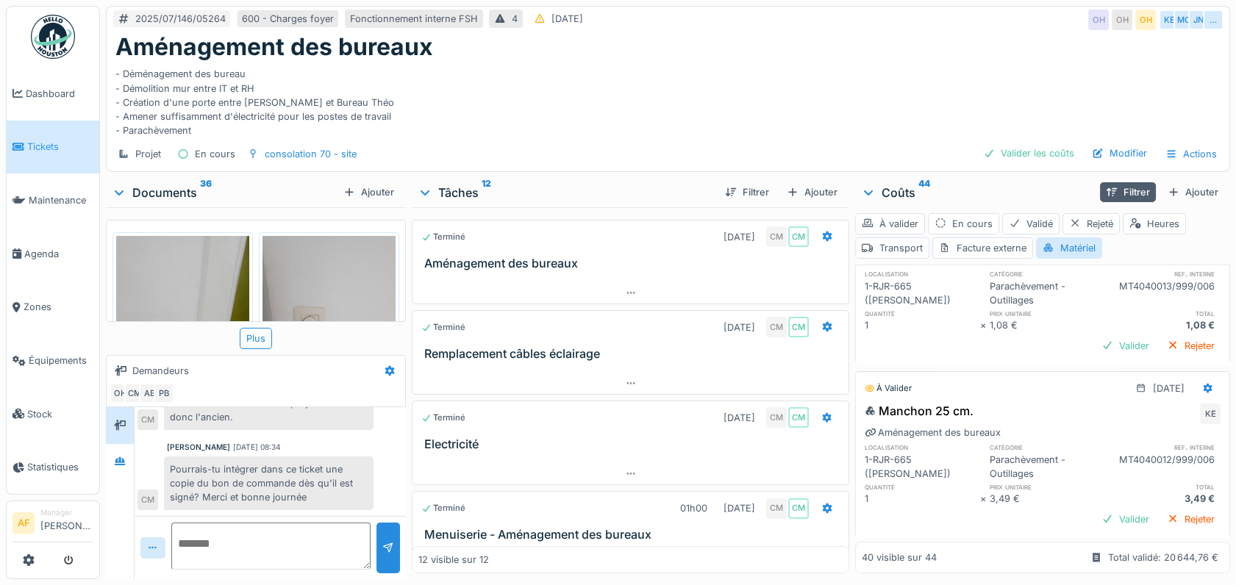
scroll to position [263, 0]
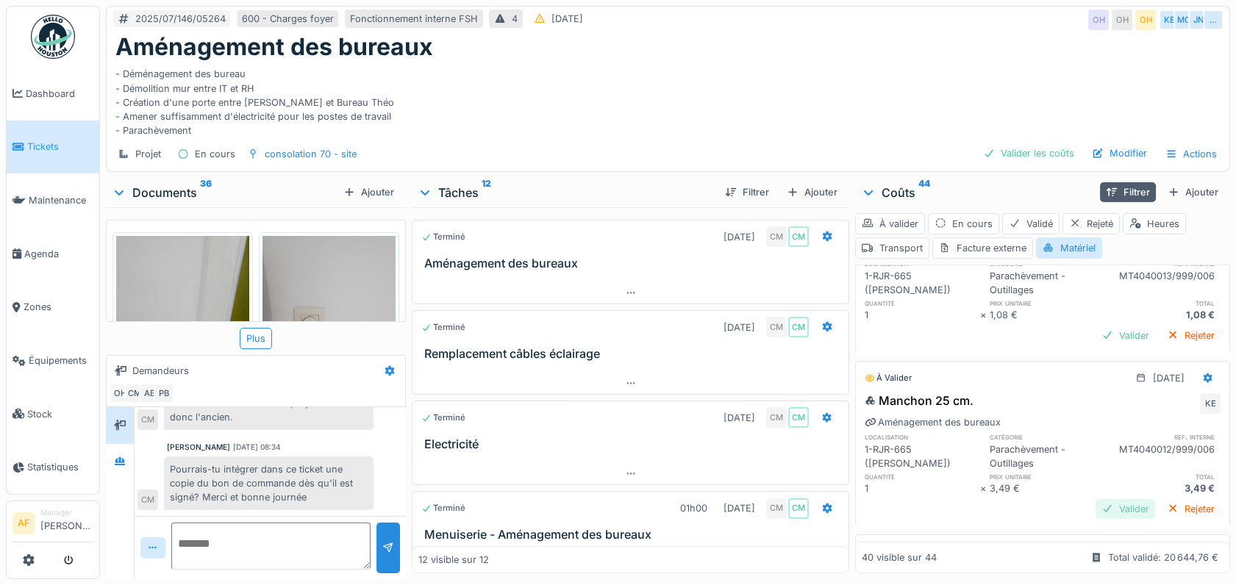
click at [1095, 502] on div "Valider" at bounding box center [1125, 509] width 60 height 20
click at [1100, 329] on div "Valider" at bounding box center [1125, 336] width 60 height 20
